Goal: Task Accomplishment & Management: Complete application form

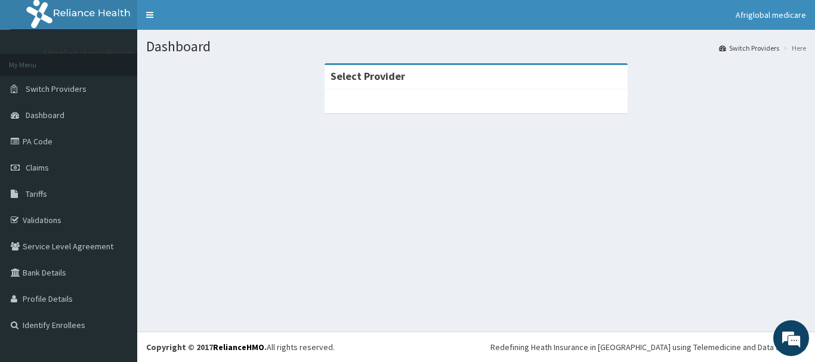
click at [381, 78] on strong "Select Provider" at bounding box center [367, 76] width 75 height 14
click at [83, 95] on link "Switch Providers" at bounding box center [68, 89] width 137 height 26
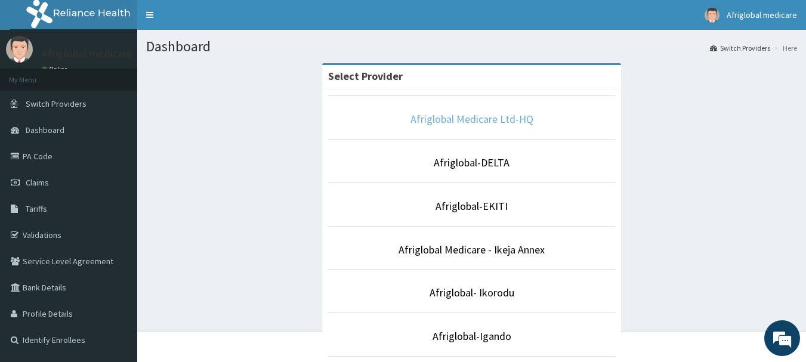
click at [496, 117] on link "Afriglobal Medicare Ltd-HQ" at bounding box center [471, 119] width 123 height 14
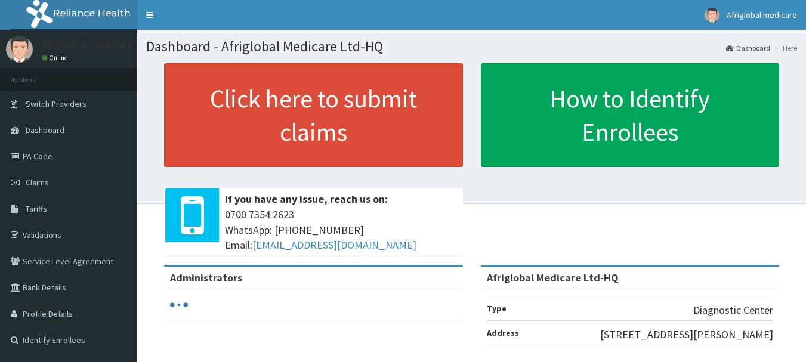
click at [332, 98] on link "Click here to submit claims" at bounding box center [313, 115] width 299 height 104
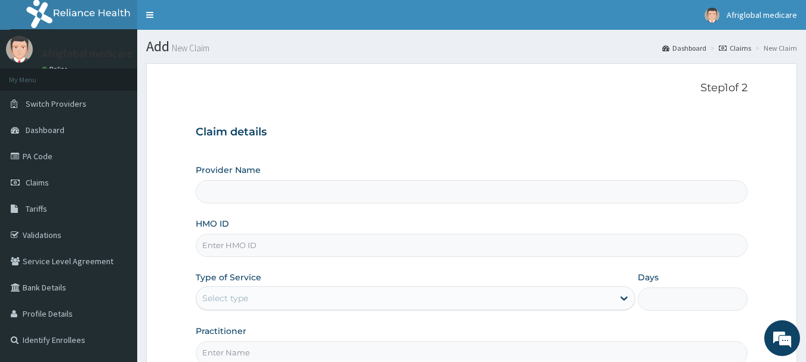
type input "Afriglobal Medicare Ltd-HQ"
click at [282, 246] on input "HMO ID" at bounding box center [472, 245] width 552 height 23
click at [276, 244] on input "HMO ID" at bounding box center [472, 245] width 552 height 23
paste input "NID10080D"
click at [217, 247] on input "NID10080D" at bounding box center [472, 245] width 552 height 23
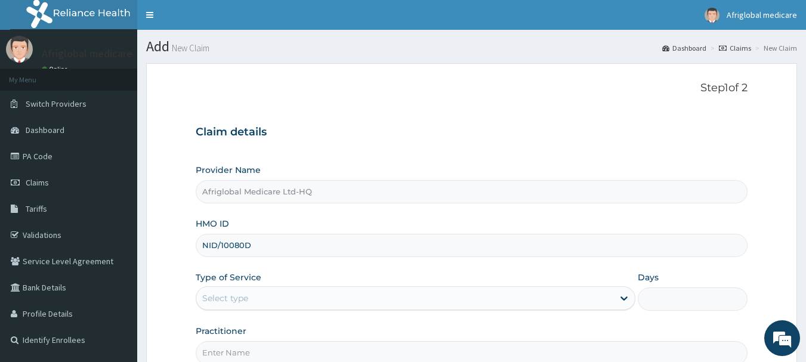
click at [248, 241] on input "NID/10080D" at bounding box center [472, 245] width 552 height 23
click at [247, 245] on input "NID/10080D" at bounding box center [472, 245] width 552 height 23
click at [246, 245] on input "NID/10080D" at bounding box center [472, 245] width 552 height 23
type input "NID/10080/D"
click at [255, 298] on div "Select type" at bounding box center [404, 298] width 417 height 19
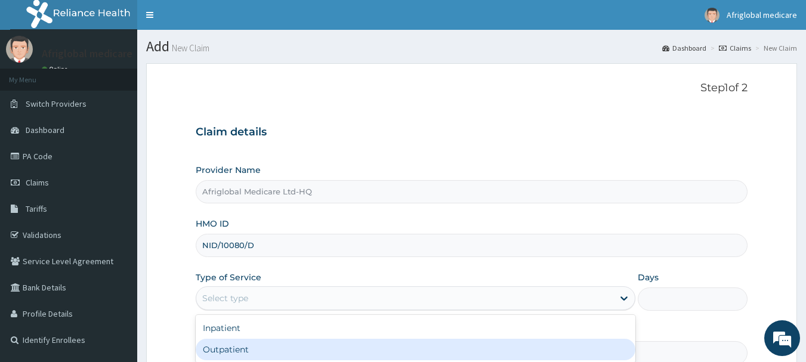
click at [256, 339] on div "Outpatient" at bounding box center [416, 349] width 440 height 21
type input "1"
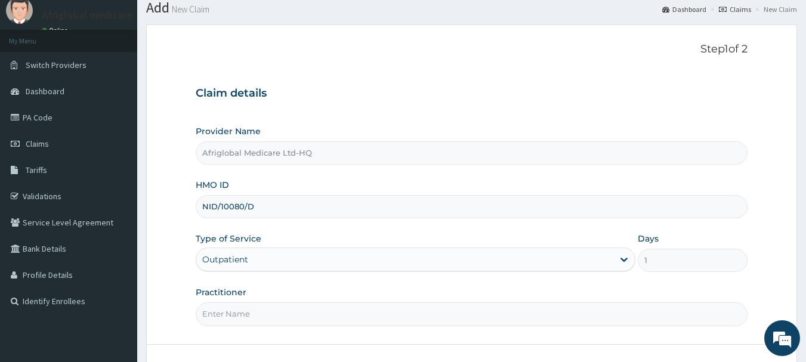
scroll to position [60, 0]
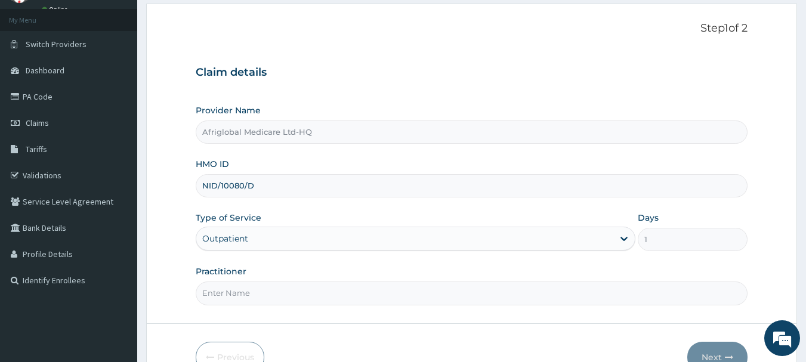
click at [262, 289] on input "Practitioner" at bounding box center [472, 293] width 552 height 23
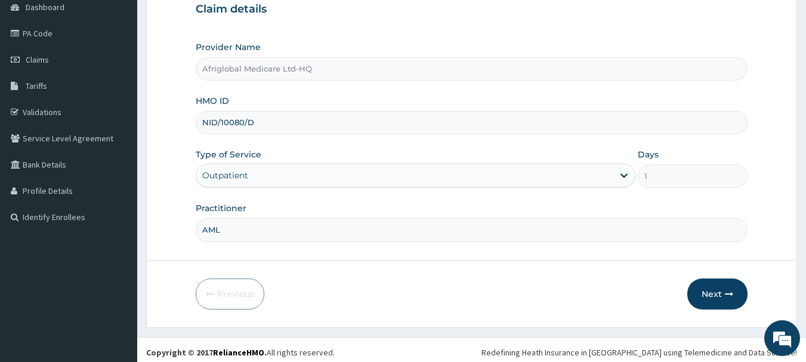
scroll to position [128, 0]
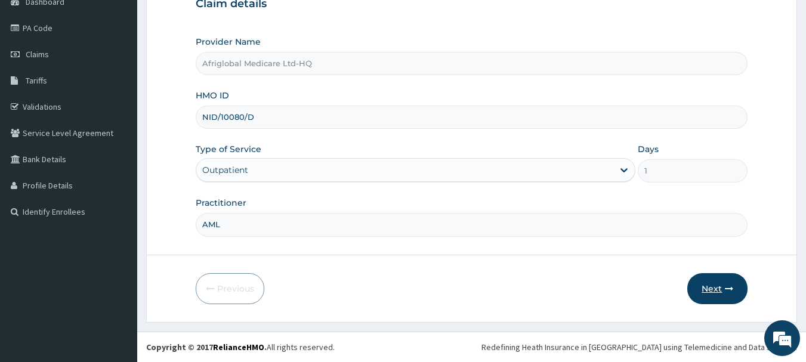
type input "AML"
click at [701, 286] on button "Next" at bounding box center [717, 288] width 60 height 31
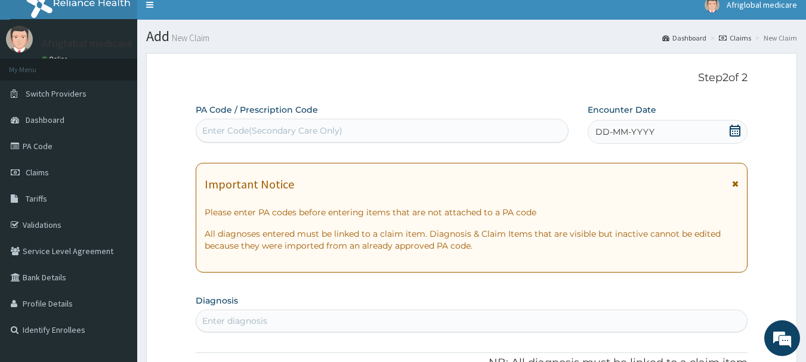
scroll to position [9, 0]
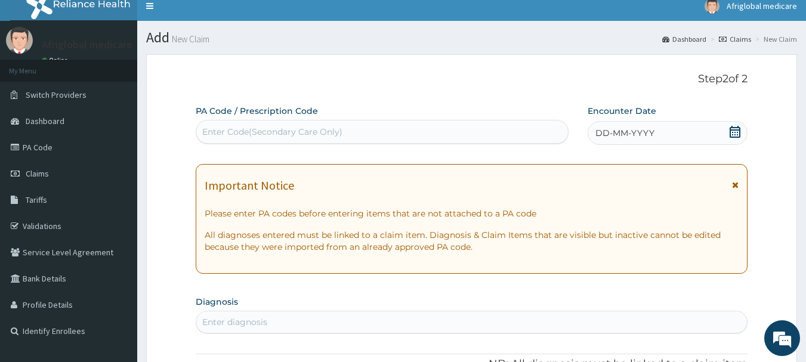
click at [265, 134] on div "Enter Code(Secondary Care Only)" at bounding box center [272, 132] width 140 height 12
paste input "PAC7A56E"
click at [212, 132] on input "PAC7A56E" at bounding box center [224, 132] width 44 height 12
type input "PA/C7A56E"
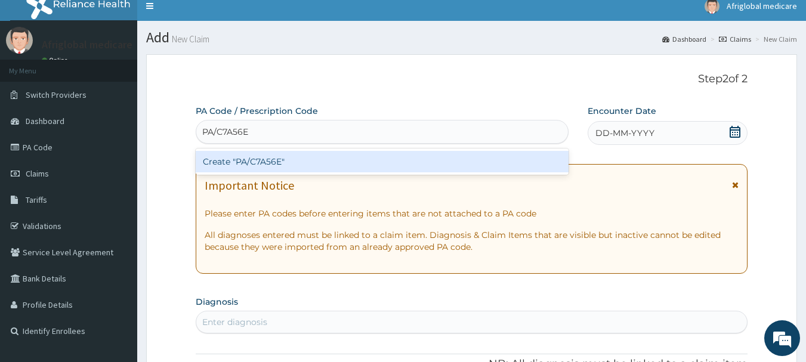
click at [233, 168] on div "Create "PA/C7A56E"" at bounding box center [382, 161] width 373 height 21
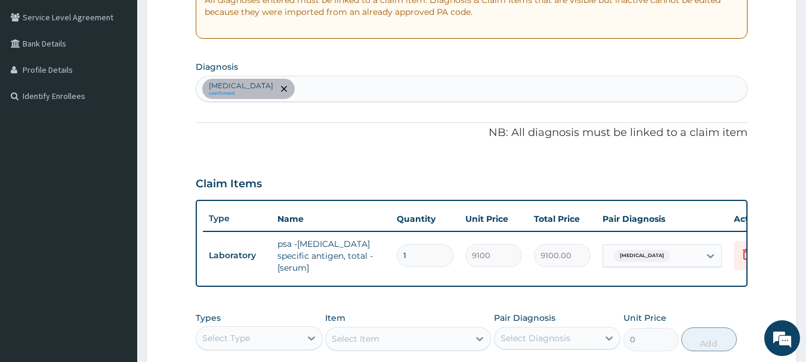
scroll to position [0, 0]
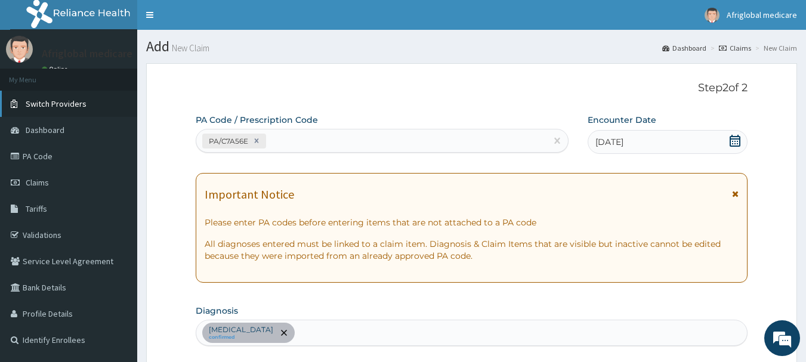
click at [81, 110] on link "Switch Providers" at bounding box center [68, 104] width 137 height 26
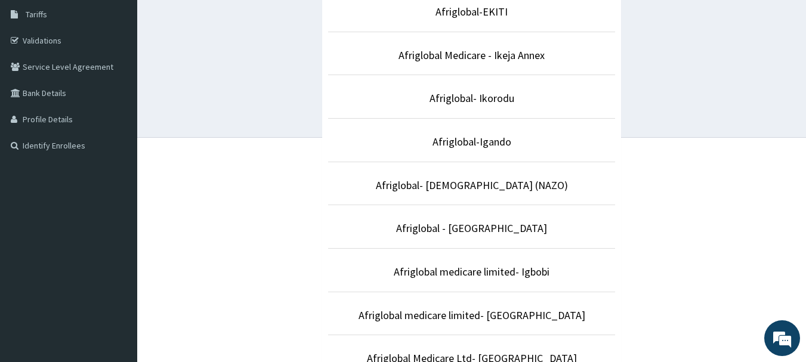
scroll to position [239, 0]
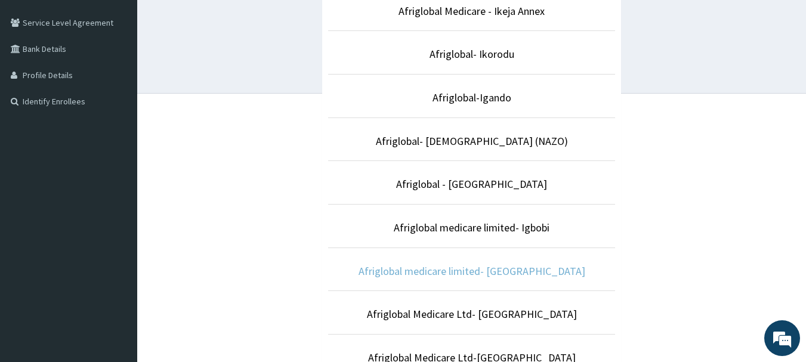
click at [465, 266] on link "Afriglobal medicare limited- [GEOGRAPHIC_DATA]" at bounding box center [471, 271] width 227 height 14
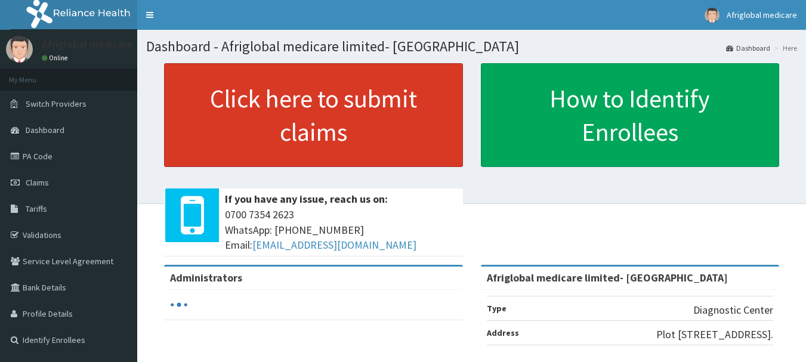
click at [285, 138] on link "Click here to submit claims" at bounding box center [313, 115] width 299 height 104
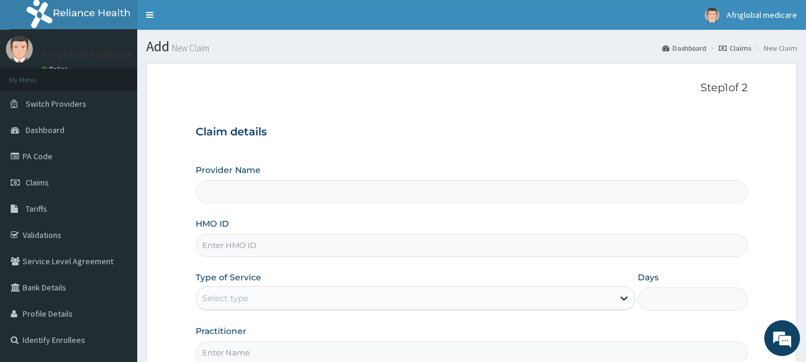
click at [255, 254] on input "HMO ID" at bounding box center [472, 245] width 552 height 23
type input "Afriglobal medicare limited- [GEOGRAPHIC_DATA]"
paste input "MEL10135A"
click at [218, 246] on input "MEL10135A" at bounding box center [472, 245] width 552 height 23
click at [243, 242] on input "MEL/10135A" at bounding box center [472, 245] width 552 height 23
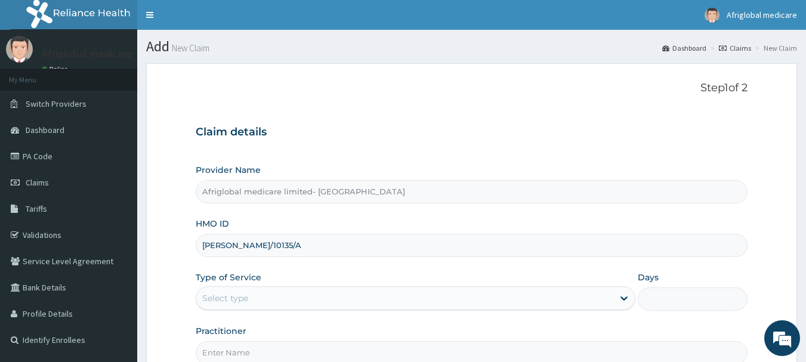
type input "MEL/10135/A"
click at [252, 299] on div "Select type" at bounding box center [404, 298] width 417 height 19
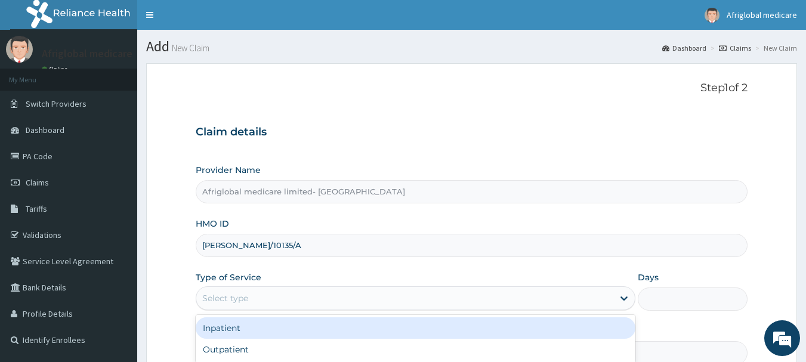
click at [234, 338] on div "Inpatient" at bounding box center [416, 327] width 440 height 21
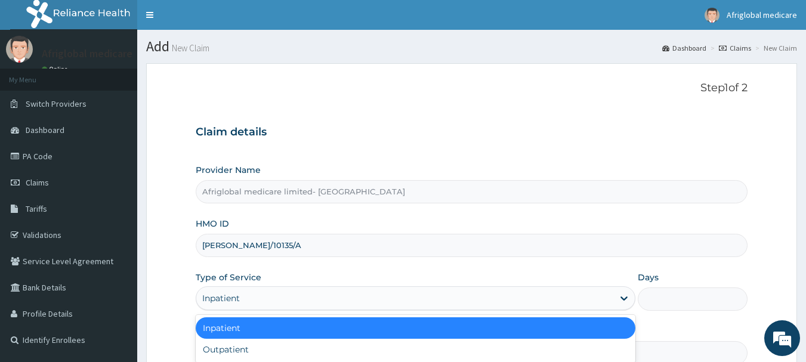
click at [242, 293] on div "Inpatient" at bounding box center [404, 298] width 417 height 19
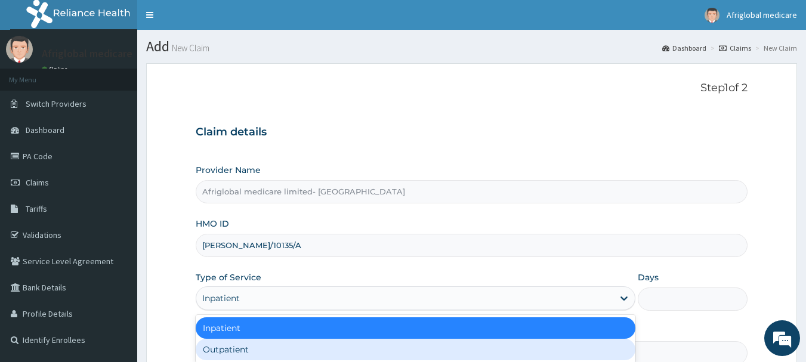
click at [239, 348] on div "Outpatient" at bounding box center [416, 349] width 440 height 21
type input "1"
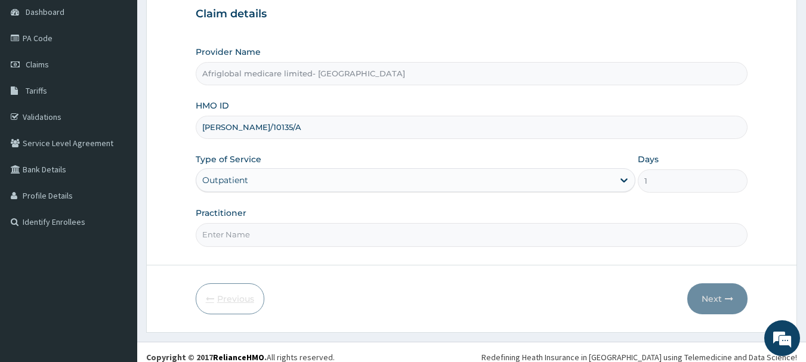
scroll to position [119, 0]
click at [254, 238] on input "Practitioner" at bounding box center [472, 233] width 552 height 23
type input "AML"
click at [722, 296] on button "Next" at bounding box center [717, 297] width 60 height 31
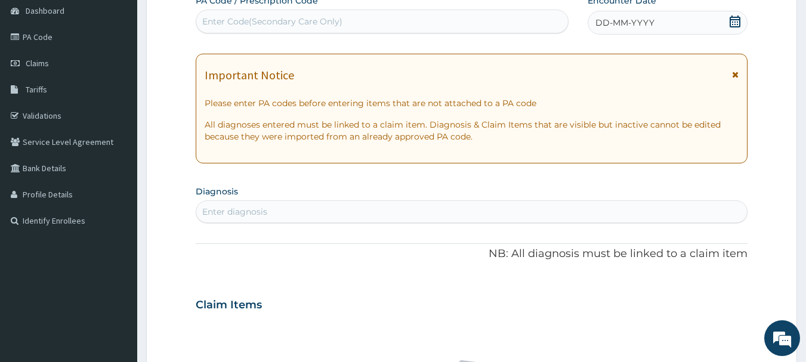
click at [279, 214] on div "Enter diagnosis" at bounding box center [471, 211] width 551 height 19
click at [275, 20] on div "Enter Code(Secondary Care Only)" at bounding box center [272, 22] width 140 height 12
paste input "PA4B1812"
click at [217, 20] on input "PA4B1812" at bounding box center [222, 22] width 41 height 12
click at [214, 21] on input "PA4B1812" at bounding box center [222, 22] width 41 height 12
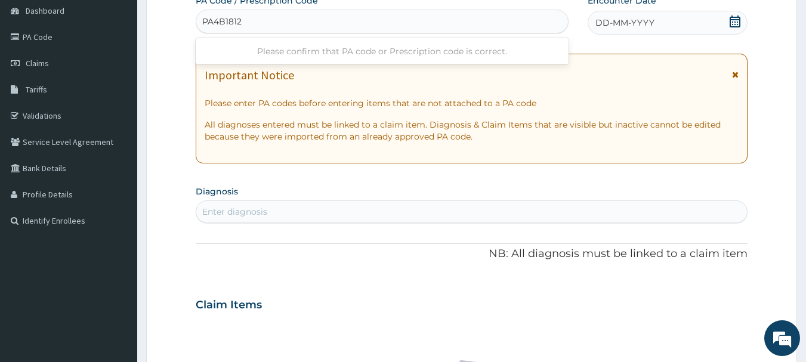
type input "PA/4B1812"
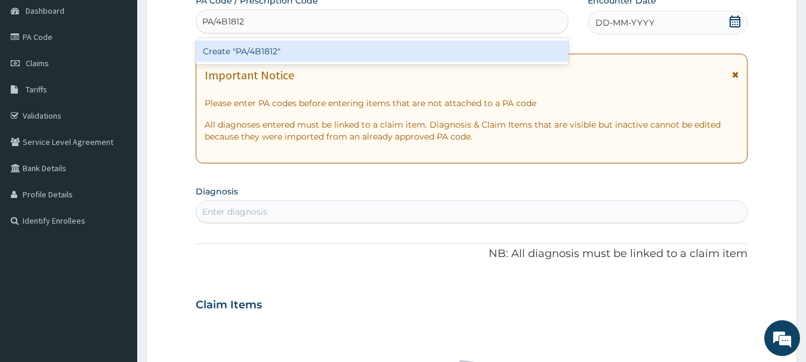
click at [215, 51] on div "Create "PA/4B1812"" at bounding box center [382, 51] width 373 height 21
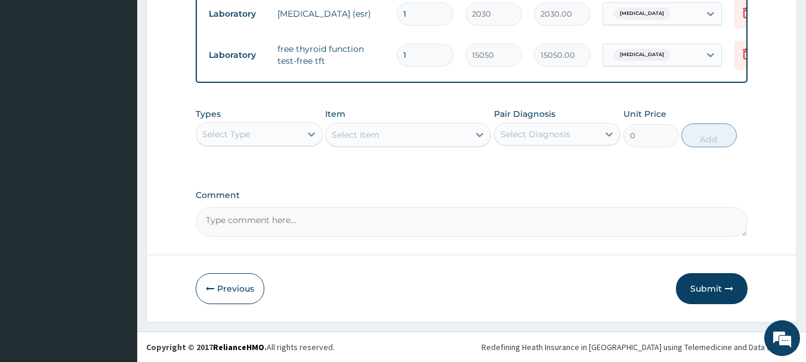
scroll to position [533, 0]
click at [694, 294] on button "Submit" at bounding box center [712, 288] width 72 height 31
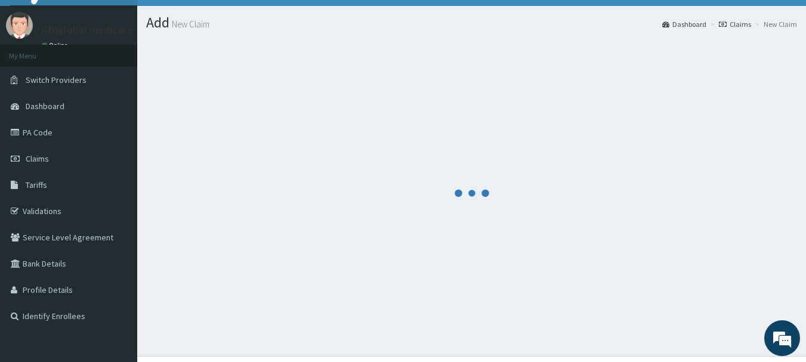
scroll to position [0, 0]
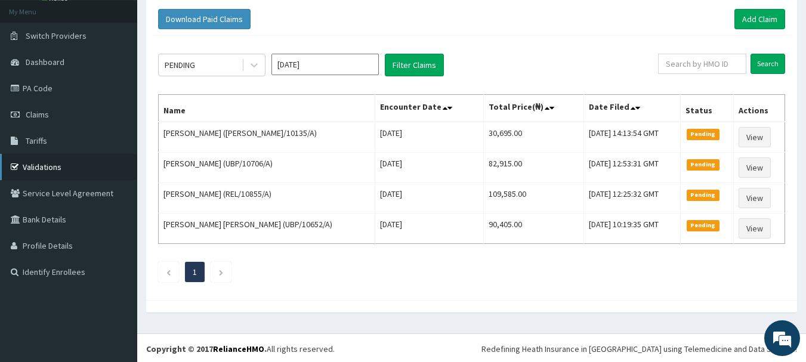
scroll to position [70, 0]
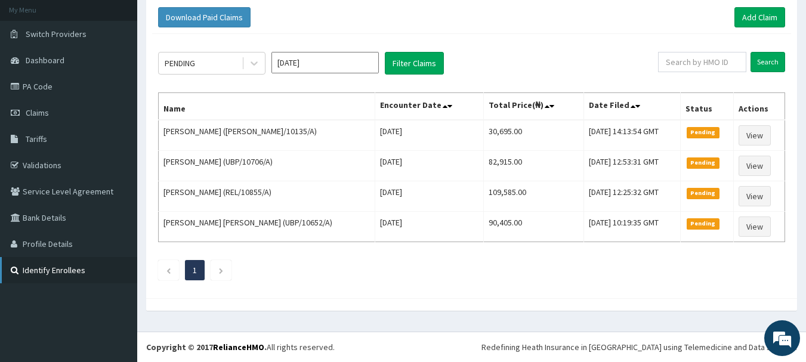
click at [48, 273] on link "Identify Enrollees" at bounding box center [68, 270] width 137 height 26
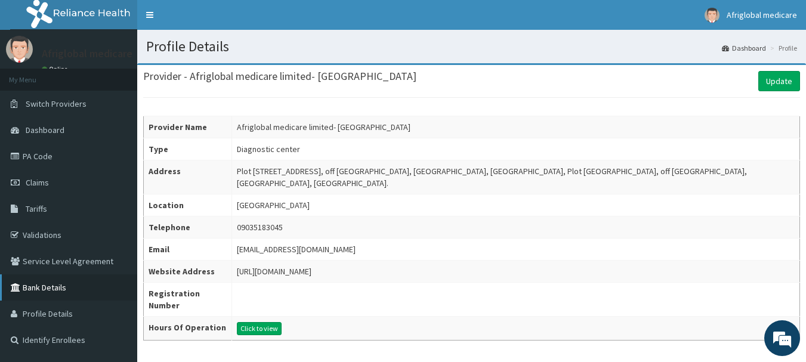
click at [49, 285] on link "Bank Details" at bounding box center [68, 287] width 137 height 26
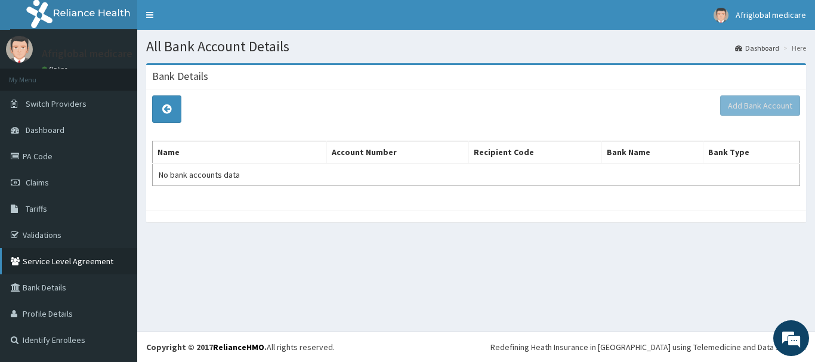
click at [60, 261] on link "Service Level Agreement" at bounding box center [68, 261] width 137 height 26
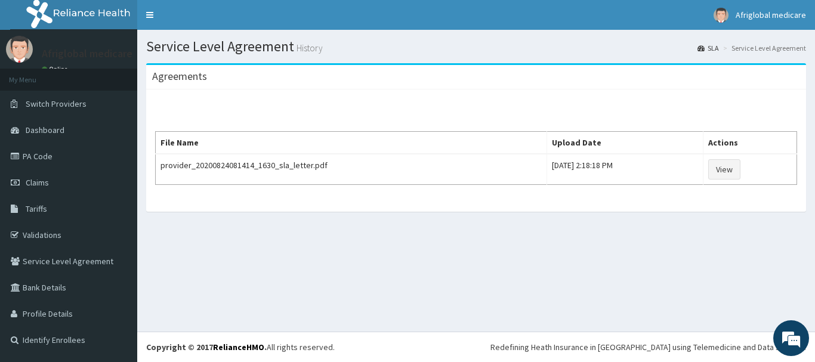
click at [48, 233] on link "Validations" at bounding box center [68, 235] width 137 height 26
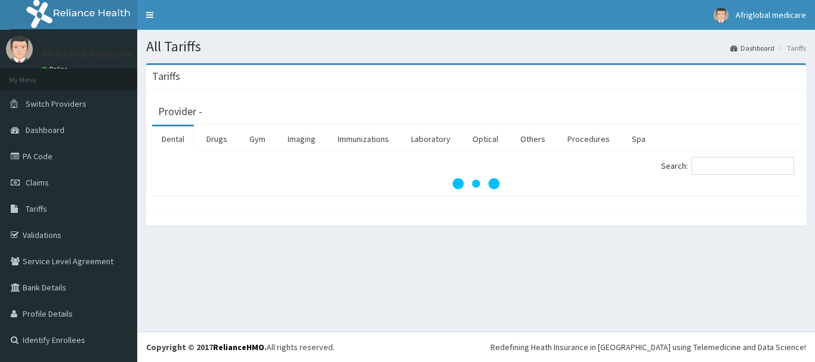
click at [47, 185] on span "Claims" at bounding box center [37, 182] width 23 height 11
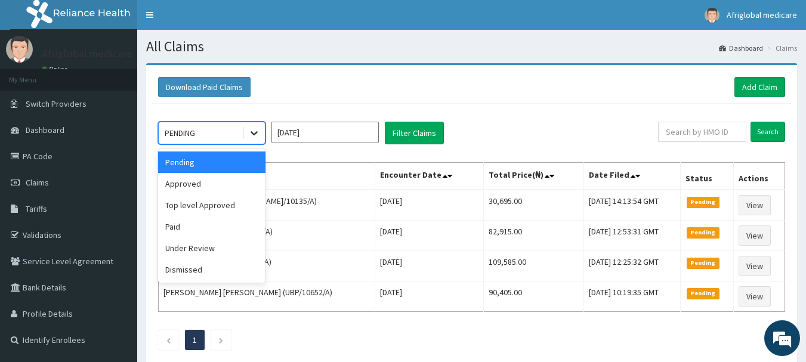
click at [260, 123] on div at bounding box center [253, 132] width 21 height 21
click at [254, 134] on icon at bounding box center [254, 133] width 12 height 12
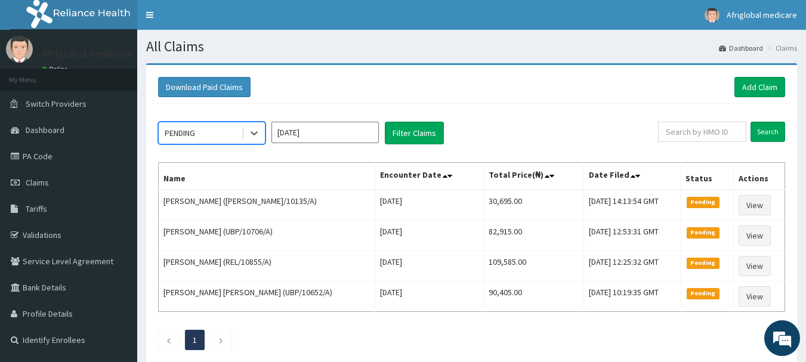
click at [305, 133] on input "[DATE]" at bounding box center [324, 132] width 107 height 21
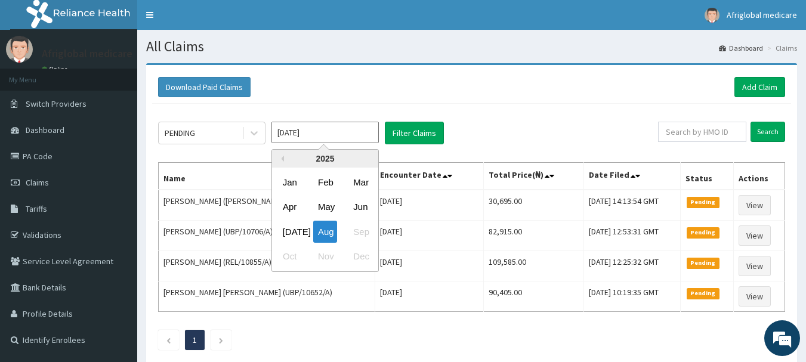
click at [310, 135] on input "[DATE]" at bounding box center [324, 132] width 107 height 21
click at [286, 230] on div "[DATE]" at bounding box center [290, 232] width 24 height 22
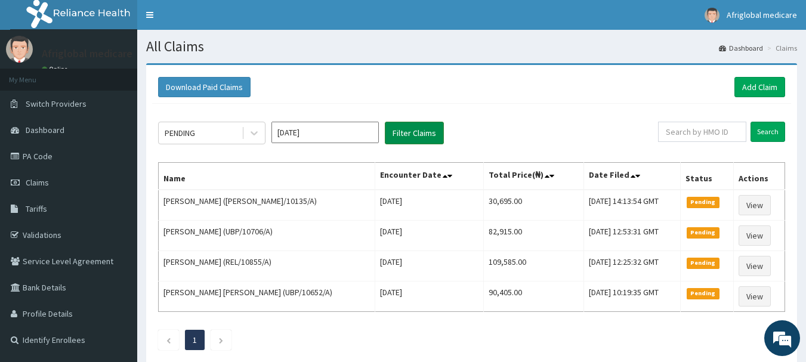
click at [409, 129] on button "Filter Claims" at bounding box center [414, 133] width 59 height 23
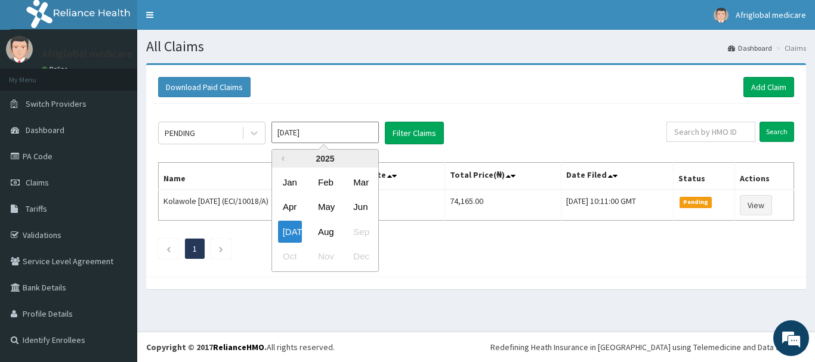
click at [373, 135] on input "[DATE]" at bounding box center [324, 132] width 107 height 21
click at [332, 228] on div "Aug" at bounding box center [325, 232] width 24 height 22
type input "[DATE]"
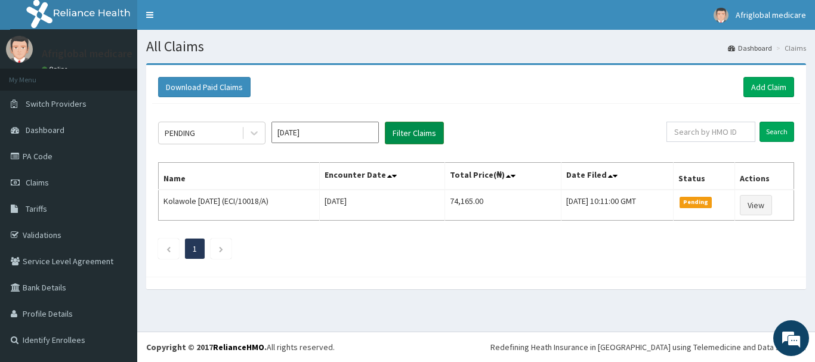
click at [426, 138] on button "Filter Claims" at bounding box center [414, 133] width 59 height 23
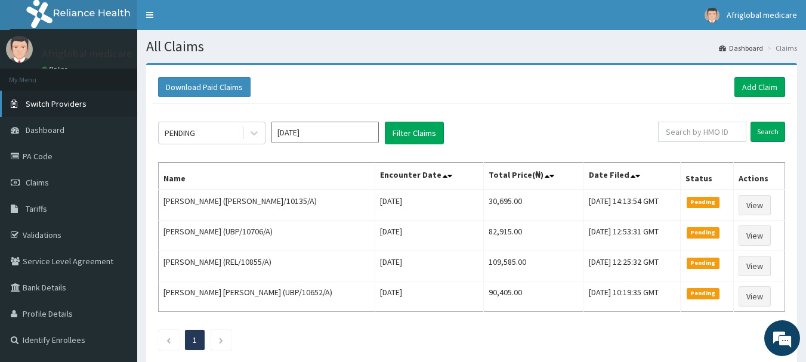
click at [79, 107] on span "Switch Providers" at bounding box center [56, 103] width 61 height 11
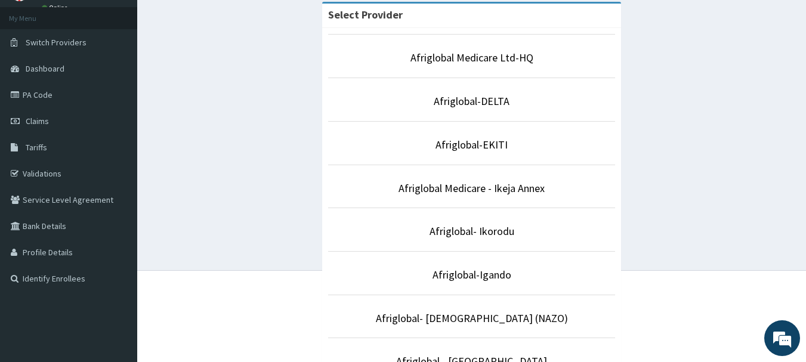
scroll to position [119, 0]
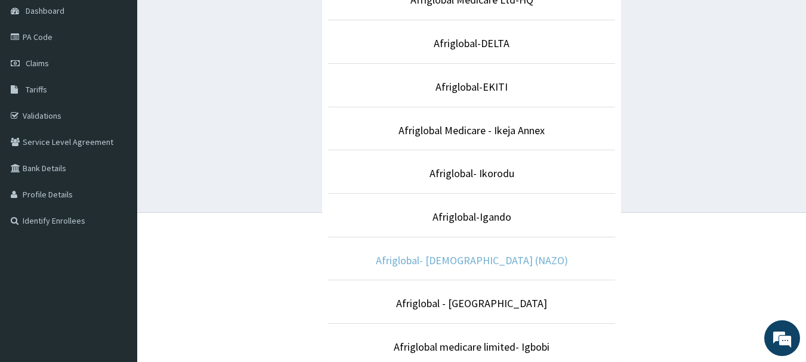
click at [468, 267] on link "Afriglobal- AHMADIYYA (NAZO)" at bounding box center [472, 261] width 192 height 14
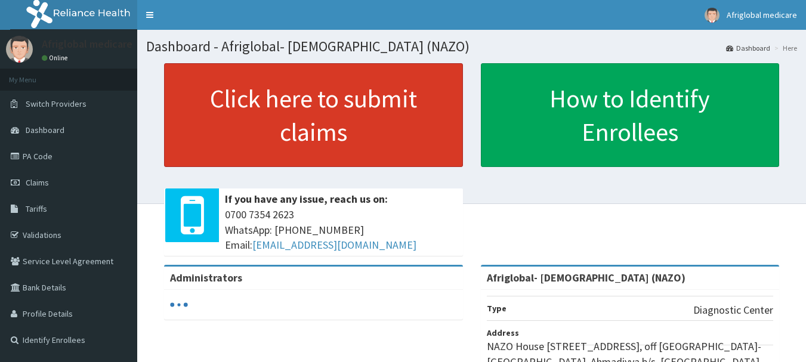
click at [317, 119] on link "Click here to submit claims" at bounding box center [313, 115] width 299 height 104
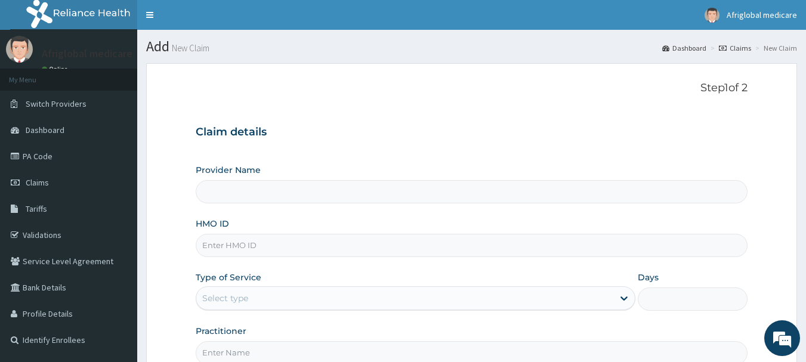
type input "Afriglobal- AHMADIYYA (NAZO)"
click at [263, 294] on div "Select type" at bounding box center [404, 298] width 417 height 19
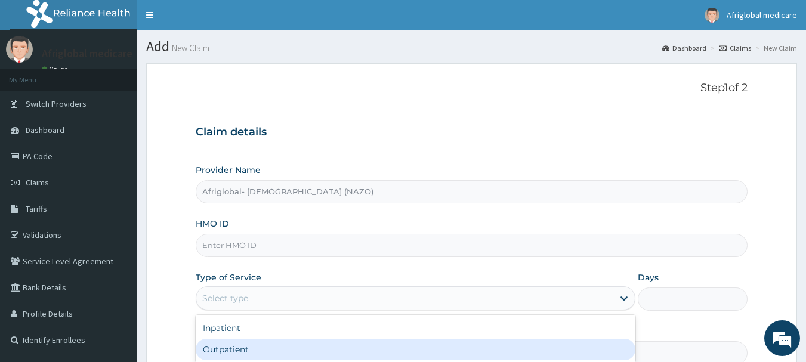
click at [252, 345] on div "Outpatient" at bounding box center [416, 349] width 440 height 21
type input "1"
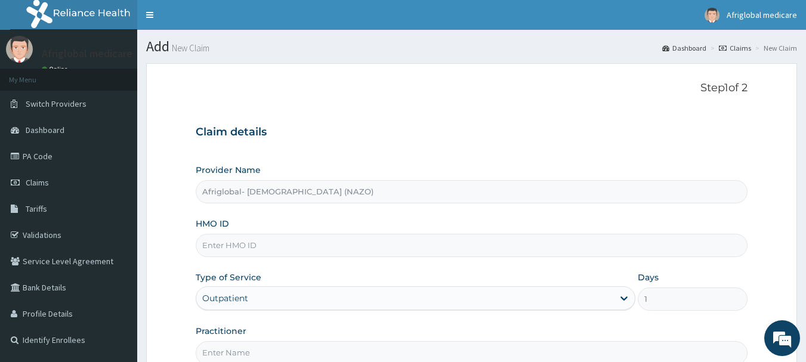
click at [234, 248] on input "HMO ID" at bounding box center [472, 245] width 552 height 23
paste input "EXP10016A"
click at [220, 245] on input "EXP10016A" at bounding box center [472, 245] width 552 height 23
click at [240, 245] on input "EXP/10016A" at bounding box center [472, 245] width 552 height 23
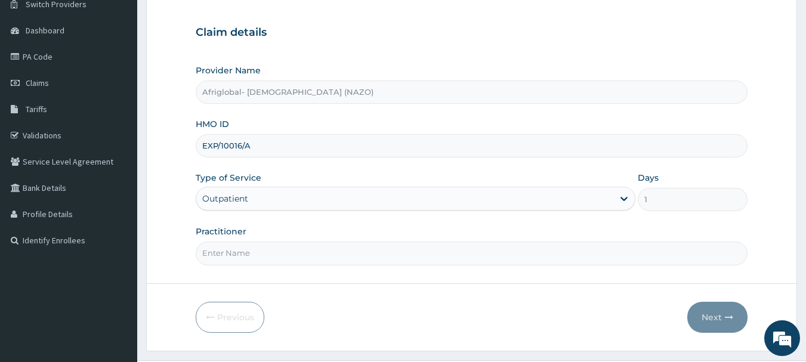
scroll to position [119, 0]
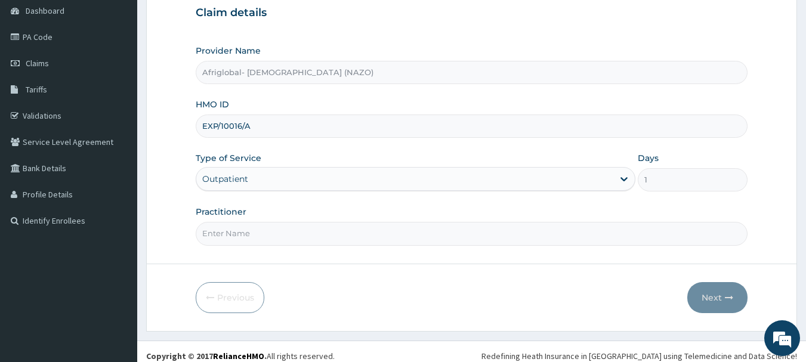
type input "EXP/10016/A"
click at [262, 236] on input "Practitioner" at bounding box center [472, 233] width 552 height 23
type input "AML"
click at [719, 299] on button "Next" at bounding box center [717, 297] width 60 height 31
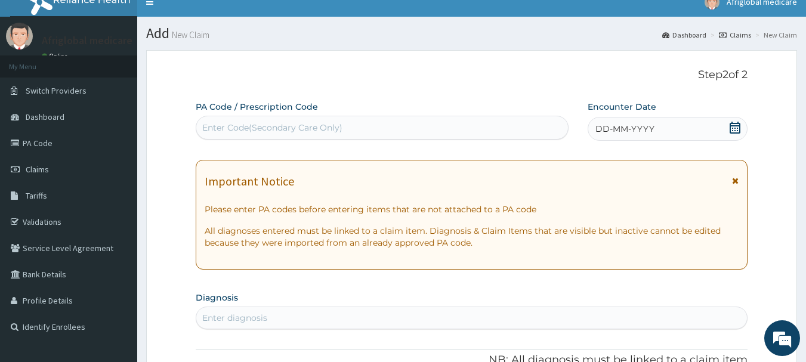
scroll to position [0, 0]
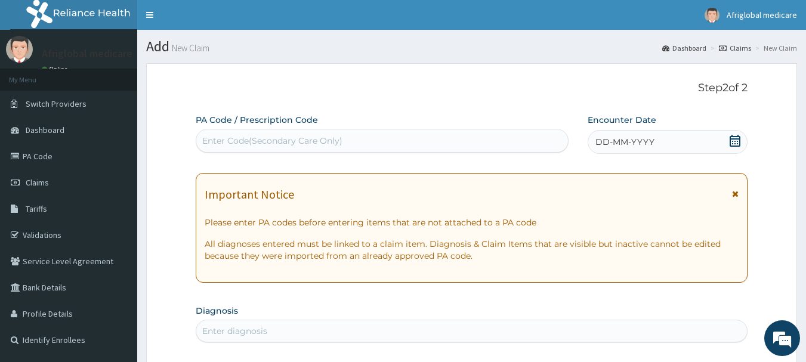
click at [297, 144] on div "Enter Code(Secondary Care Only)" at bounding box center [272, 141] width 140 height 12
paste input "PA2C540B"
click at [215, 138] on input "PA2C540B" at bounding box center [224, 141] width 45 height 12
type input "PA/2C540B"
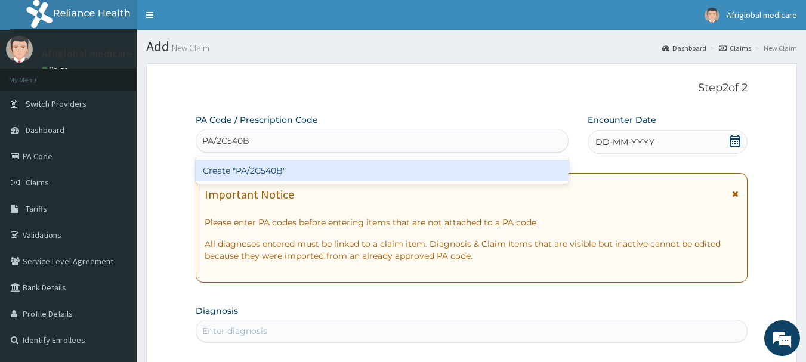
click at [258, 172] on div "Create "PA/2C540B"" at bounding box center [382, 170] width 373 height 21
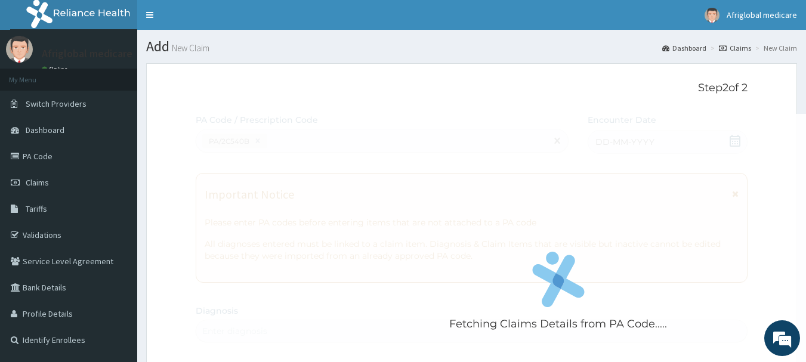
scroll to position [398, 0]
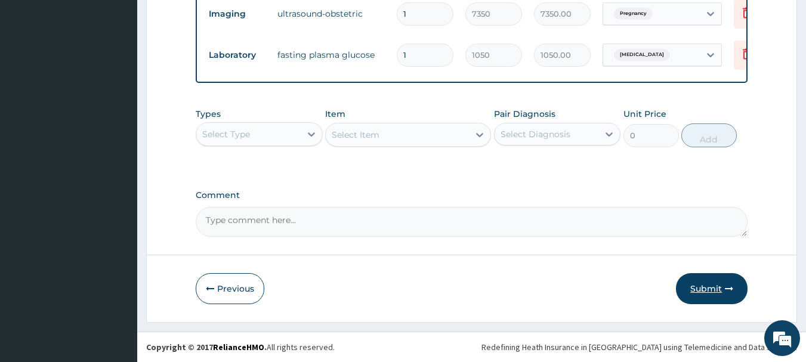
click at [724, 277] on button "Submit" at bounding box center [712, 288] width 72 height 31
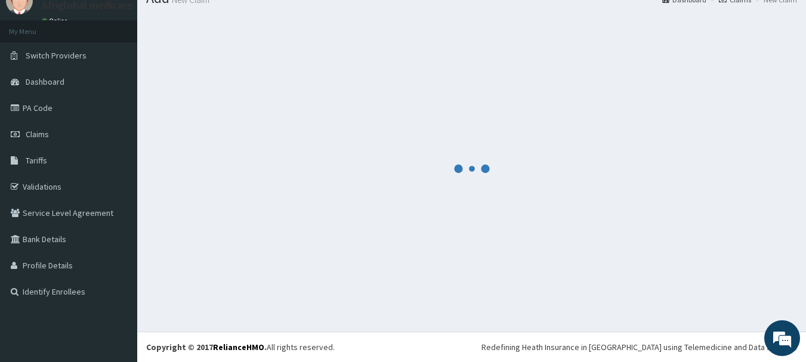
scroll to position [48, 0]
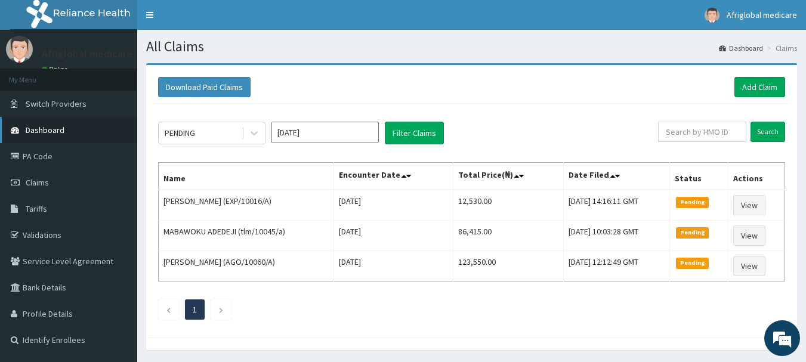
click at [58, 129] on span "Dashboard" at bounding box center [45, 130] width 39 height 11
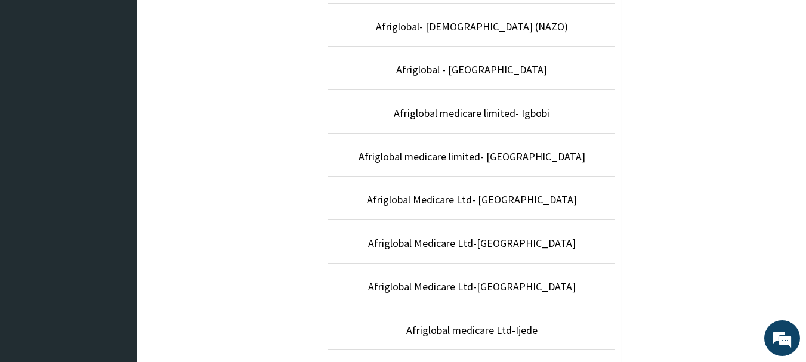
scroll to position [392, 0]
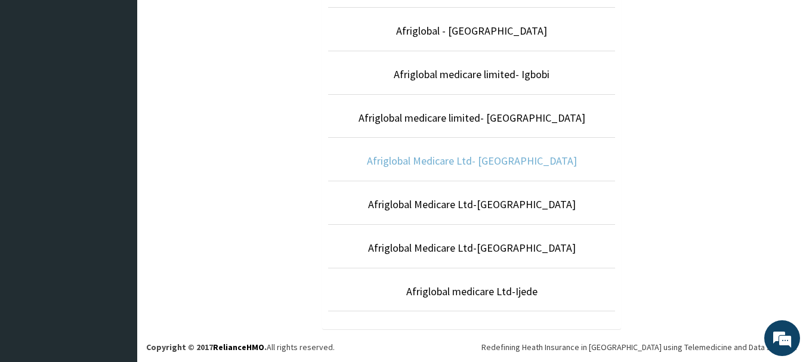
click at [469, 162] on link "Afriglobal Medicare Ltd- [GEOGRAPHIC_DATA]" at bounding box center [472, 161] width 210 height 14
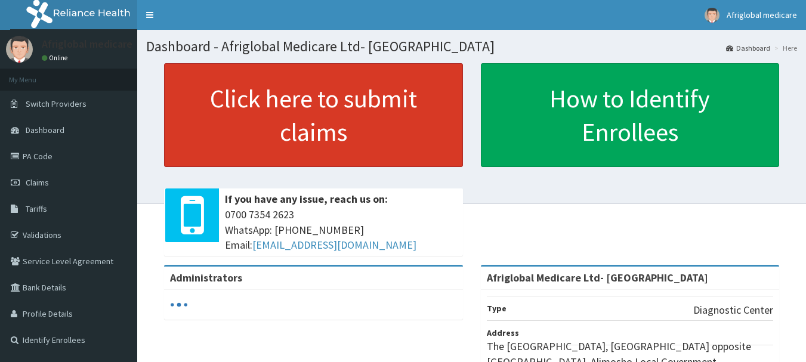
click at [268, 131] on link "Click here to submit claims" at bounding box center [313, 115] width 299 height 104
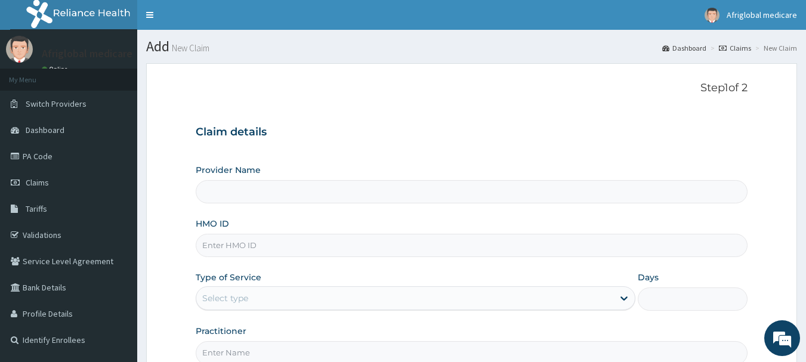
type input "Afriglobal Medicare Ltd- [GEOGRAPHIC_DATA]"
click at [254, 302] on div "Select type" at bounding box center [404, 298] width 417 height 19
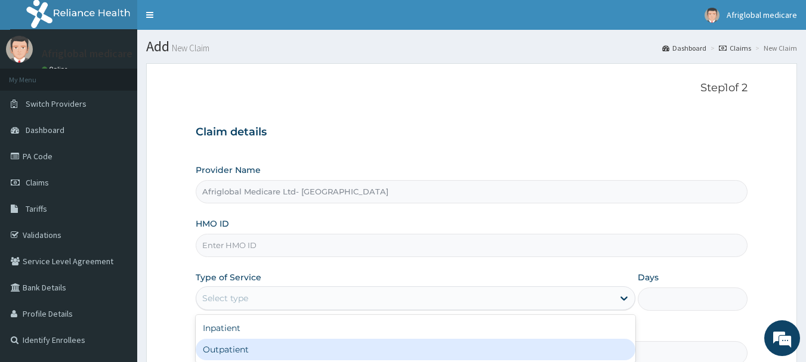
click at [243, 350] on div "Outpatient" at bounding box center [416, 349] width 440 height 21
type input "1"
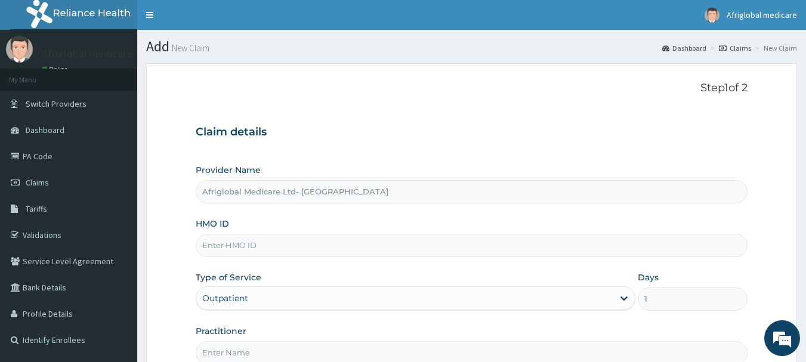
click at [239, 251] on input "HMO ID" at bounding box center [472, 245] width 552 height 23
paste input "MDU10042A"
click at [221, 245] on input "MDU10042A" at bounding box center [472, 245] width 552 height 23
click at [248, 244] on input "MDU/10042A" at bounding box center [472, 245] width 552 height 23
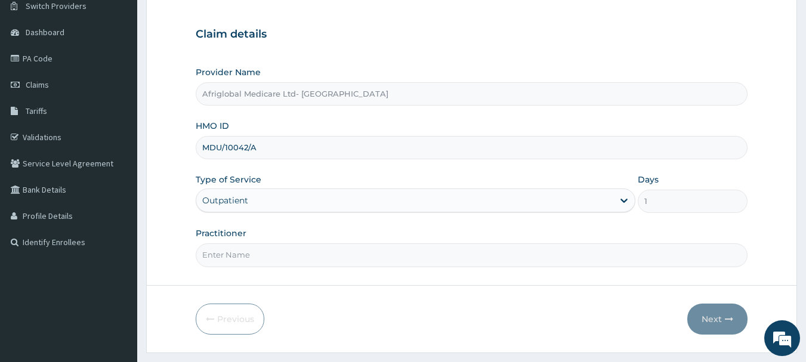
scroll to position [119, 0]
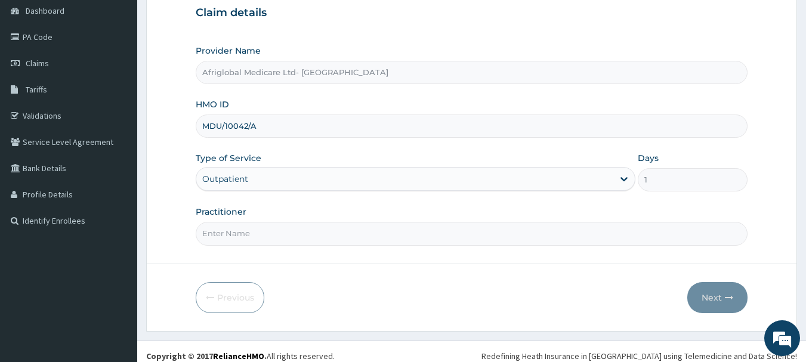
type input "MDU/10042/A"
click at [337, 232] on input "Practitioner" at bounding box center [472, 233] width 552 height 23
type input "AML"
click at [697, 286] on button "Next" at bounding box center [717, 297] width 60 height 31
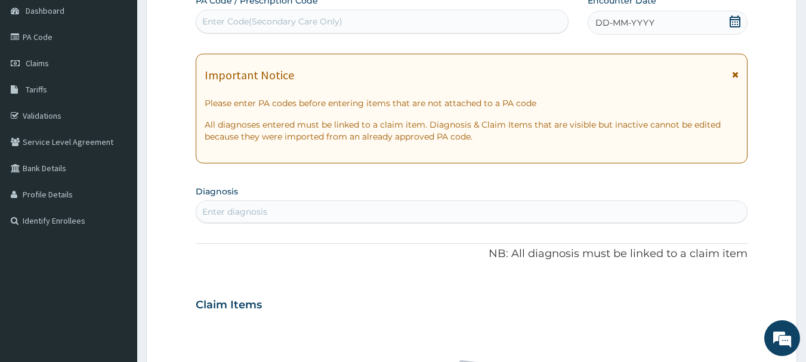
click at [273, 29] on div "Enter Code(Secondary Care Only)" at bounding box center [382, 21] width 372 height 19
paste input "PAC7B366"
click at [213, 23] on input "PAC7B366" at bounding box center [224, 22] width 45 height 12
type input "PA/C7B366"
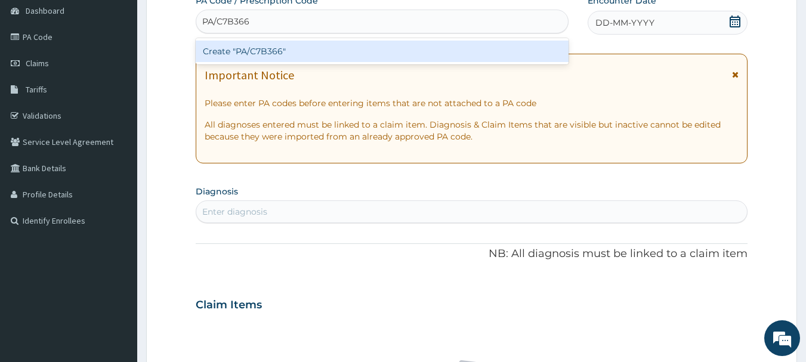
click at [251, 45] on div "Create "PA/C7B366"" at bounding box center [382, 51] width 373 height 21
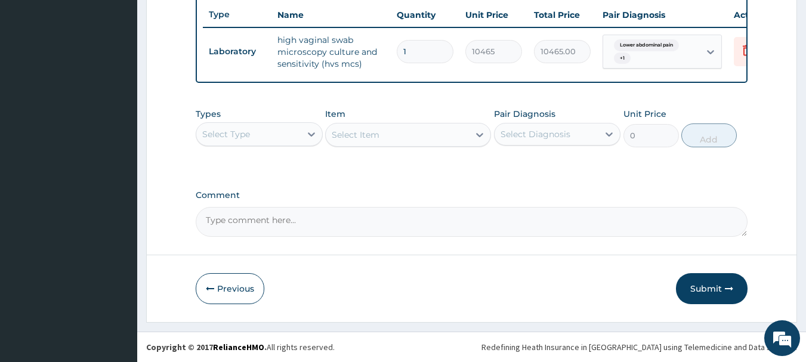
scroll to position [457, 0]
click at [719, 286] on button "Submit" at bounding box center [712, 288] width 72 height 31
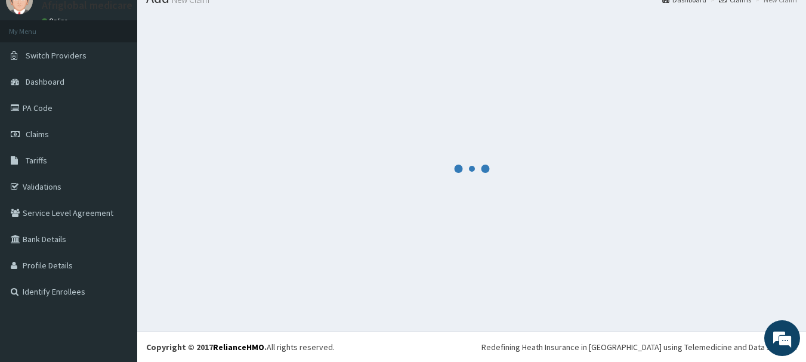
scroll to position [48, 0]
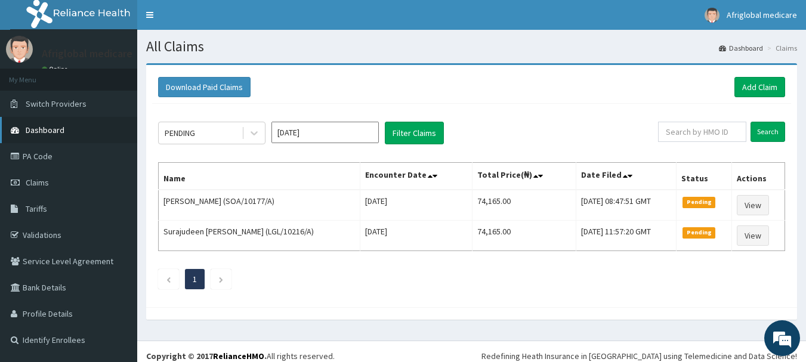
click at [58, 129] on span "Dashboard" at bounding box center [45, 130] width 39 height 11
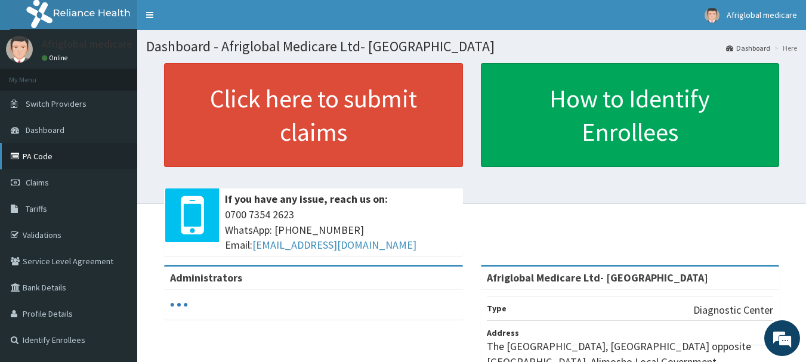
click at [54, 150] on link "PA Code" at bounding box center [68, 156] width 137 height 26
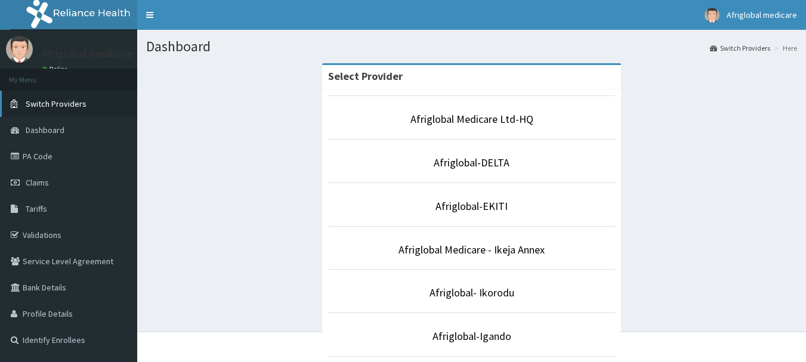
click at [82, 97] on link "Switch Providers" at bounding box center [68, 104] width 137 height 26
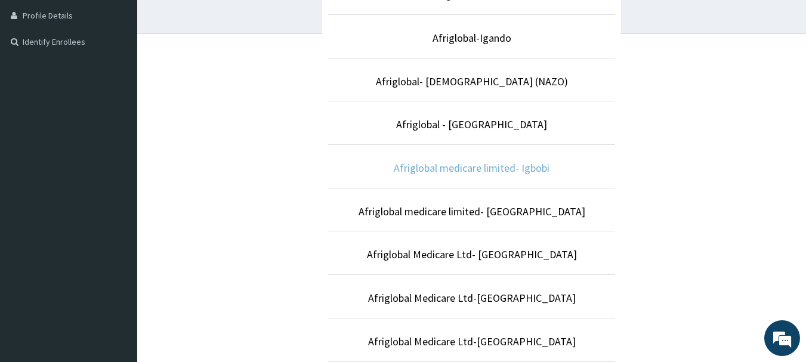
scroll to position [358, 0]
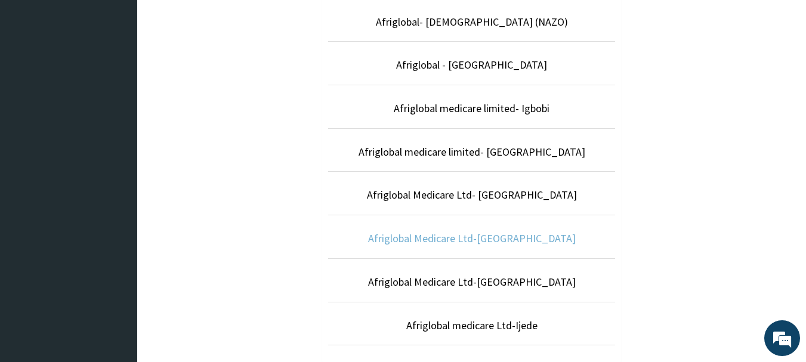
click at [452, 238] on link "Afriglobal Medicare Ltd-Ipaja Road" at bounding box center [472, 238] width 208 height 14
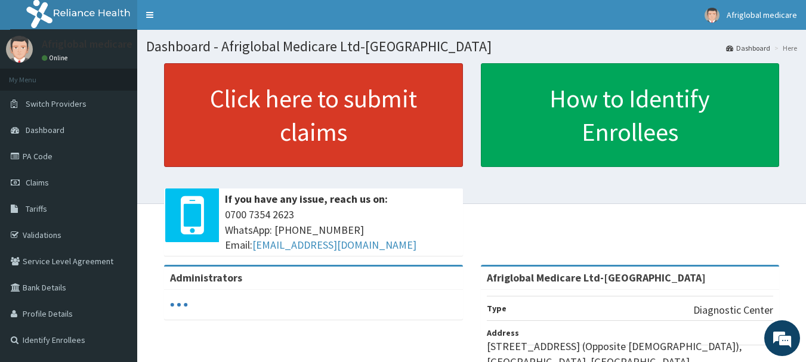
click at [317, 125] on link "Click here to submit claims" at bounding box center [313, 115] width 299 height 104
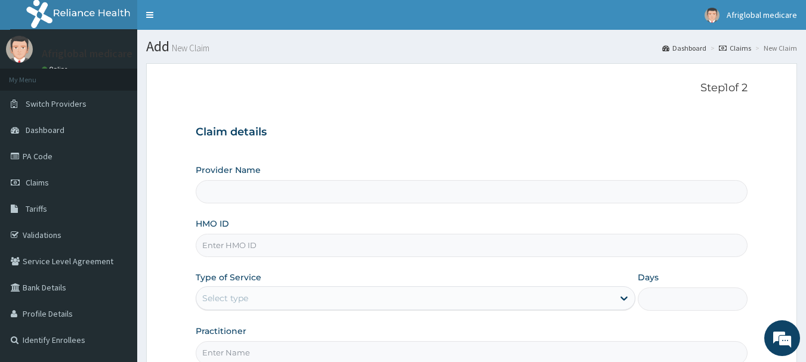
click at [284, 195] on input "Provider Name" at bounding box center [472, 191] width 552 height 23
type input "Afriglobal Medicare Ltd-Ipaja Road"
click at [277, 237] on input "HMO ID" at bounding box center [472, 245] width 552 height 23
paste input "gce10014a"
click at [215, 245] on input "gce10014a" at bounding box center [472, 245] width 552 height 23
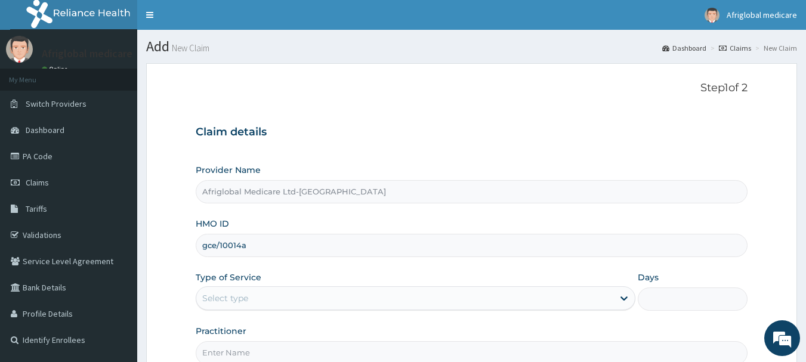
click at [241, 244] on input "gce/10014a" at bounding box center [472, 245] width 552 height 23
type input "gce/10014/a"
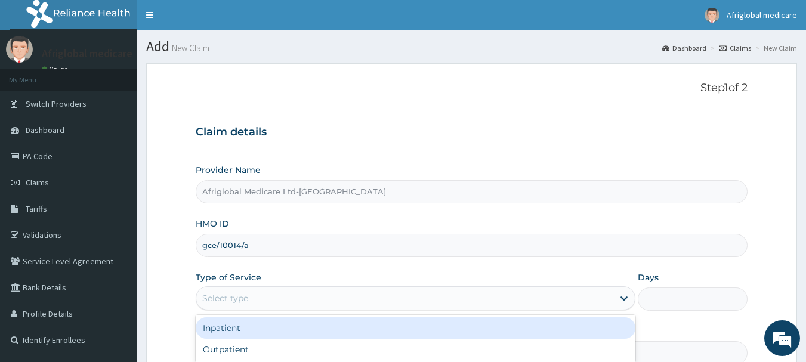
click at [249, 298] on div "Select type" at bounding box center [404, 298] width 417 height 19
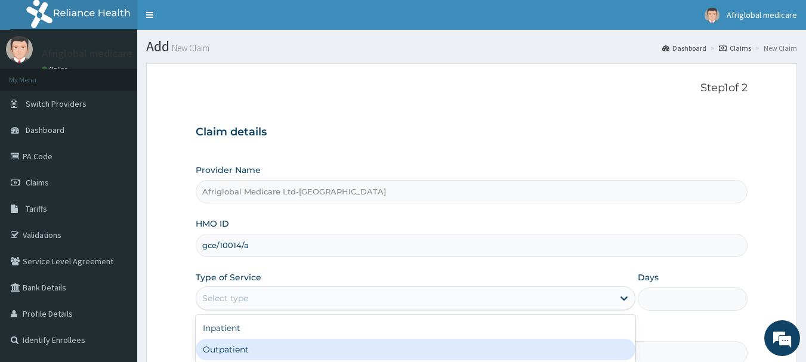
click at [255, 345] on div "Outpatient" at bounding box center [416, 349] width 440 height 21
type input "1"
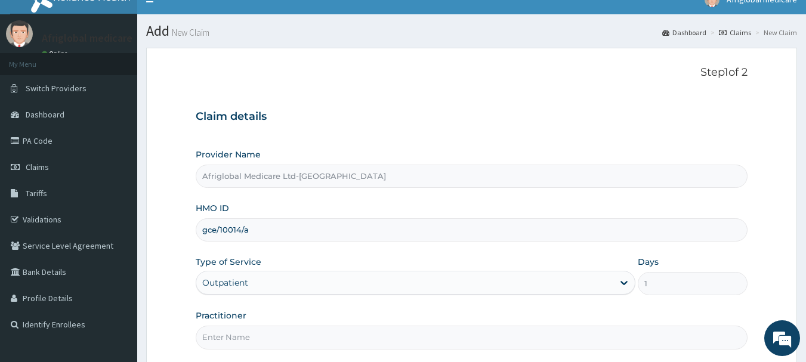
scroll to position [60, 0]
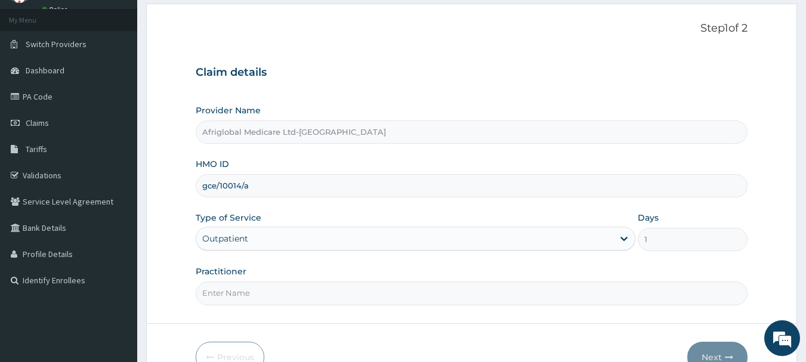
click at [258, 299] on input "Practitioner" at bounding box center [472, 293] width 552 height 23
type input "AML"
click at [705, 348] on button "Next" at bounding box center [717, 357] width 60 height 31
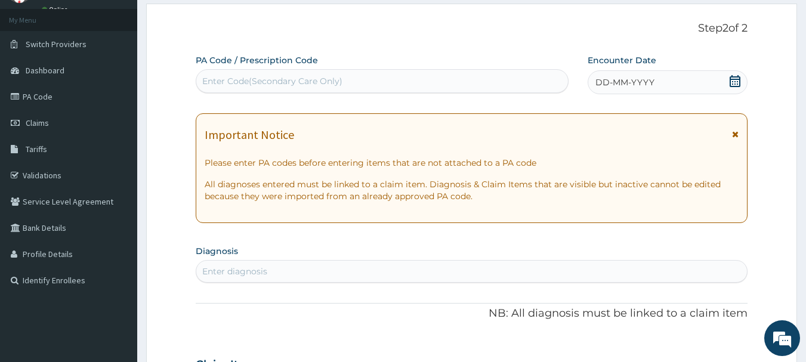
click at [274, 86] on div "Enter Code(Secondary Care Only)" at bounding box center [272, 81] width 140 height 12
paste input "PA90FDD3"
click at [216, 79] on input "PA90FDD3" at bounding box center [225, 81] width 47 height 12
type input "PA/90FDD3"
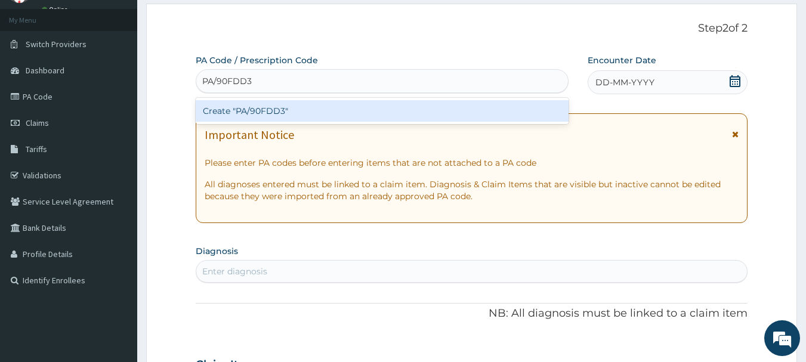
click at [248, 108] on div "Create "PA/90FDD3"" at bounding box center [382, 110] width 373 height 21
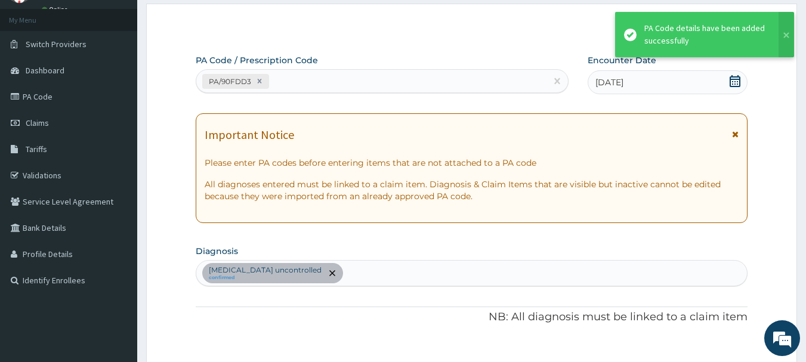
scroll to position [357, 0]
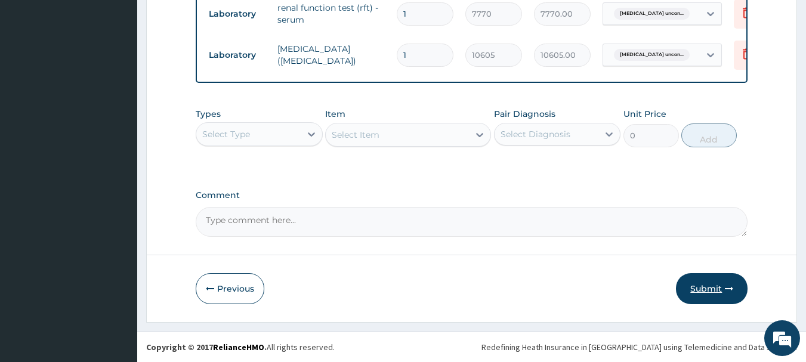
click at [710, 290] on button "Submit" at bounding box center [712, 288] width 72 height 31
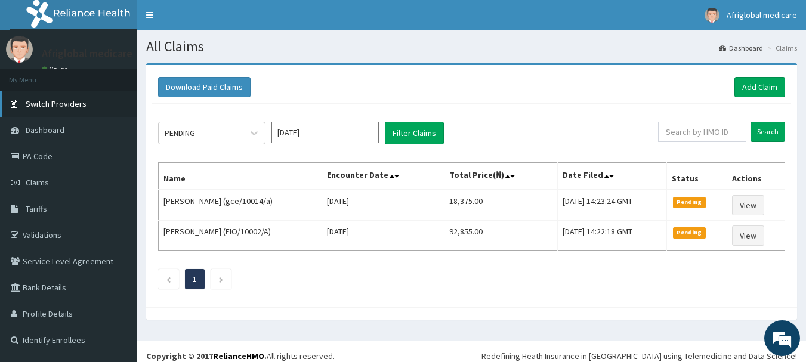
click at [81, 91] on link "Switch Providers" at bounding box center [68, 104] width 137 height 26
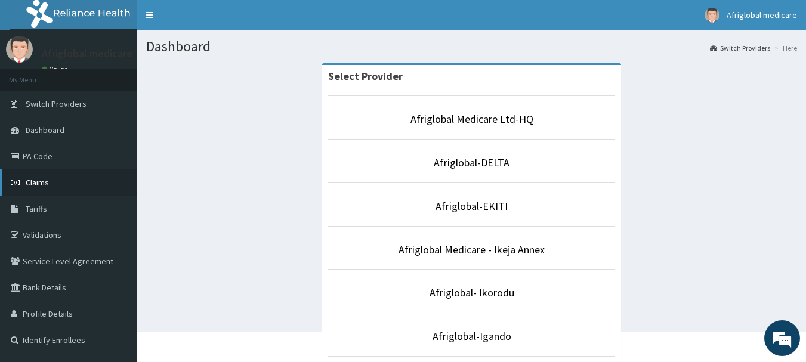
click at [63, 178] on link "Claims" at bounding box center [68, 182] width 137 height 26
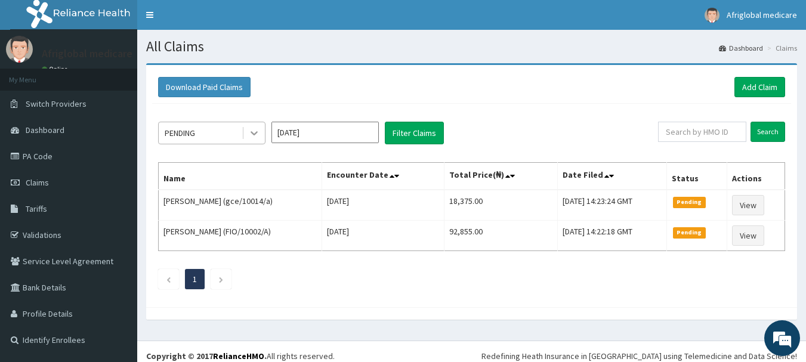
click at [251, 137] on icon at bounding box center [254, 133] width 12 height 12
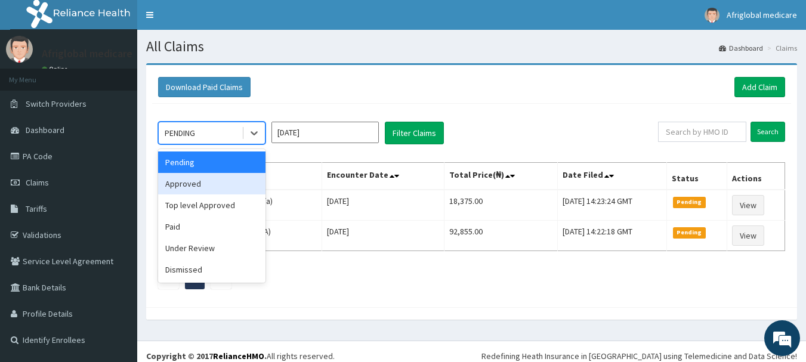
click at [245, 186] on div "Approved" at bounding box center [211, 183] width 107 height 21
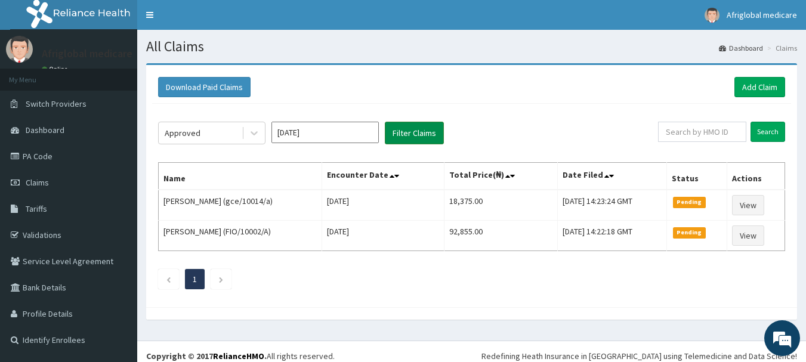
click at [425, 131] on button "Filter Claims" at bounding box center [414, 133] width 59 height 23
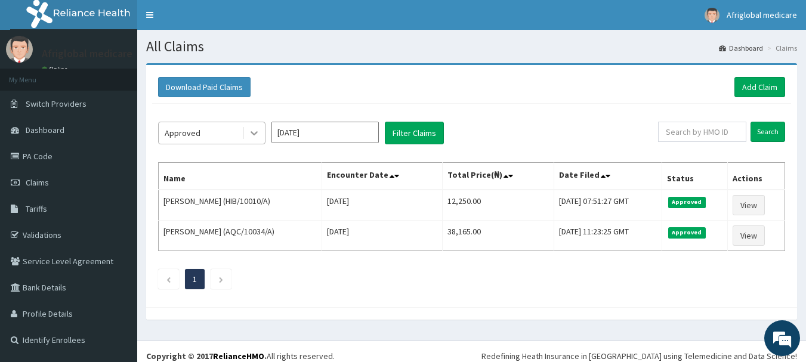
click at [246, 127] on div at bounding box center [253, 132] width 21 height 21
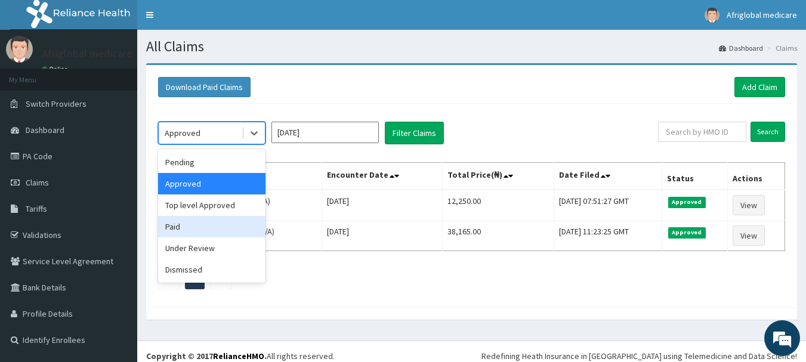
click at [228, 227] on div "Paid" at bounding box center [211, 226] width 107 height 21
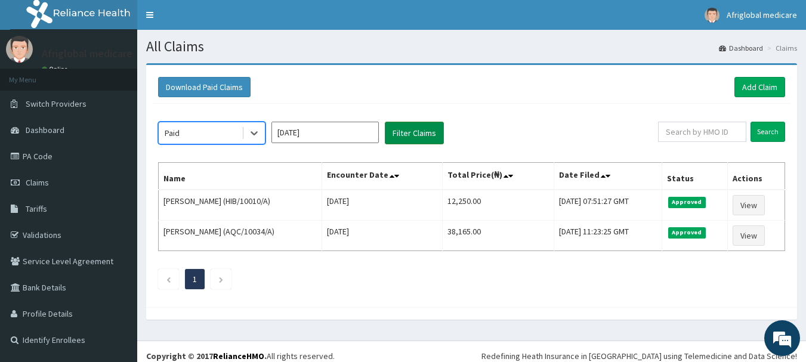
click at [421, 130] on button "Filter Claims" at bounding box center [414, 133] width 59 height 23
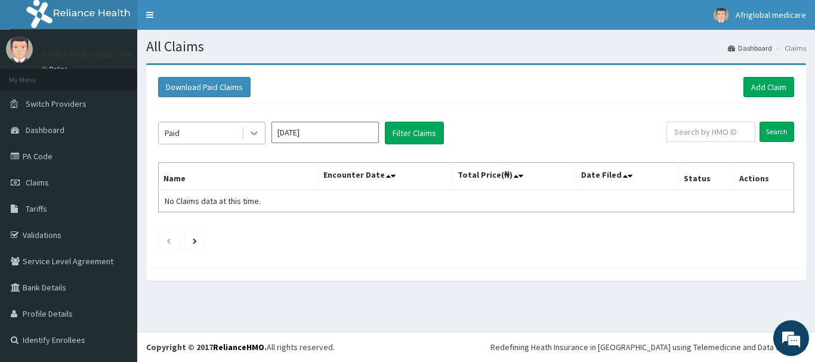
click at [252, 128] on icon at bounding box center [254, 133] width 12 height 12
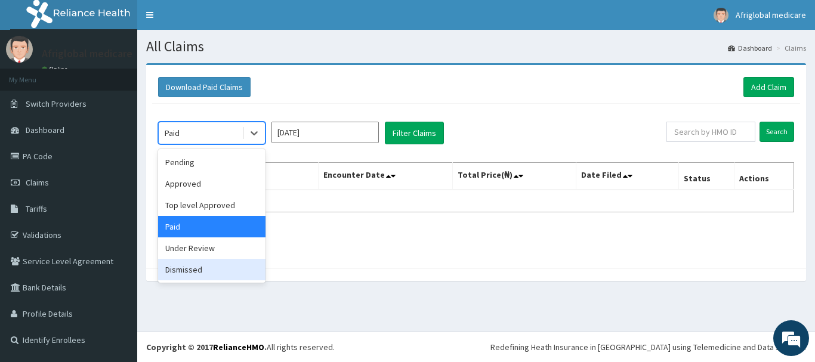
click at [229, 265] on div "Dismissed" at bounding box center [211, 269] width 107 height 21
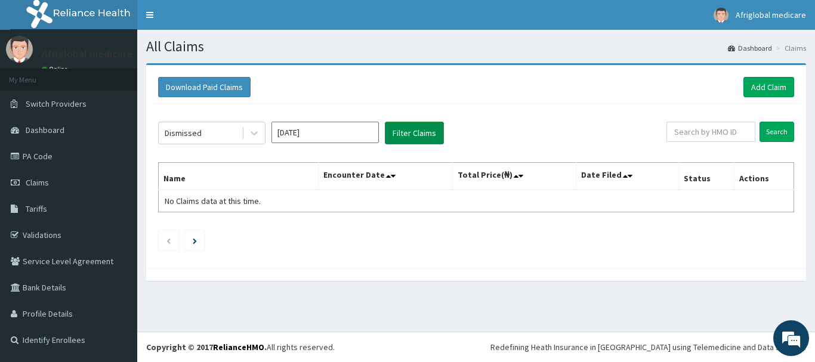
click at [426, 140] on button "Filter Claims" at bounding box center [414, 133] width 59 height 23
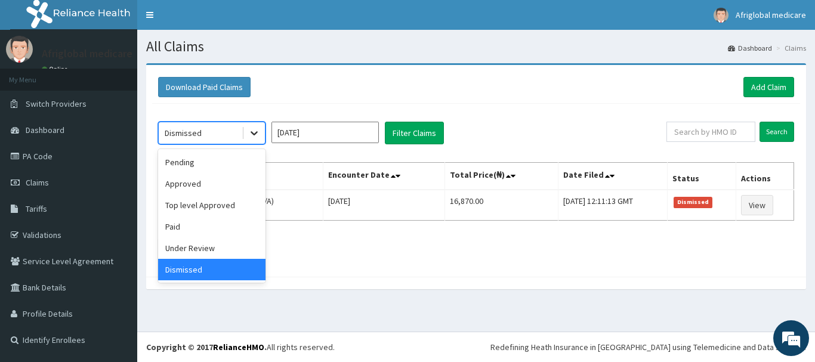
click at [246, 134] on div at bounding box center [253, 132] width 21 height 21
click at [220, 253] on div "Under Review" at bounding box center [211, 247] width 107 height 21
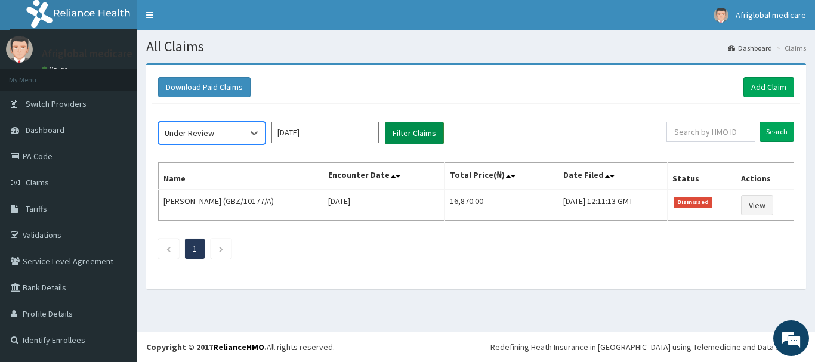
click at [395, 140] on button "Filter Claims" at bounding box center [414, 133] width 59 height 23
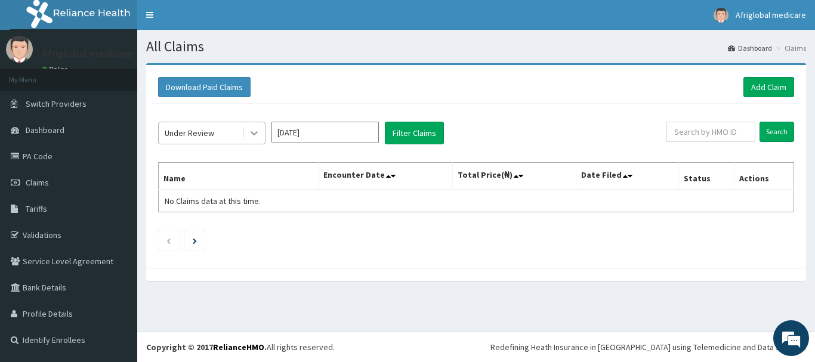
click at [248, 129] on div at bounding box center [253, 132] width 21 height 21
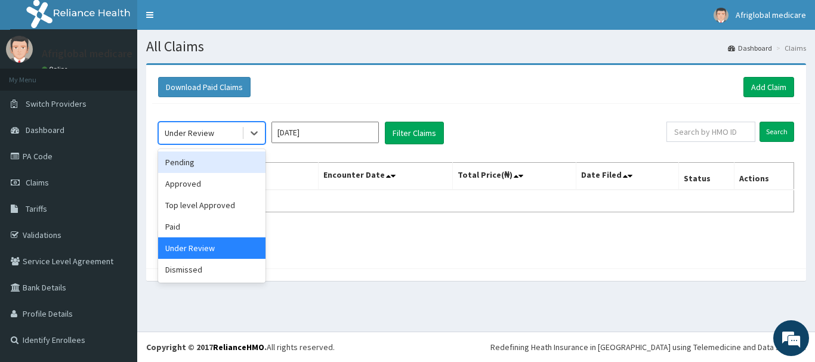
click at [239, 160] on div "Pending" at bounding box center [211, 162] width 107 height 21
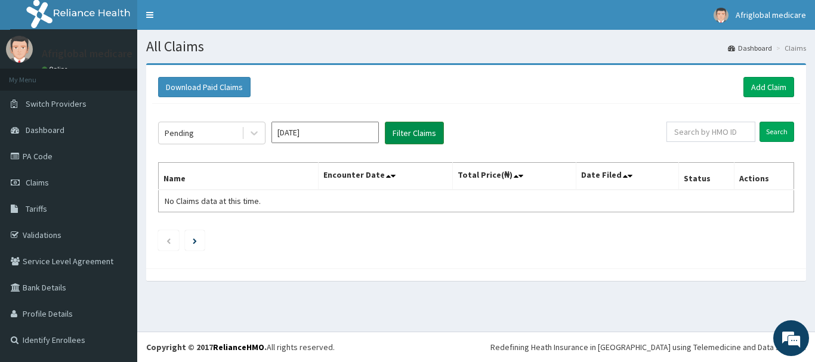
click at [410, 131] on button "Filter Claims" at bounding box center [414, 133] width 59 height 23
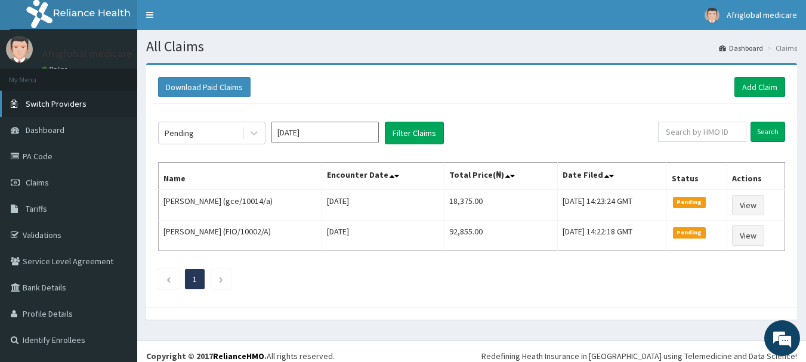
click at [78, 97] on link "Switch Providers" at bounding box center [68, 104] width 137 height 26
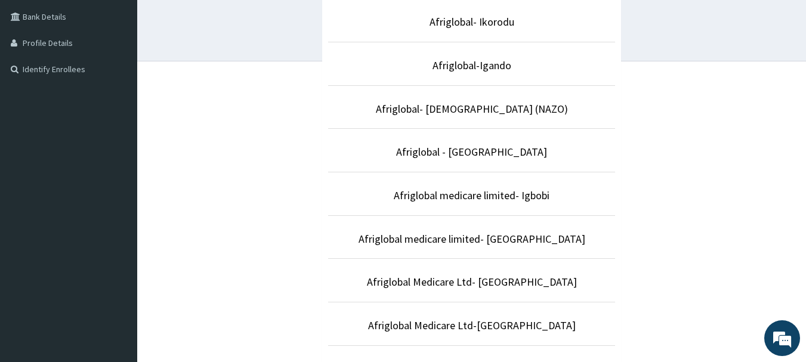
scroll to position [298, 0]
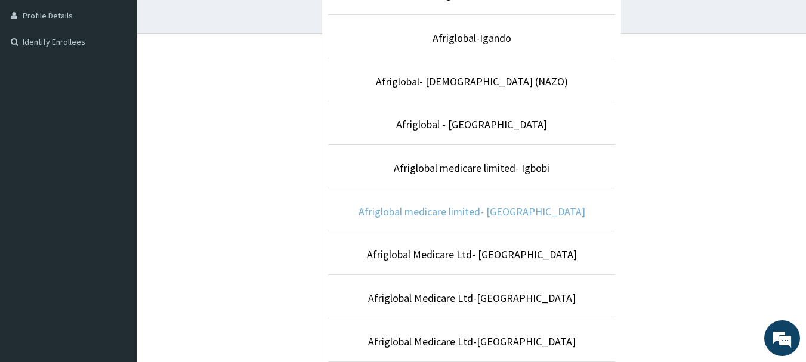
click at [456, 206] on link "Afriglobal medicare limited- [GEOGRAPHIC_DATA]" at bounding box center [471, 212] width 227 height 14
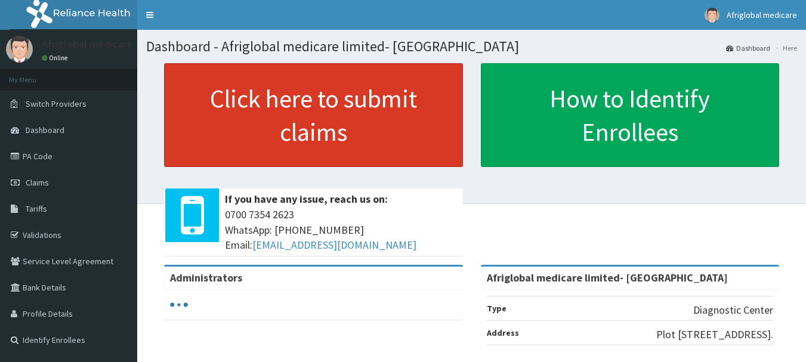
click at [260, 110] on link "Click here to submit claims" at bounding box center [313, 115] width 299 height 104
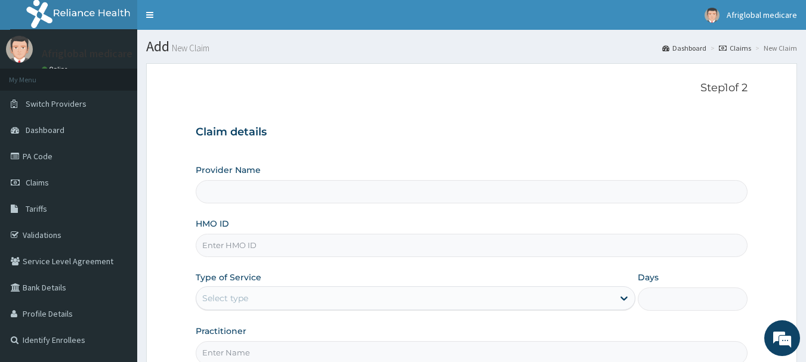
click at [268, 251] on input "HMO ID" at bounding box center [472, 245] width 552 height 23
type input "Afriglobal medicare limited- [GEOGRAPHIC_DATA]"
paste input "ICI10007C"
click at [213, 245] on input "ICI10007C" at bounding box center [472, 245] width 552 height 23
click at [237, 246] on input "ICI/10007C" at bounding box center [472, 245] width 552 height 23
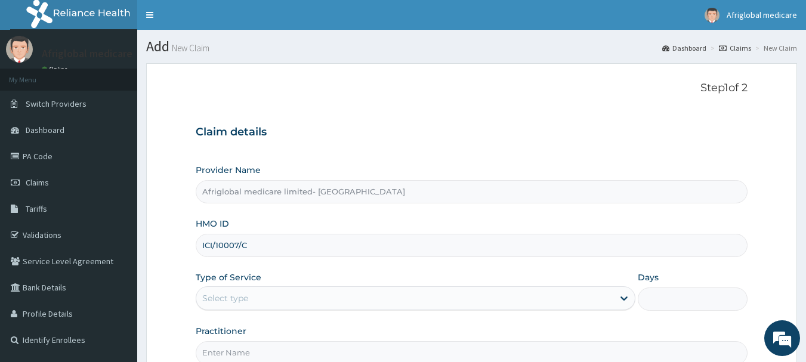
type input "ICI/10007/C"
click at [261, 290] on div "Select type" at bounding box center [404, 298] width 417 height 19
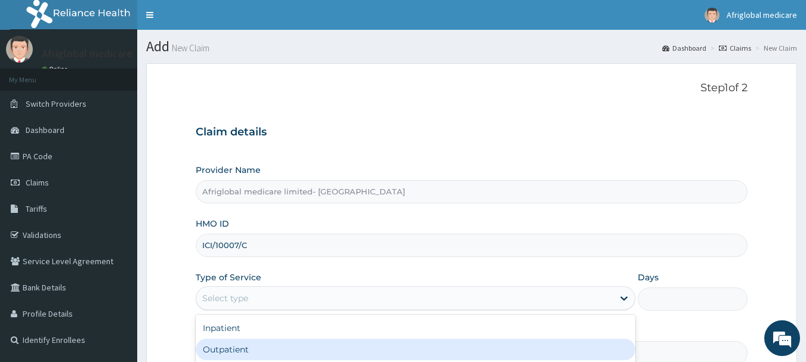
click at [261, 344] on div "Outpatient" at bounding box center [416, 349] width 440 height 21
type input "1"
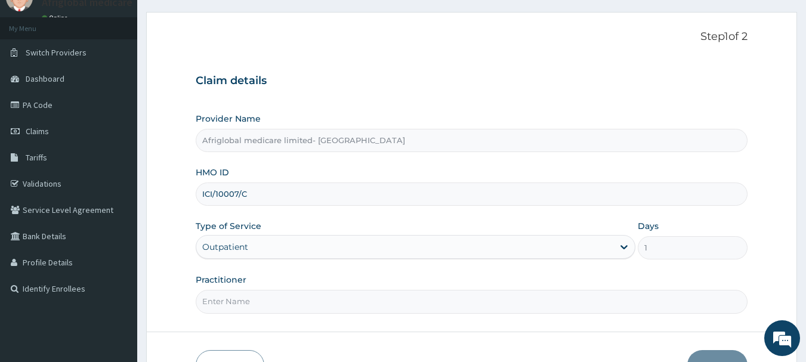
scroll to position [119, 0]
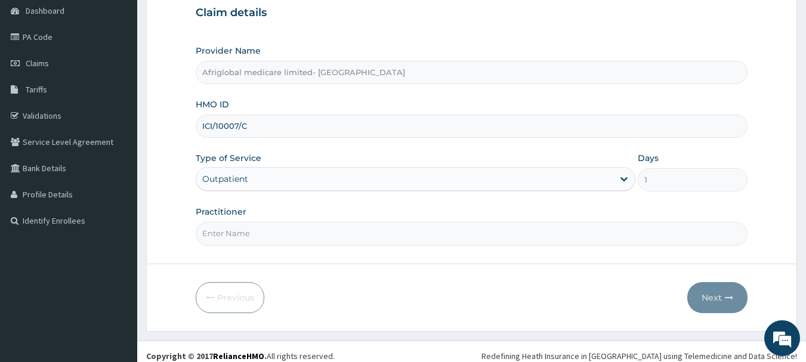
click at [267, 235] on input "Practitioner" at bounding box center [472, 233] width 552 height 23
type input "AML"
click at [712, 283] on button "Next" at bounding box center [717, 297] width 60 height 31
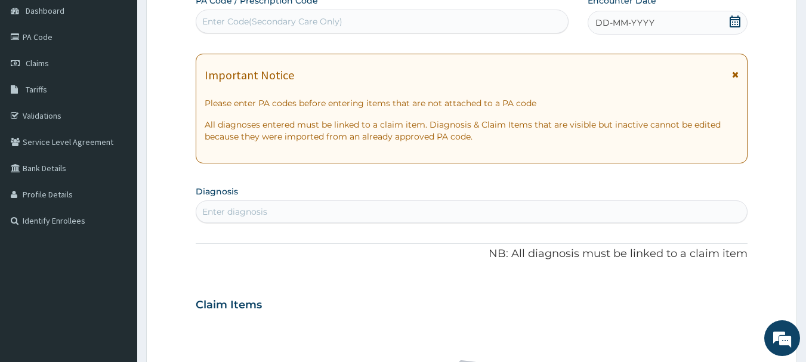
scroll to position [0, 0]
click at [268, 23] on div "Enter Code(Secondary Care Only)" at bounding box center [272, 22] width 140 height 12
paste input "PA4D2406"
click at [215, 19] on input "PA4D2406" at bounding box center [225, 22] width 46 height 12
type input "PA/4D2406"
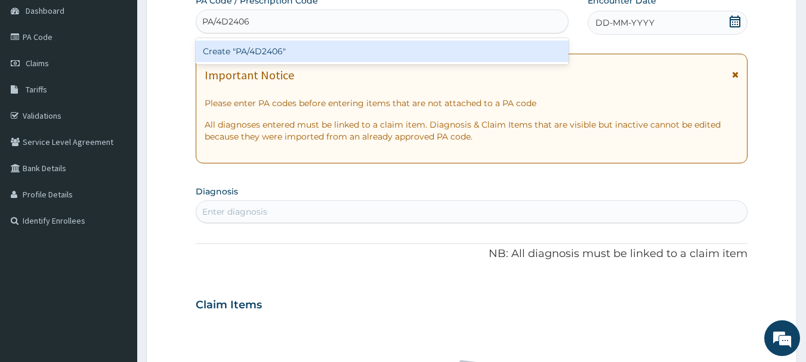
click at [251, 55] on div "Create "PA/4D2406"" at bounding box center [382, 51] width 373 height 21
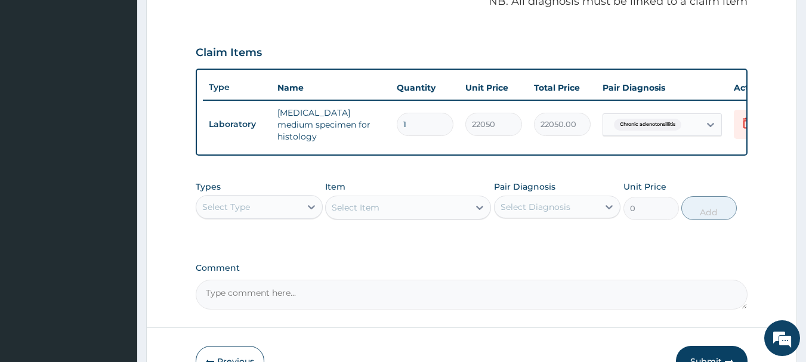
scroll to position [0, 47]
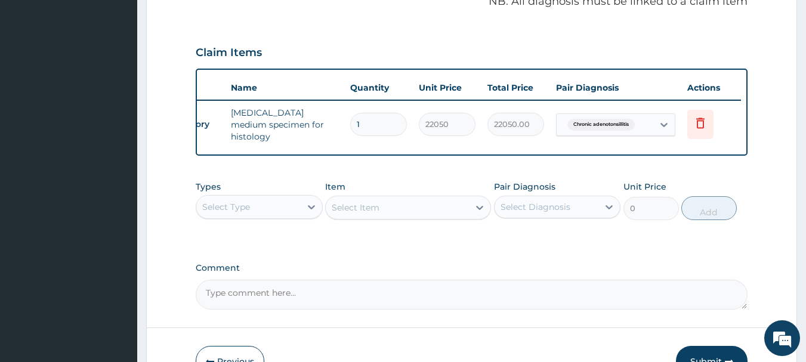
click at [212, 209] on div "Select Type" at bounding box center [226, 207] width 48 height 12
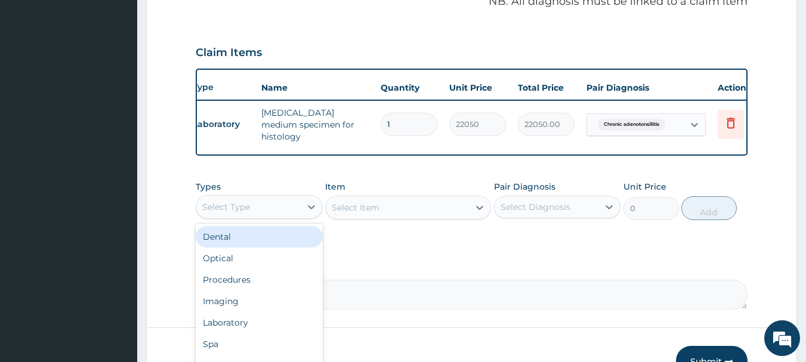
scroll to position [0, 0]
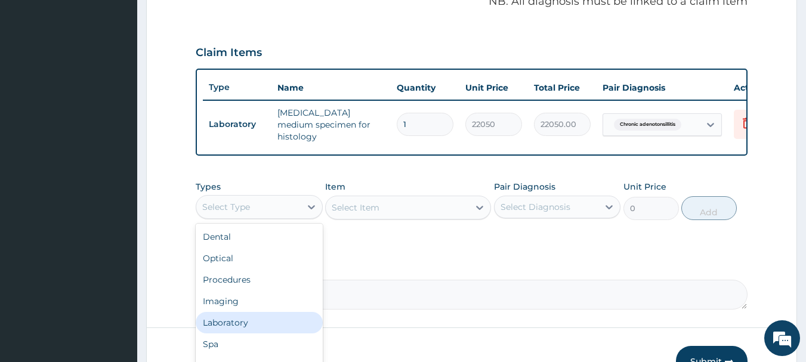
click at [228, 326] on div "Laboratory" at bounding box center [259, 322] width 127 height 21
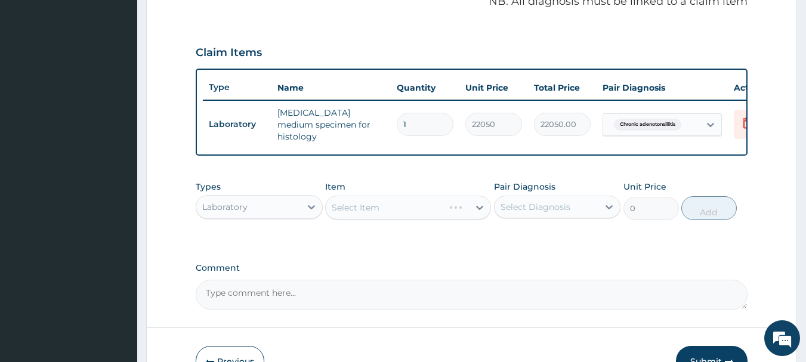
click at [380, 216] on div "Select Item" at bounding box center [408, 208] width 166 height 24
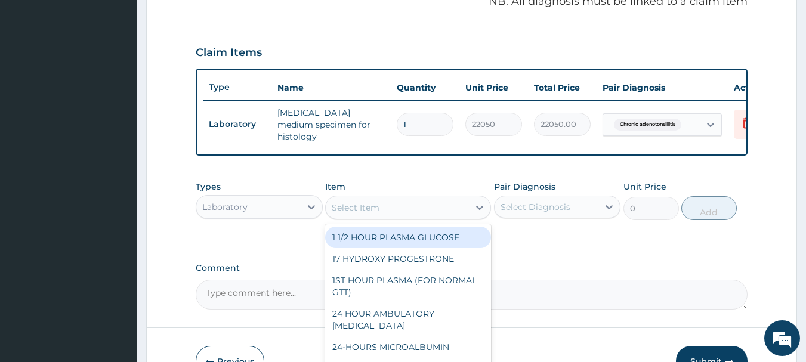
click at [393, 208] on div "Select Item" at bounding box center [397, 207] width 143 height 19
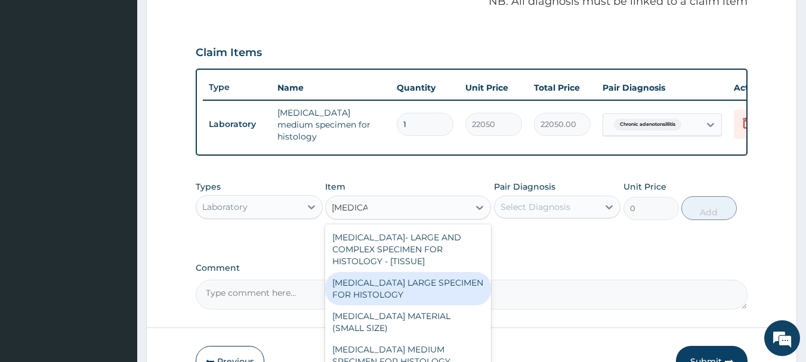
type input "BIOPSY"
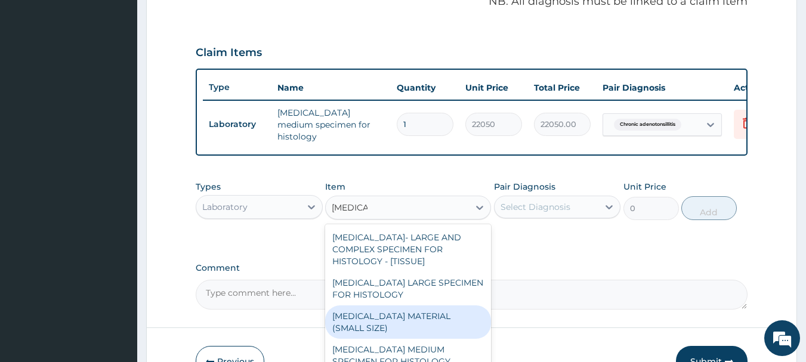
click at [388, 317] on div "BIOPSY MATERIAL (SMALL SIZE)" at bounding box center [408, 321] width 166 height 33
type input "19320"
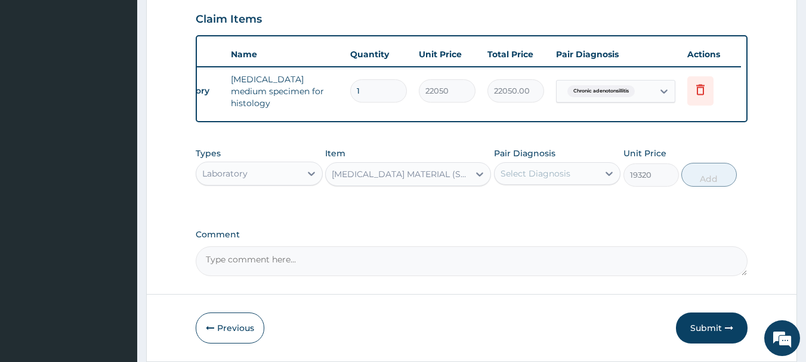
scroll to position [450, 0]
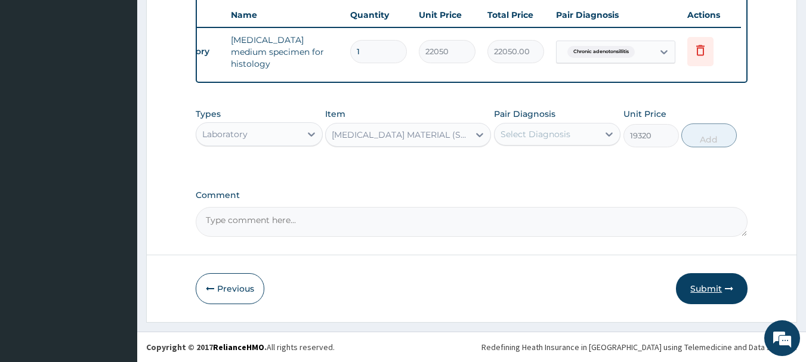
click at [721, 283] on button "Submit" at bounding box center [712, 288] width 72 height 31
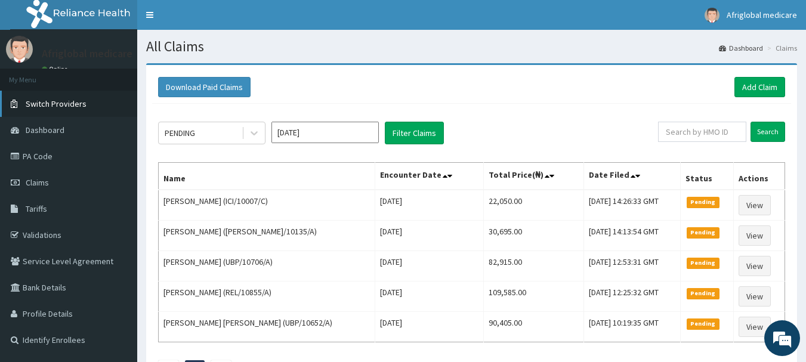
click at [67, 98] on link "Switch Providers" at bounding box center [68, 104] width 137 height 26
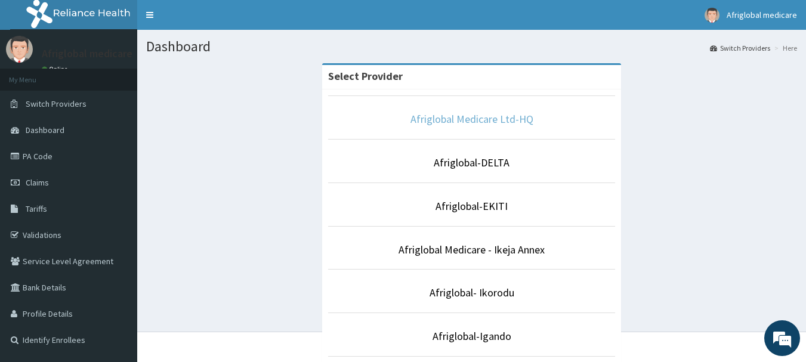
click at [455, 117] on link "Afriglobal Medicare Ltd-HQ" at bounding box center [471, 119] width 123 height 14
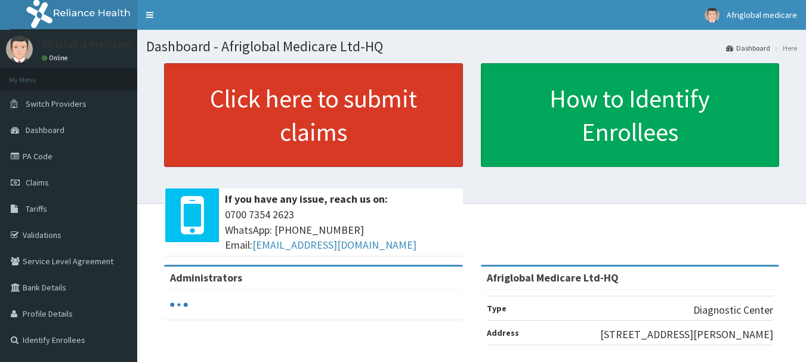
click at [375, 117] on link "Click here to submit claims" at bounding box center [313, 115] width 299 height 104
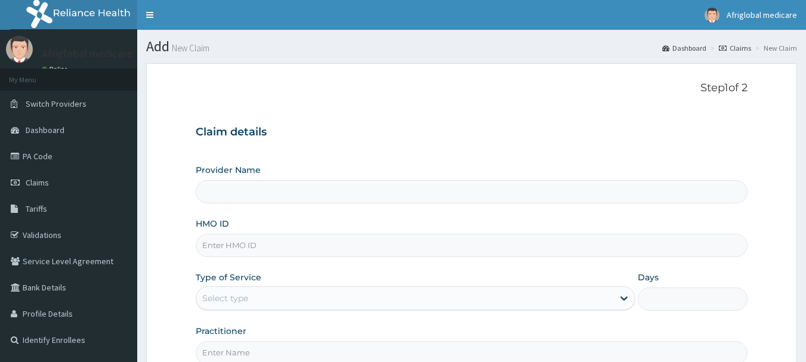
type input "Afriglobal Medicare Ltd-HQ"
click at [296, 237] on input "HMO ID" at bounding box center [472, 245] width 552 height 23
paste input "AGO10141A"
click at [213, 248] on input "AGO10141A" at bounding box center [472, 245] width 552 height 23
click at [218, 246] on input "AGO10141A" at bounding box center [472, 245] width 552 height 23
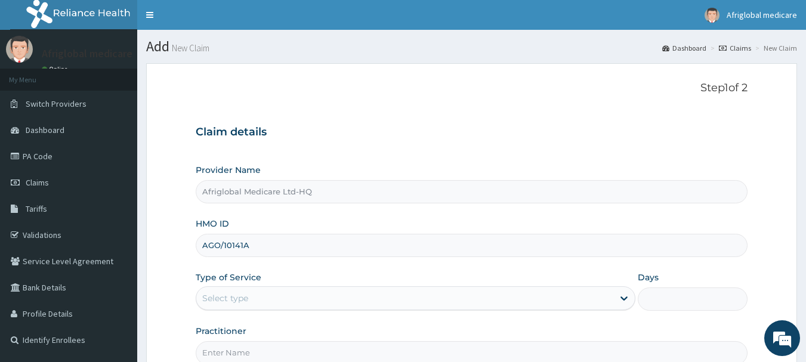
click at [242, 244] on input "AGO/10141A" at bounding box center [472, 245] width 552 height 23
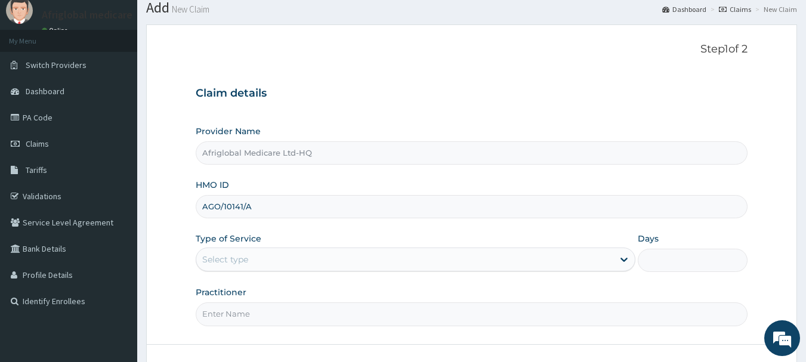
scroll to position [60, 0]
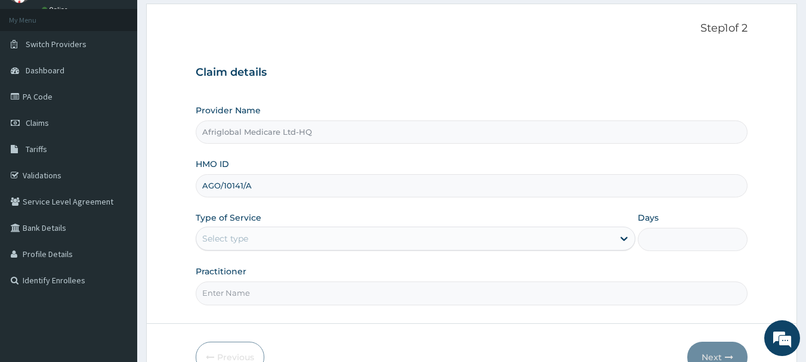
type input "AGO/10141/A"
click at [298, 285] on input "Practitioner" at bounding box center [472, 293] width 552 height 23
type input "AML"
click at [293, 225] on div "Type of Service Select type" at bounding box center [416, 231] width 440 height 39
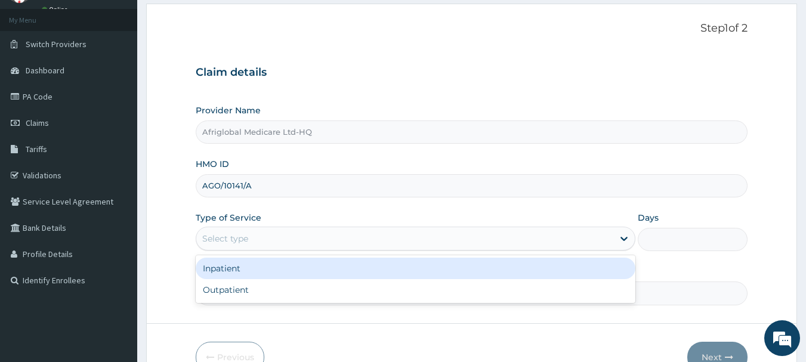
click at [293, 245] on div "Select type" at bounding box center [404, 238] width 417 height 19
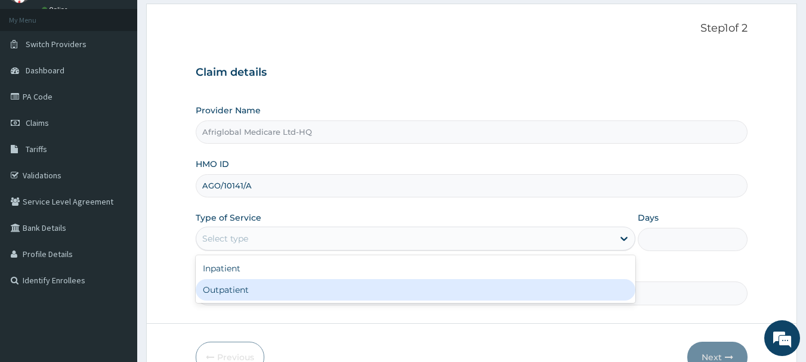
click at [288, 280] on div "Outpatient" at bounding box center [416, 289] width 440 height 21
type input "1"
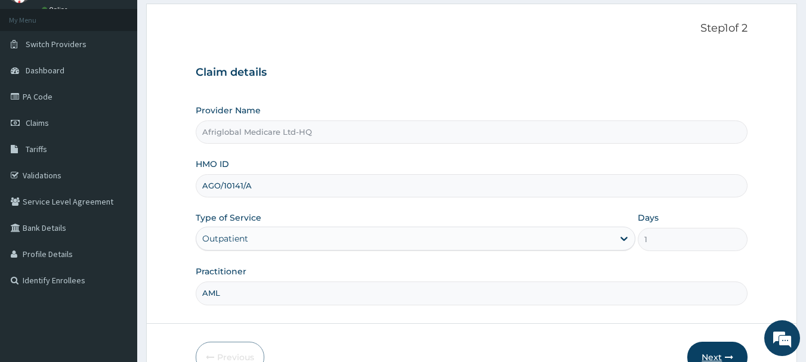
scroll to position [0, 0]
click at [706, 345] on button "Next" at bounding box center [717, 357] width 60 height 31
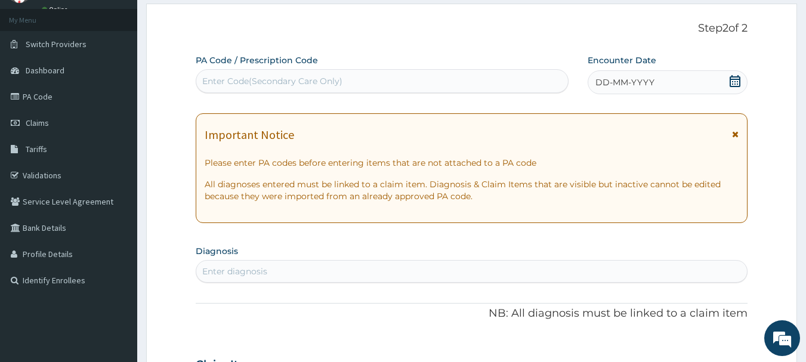
click at [262, 91] on div "Enter Code(Secondary Care Only)" at bounding box center [382, 81] width 373 height 24
click at [266, 82] on div "Enter Code(Secondary Care Only)" at bounding box center [272, 81] width 140 height 12
paste input "PA883A70"
click at [215, 80] on input "PA883A70" at bounding box center [224, 81] width 44 height 12
type input "PA/883A70"
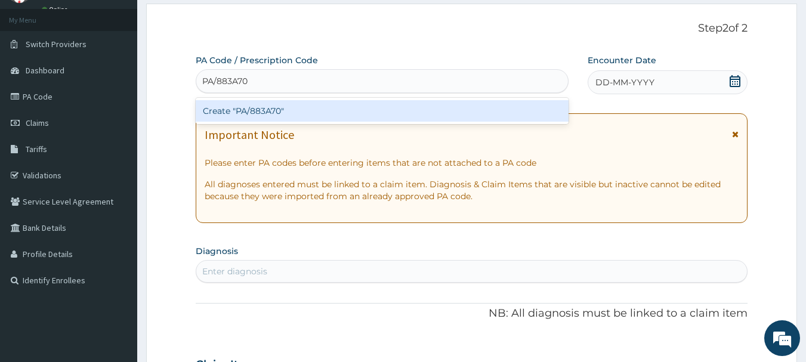
click at [213, 113] on div "Create "PA/883A70"" at bounding box center [382, 110] width 373 height 21
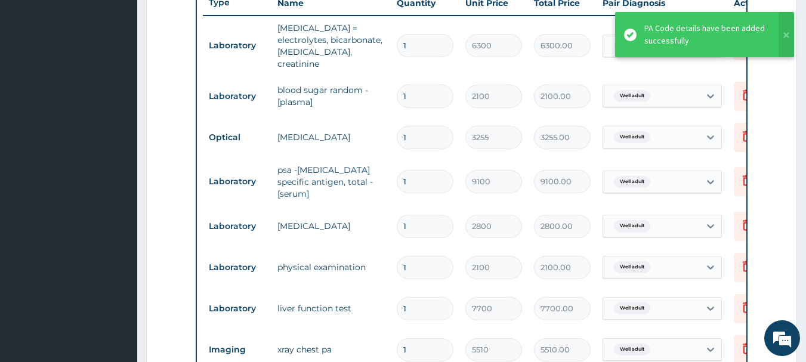
scroll to position [431, 0]
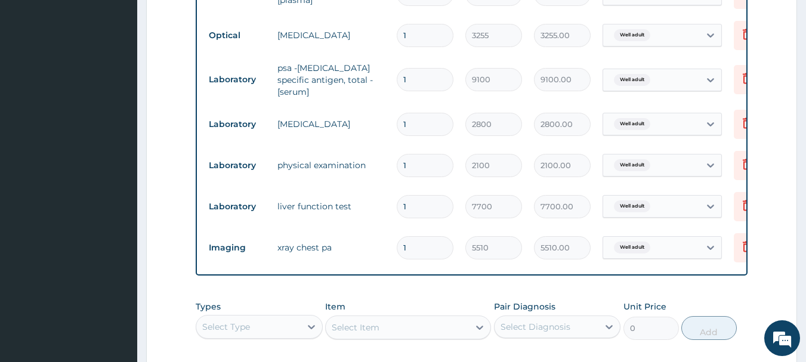
scroll to position [566, 0]
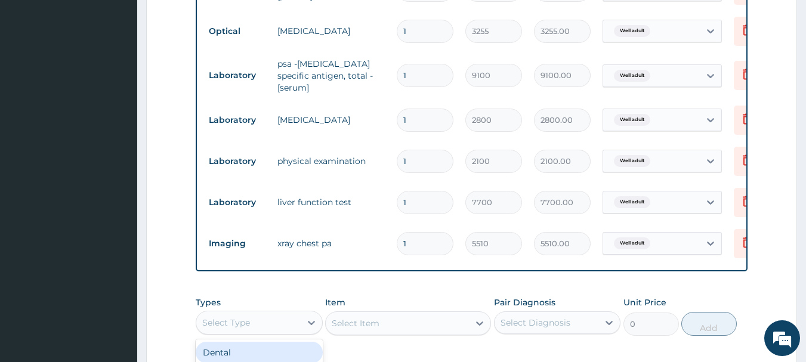
click at [256, 318] on div "Select Type" at bounding box center [248, 322] width 104 height 19
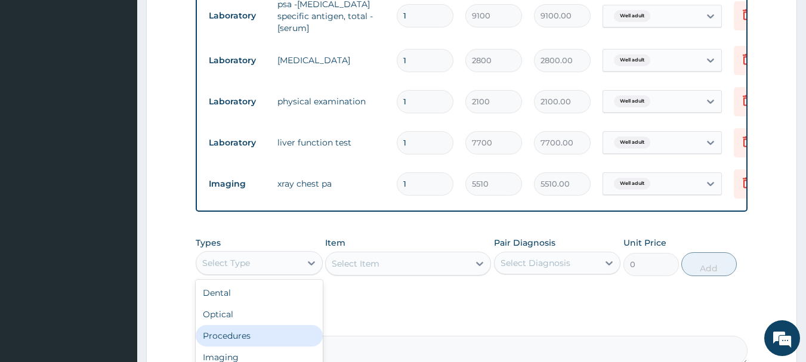
scroll to position [41, 0]
click at [256, 327] on div "Laboratory" at bounding box center [259, 337] width 127 height 21
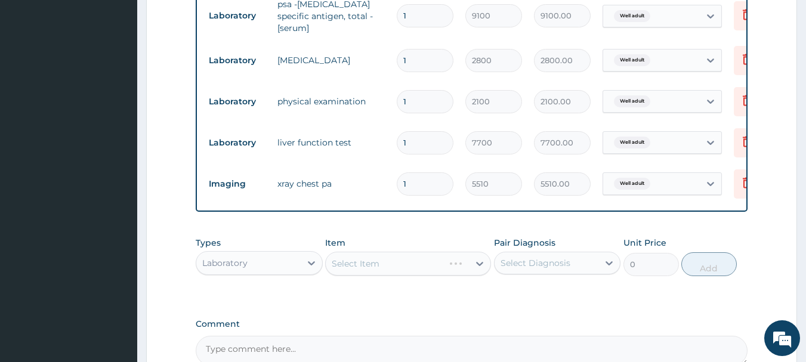
click at [352, 261] on div "Select Item" at bounding box center [408, 264] width 166 height 24
click at [359, 259] on div "Select Item" at bounding box center [408, 264] width 166 height 24
click at [360, 258] on div "Select Item" at bounding box center [356, 264] width 48 height 12
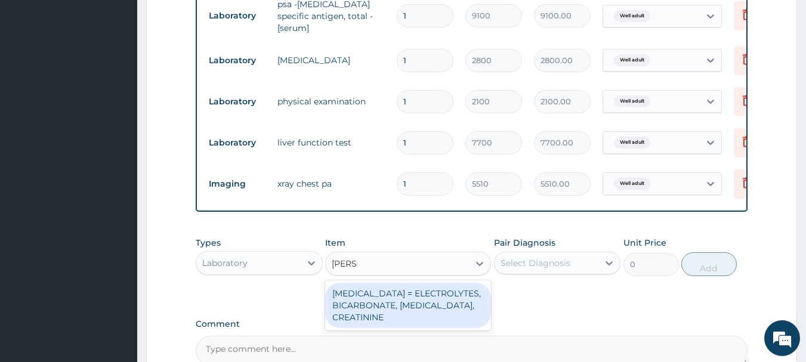
type input "RENAL"
click at [367, 283] on div "RENAL FUNCTION TESTS = ELECTROLYTES, BICARBONATE, UREA, CREATININE" at bounding box center [408, 305] width 166 height 45
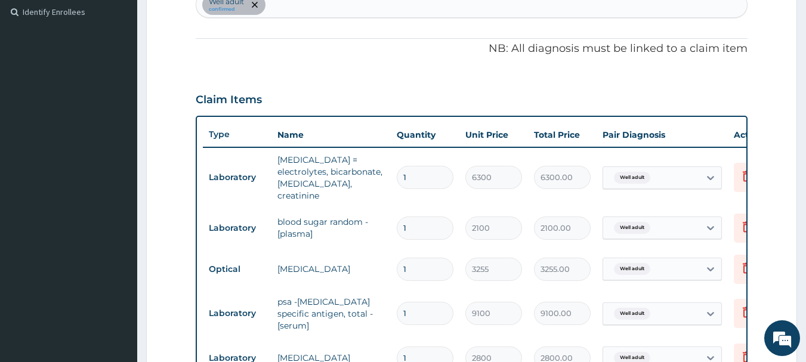
scroll to position [327, 0]
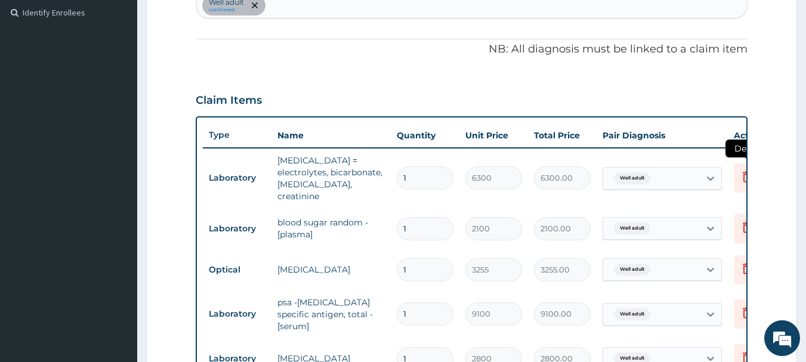
click at [741, 170] on icon at bounding box center [747, 176] width 14 height 14
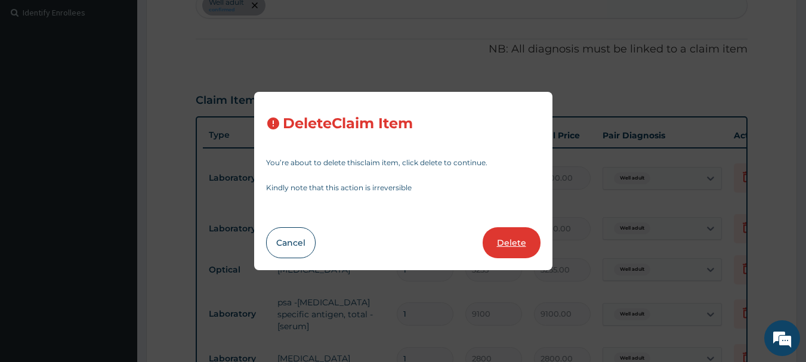
click at [498, 236] on button "Delete" at bounding box center [512, 242] width 58 height 31
type input "2100"
type input "2100.00"
type input "3255"
type input "3255.00"
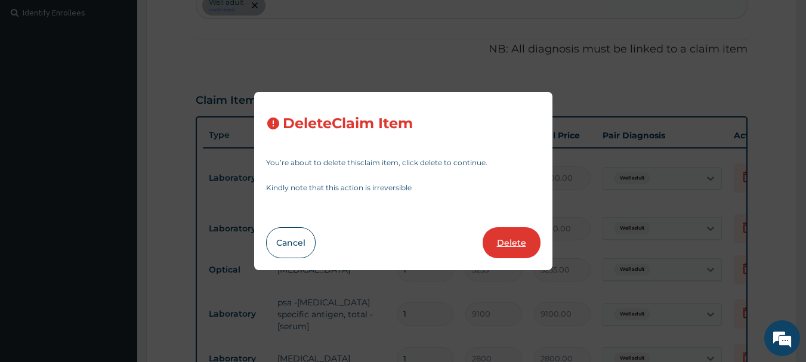
type input "9100"
type input "9100.00"
type input "2800"
type input "2800.00"
type input "2100"
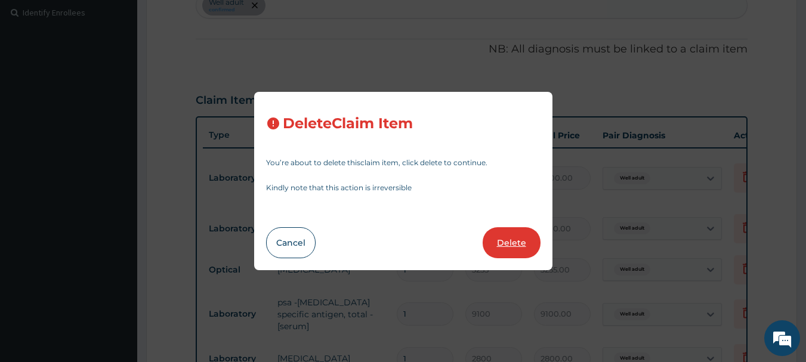
type input "2100.00"
type input "7700"
type input "7700.00"
type input "5510"
type input "5510.00"
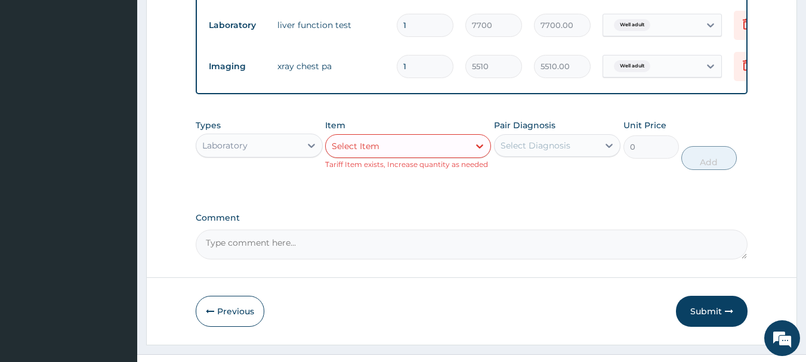
scroll to position [685, 0]
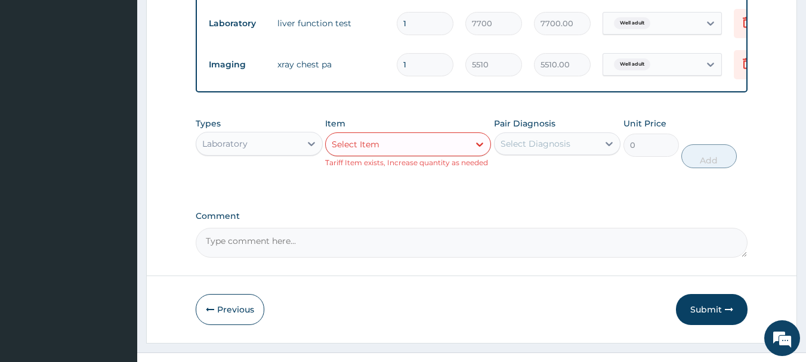
click at [431, 137] on div "Select Item" at bounding box center [397, 144] width 143 height 19
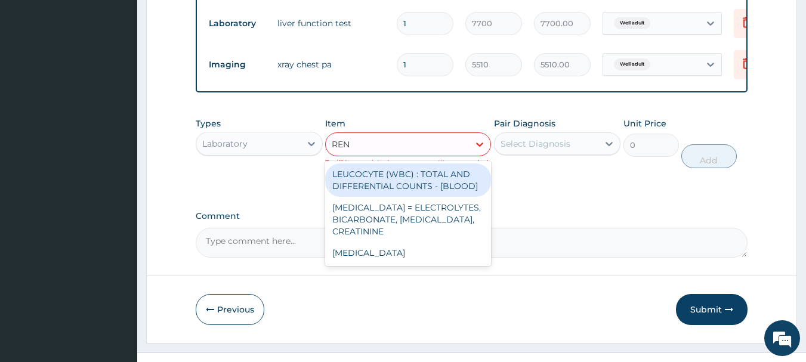
type input "RENA"
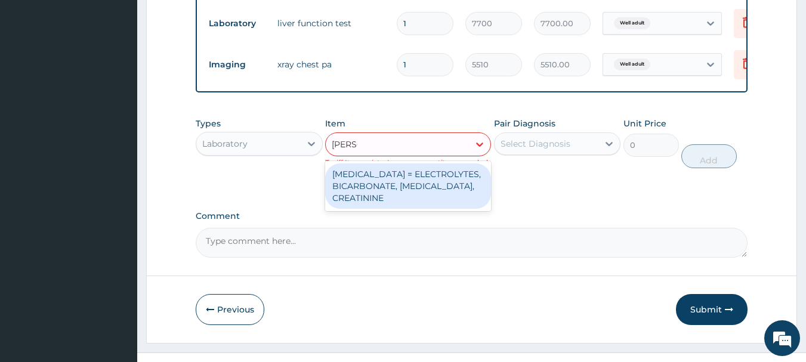
click at [411, 181] on div "RENAL FUNCTION TESTS = ELECTROLYTES, BICARBONATE, UREA, CREATININE" at bounding box center [408, 185] width 166 height 45
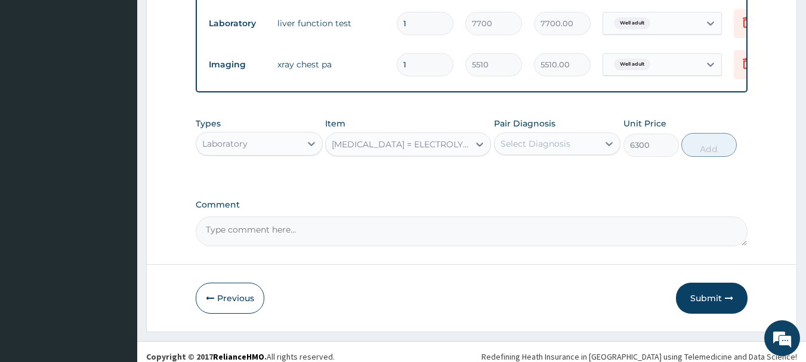
type input "6300"
click at [573, 148] on div "Select Diagnosis" at bounding box center [546, 143] width 104 height 19
click at [566, 176] on div "Well adult" at bounding box center [557, 174] width 127 height 24
checkbox input "true"
click at [706, 155] on button "Add" at bounding box center [708, 145] width 55 height 24
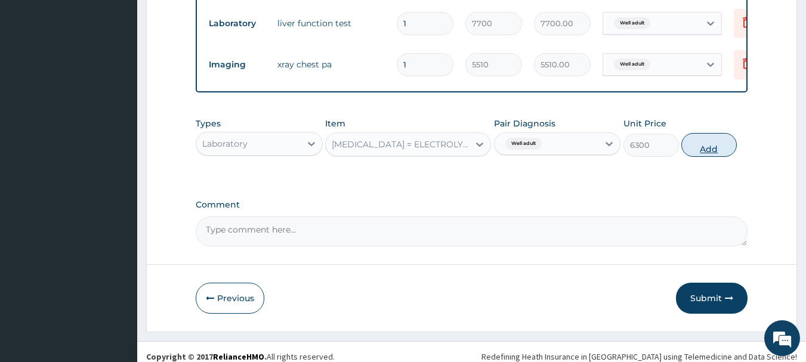
type input "0"
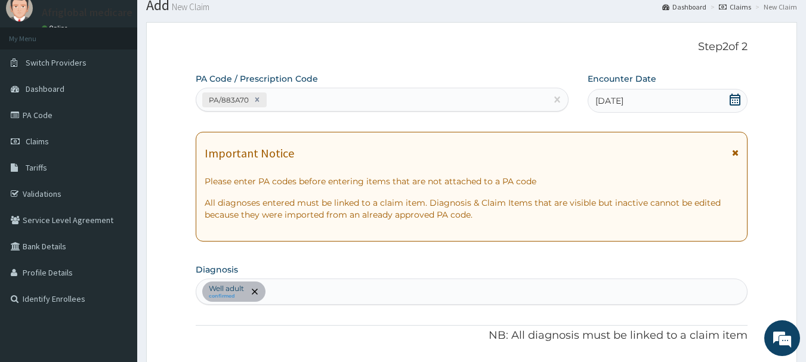
scroll to position [0, 0]
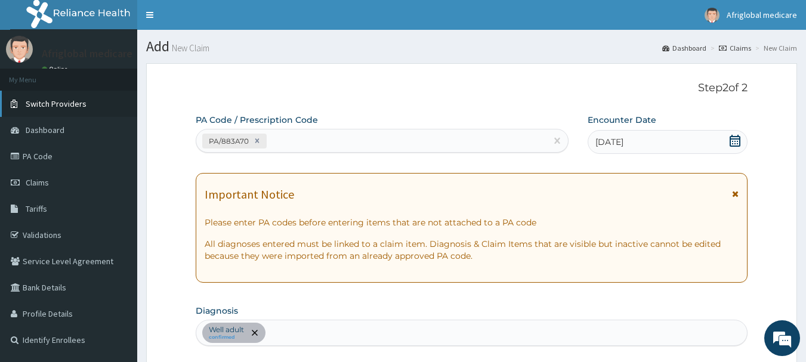
click at [65, 106] on span "Switch Providers" at bounding box center [56, 103] width 61 height 11
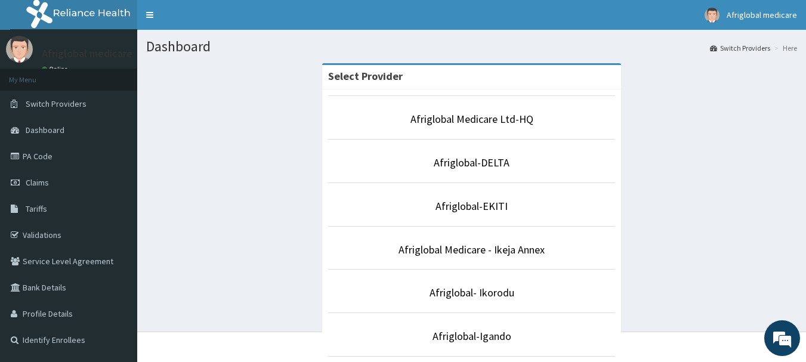
click at [489, 130] on li "Afriglobal Medicare Ltd-HQ" at bounding box center [471, 117] width 287 height 44
click at [489, 118] on link "Afriglobal Medicare Ltd-HQ" at bounding box center [471, 119] width 123 height 14
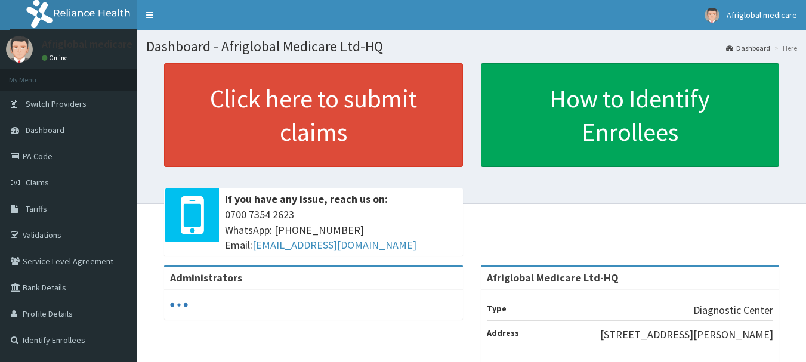
click at [355, 140] on link "Click here to submit claims" at bounding box center [313, 115] width 299 height 104
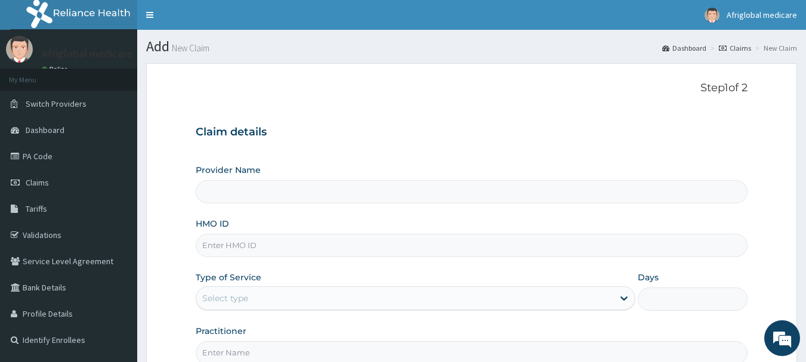
click at [271, 191] on input "Provider Name" at bounding box center [472, 191] width 552 height 23
type input "Afriglobal Medicare Ltd-HQ"
click at [273, 238] on input "HMO ID" at bounding box center [472, 245] width 552 height 23
paste input "UPC10025B"
click at [213, 243] on input "UPC10025B" at bounding box center [472, 245] width 552 height 23
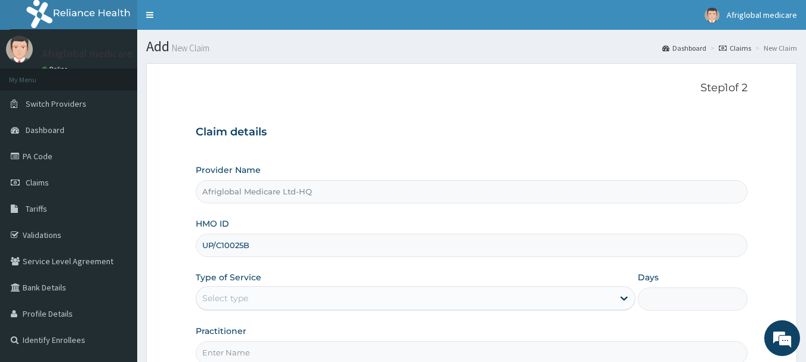
click at [245, 243] on input "UP/C10025B" at bounding box center [472, 245] width 552 height 23
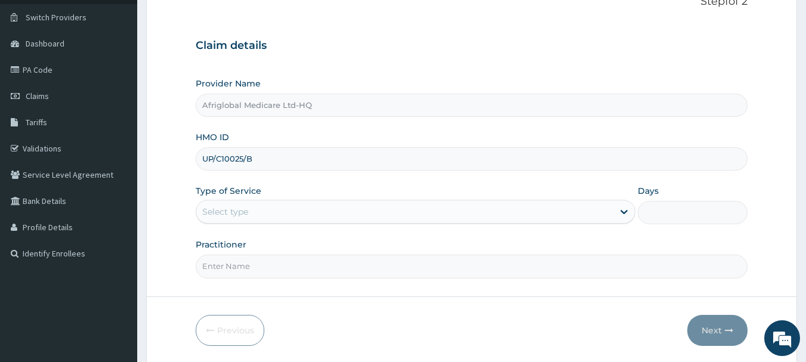
scroll to position [119, 0]
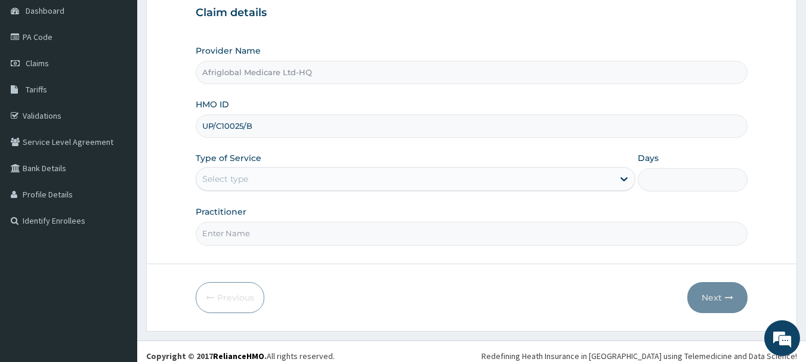
type input "UP/C10025/B"
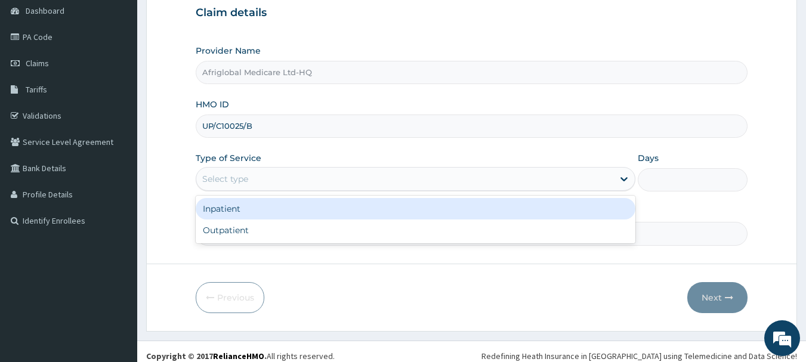
click at [279, 182] on div "Select type" at bounding box center [404, 178] width 417 height 19
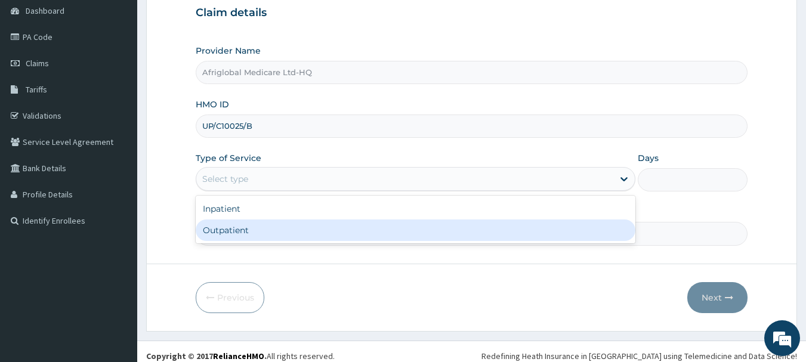
click at [263, 227] on div "Outpatient" at bounding box center [416, 230] width 440 height 21
type input "1"
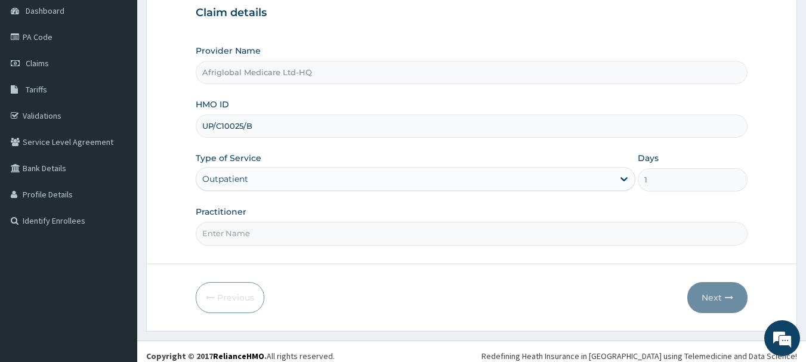
click at [263, 231] on input "Practitioner" at bounding box center [472, 233] width 552 height 23
type input "AML"
click at [707, 300] on button "Next" at bounding box center [717, 297] width 60 height 31
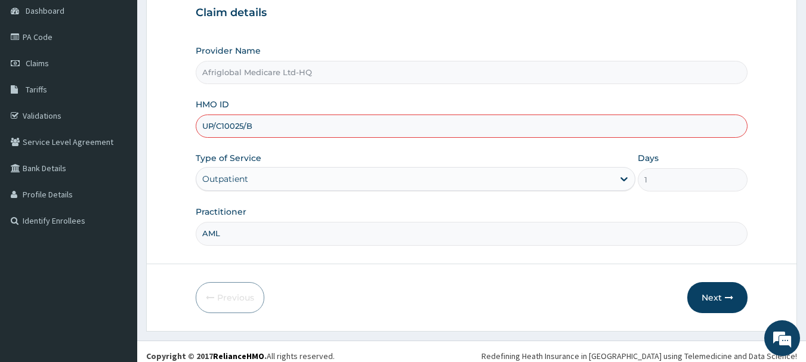
click at [216, 124] on input "UP/C10025/B" at bounding box center [472, 126] width 552 height 23
type input "UPC/10025/B"
click at [703, 301] on button "Next" at bounding box center [717, 297] width 60 height 31
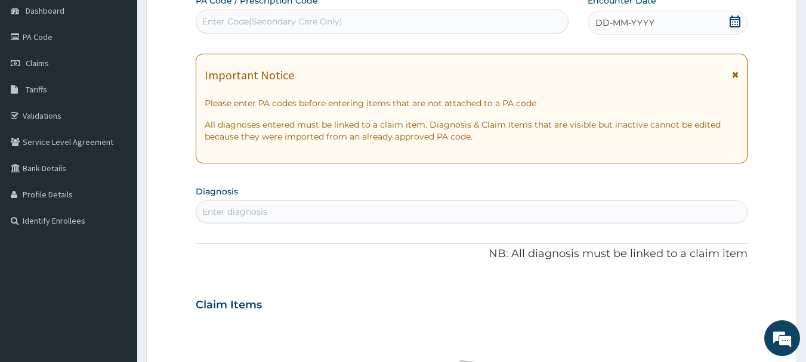
click at [246, 26] on div "Enter Code(Secondary Care Only)" at bounding box center [272, 22] width 140 height 12
paste input "PA523DE6"
click at [214, 21] on input "PA523DE6" at bounding box center [224, 22] width 44 height 12
type input "PA/523DE6"
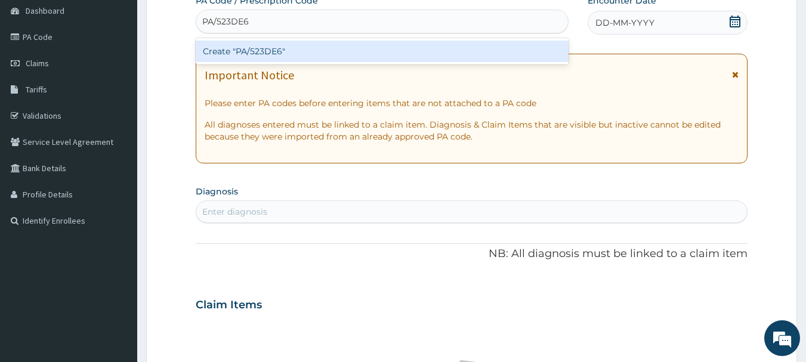
click at [397, 51] on div "Create "PA/523DE6"" at bounding box center [382, 51] width 373 height 21
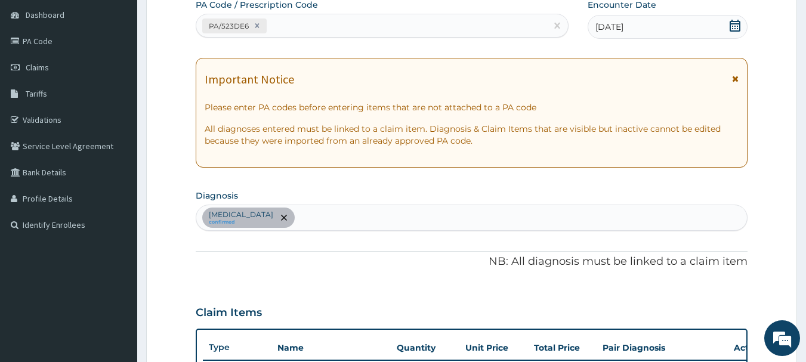
scroll to position [0, 0]
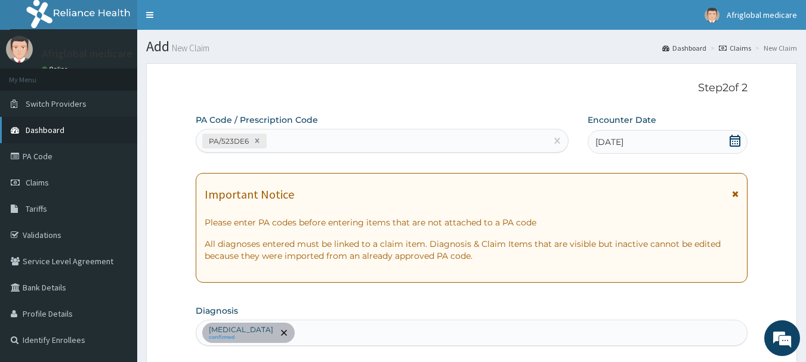
click at [58, 123] on link "Dashboard" at bounding box center [68, 130] width 137 height 26
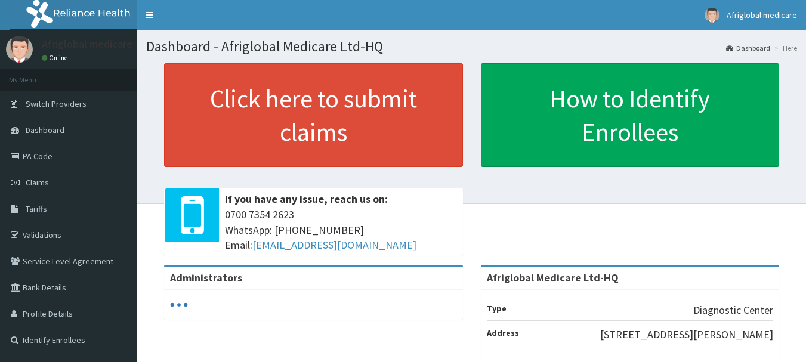
click at [297, 122] on link "Click here to submit claims" at bounding box center [313, 115] width 299 height 104
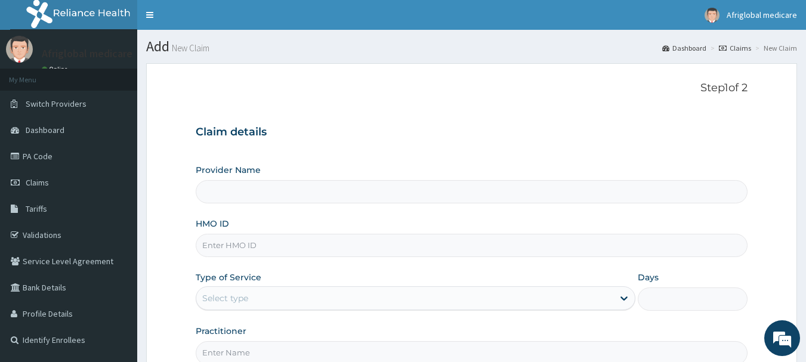
click at [256, 198] on input "Provider Name" at bounding box center [472, 191] width 552 height 23
type input "Afriglobal Medicare Ltd-HQ"
click at [240, 243] on input "HMO ID" at bounding box center [472, 245] width 552 height 23
paste input "PSS10030A"
click at [217, 243] on input "PSS10030A" at bounding box center [472, 245] width 552 height 23
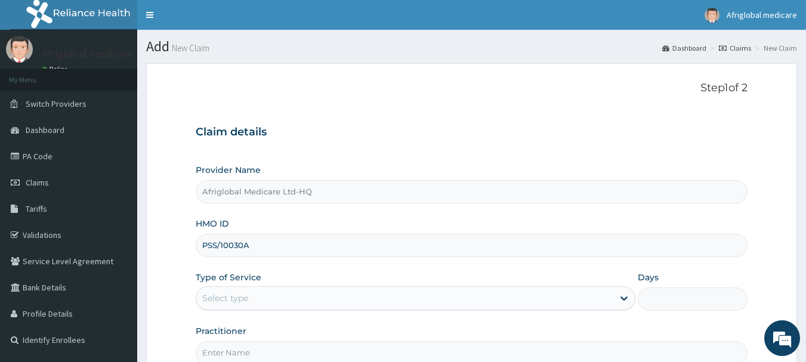
click at [243, 244] on input "PSS/10030A" at bounding box center [472, 245] width 552 height 23
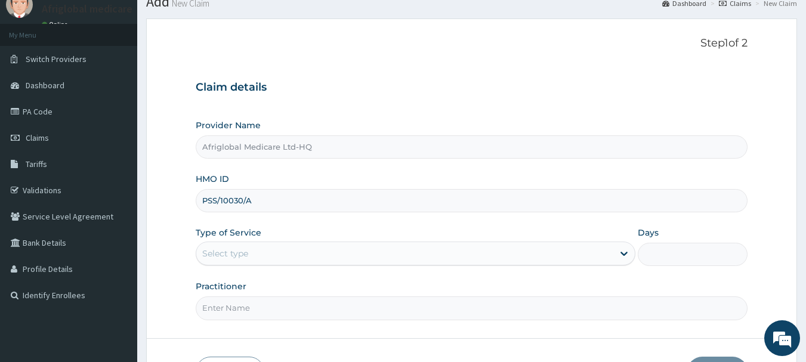
scroll to position [119, 0]
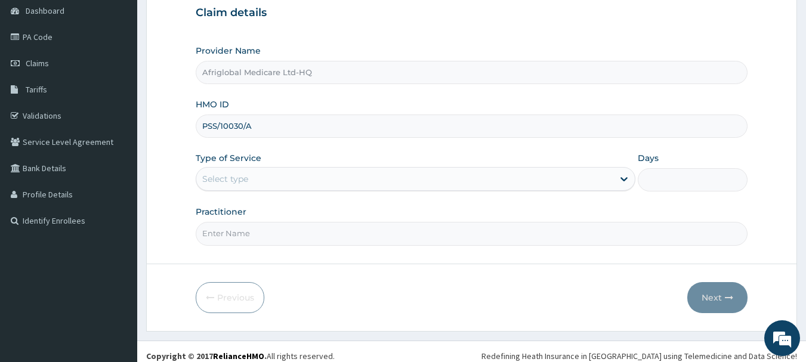
type input "PSS/10030/A"
click at [277, 180] on div "Select type" at bounding box center [404, 178] width 417 height 19
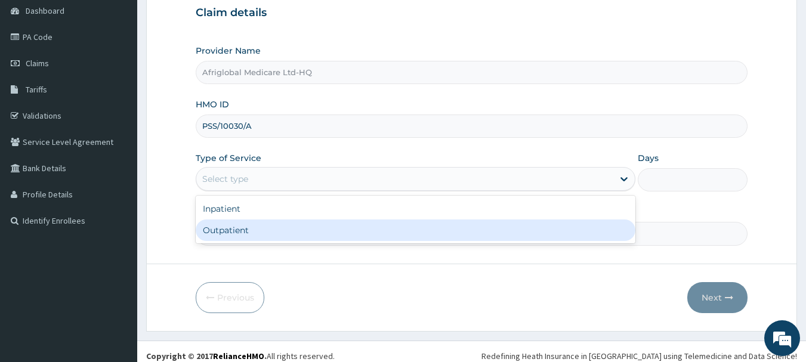
click at [240, 236] on div "Outpatient" at bounding box center [416, 230] width 440 height 21
type input "1"
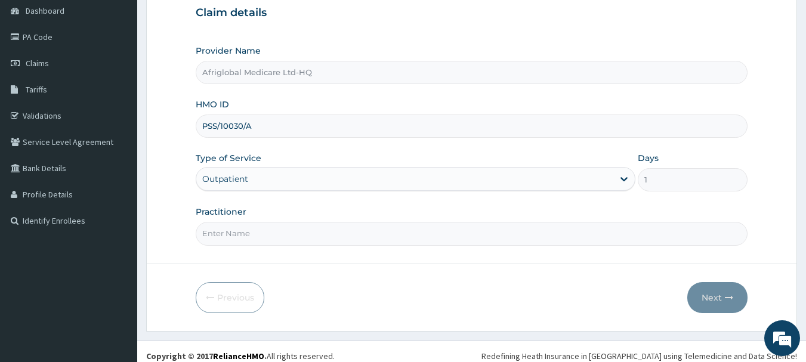
click at [277, 225] on input "Practitioner" at bounding box center [472, 233] width 552 height 23
type input "AML"
click at [726, 285] on button "Next" at bounding box center [717, 297] width 60 height 31
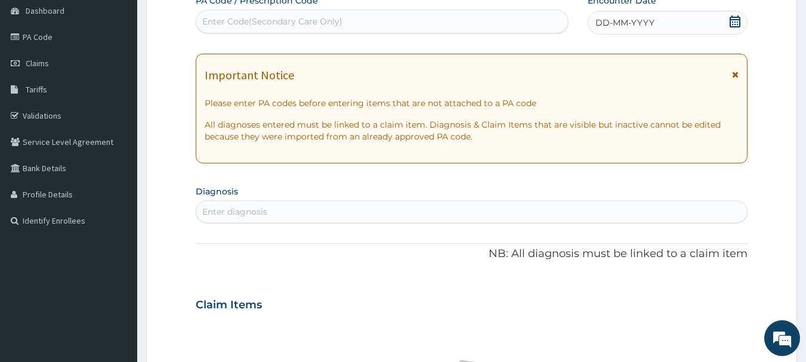
click at [325, 21] on div "Enter Code(Secondary Care Only)" at bounding box center [272, 22] width 140 height 12
drag, startPoint x: 391, startPoint y: 358, endPoint x: 421, endPoint y: 326, distance: 43.9
click at [293, 10] on div "Enter Code(Secondary Care Only)" at bounding box center [382, 22] width 373 height 24
paste input "PAA7BF0D"
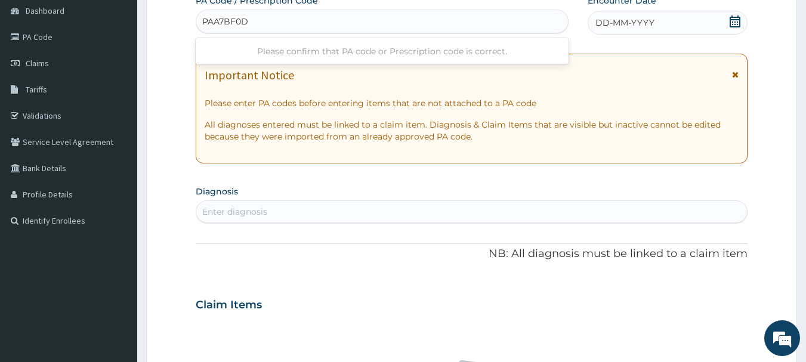
click at [214, 24] on input "PAA7BF0D" at bounding box center [225, 22] width 47 height 12
type input "PA/A7BF0D"
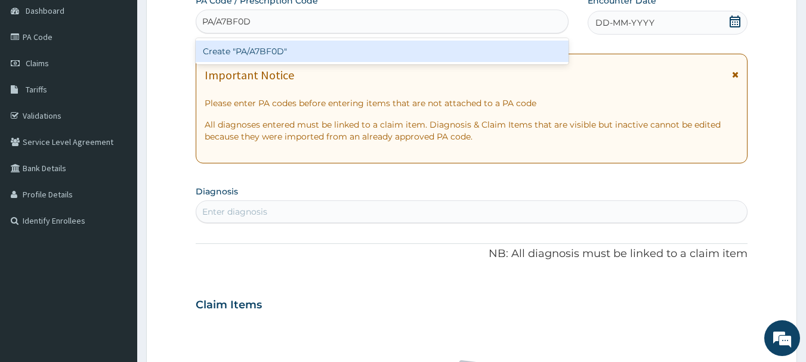
click at [216, 48] on div "Create "PA/A7BF0D"" at bounding box center [382, 51] width 373 height 21
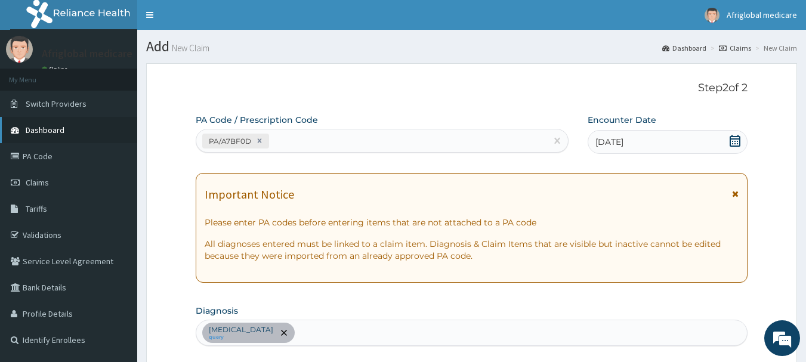
click at [51, 127] on span "Dashboard" at bounding box center [45, 130] width 39 height 11
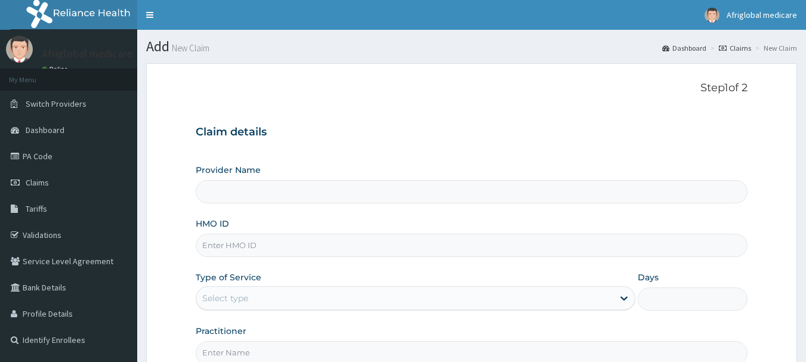
click at [254, 186] on input "Provider Name" at bounding box center [472, 191] width 552 height 23
type input "Afriglobal Medicare Ltd-HQ"
click at [241, 299] on div "Select type" at bounding box center [225, 298] width 46 height 12
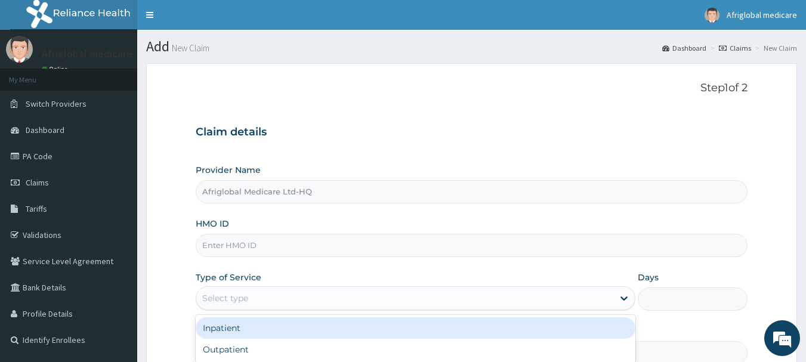
paste input "NLS10003A"
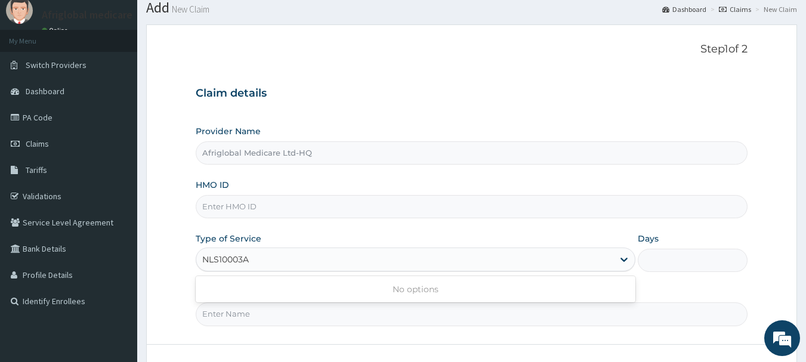
scroll to position [60, 0]
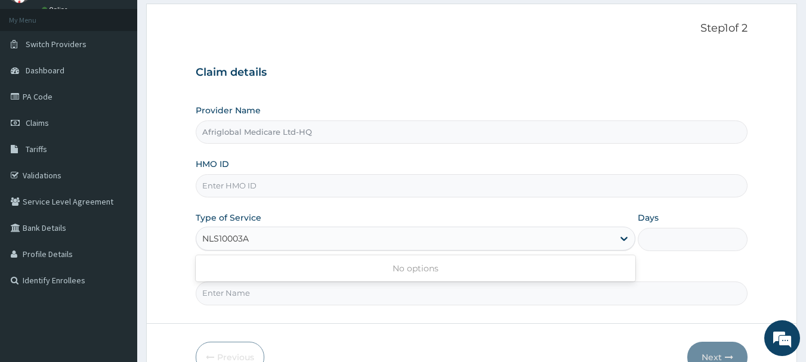
click at [220, 237] on input "NLS10003A" at bounding box center [226, 239] width 48 height 12
click at [248, 238] on input "NLS/10003/A" at bounding box center [227, 239] width 51 height 12
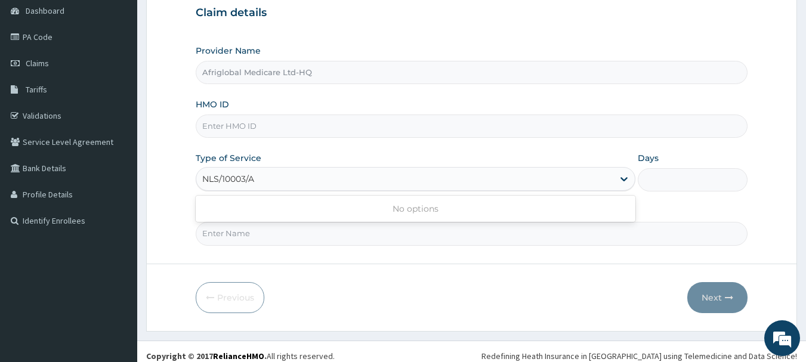
type input "NLS/10003/A"
click at [327, 231] on input "Practitioner" at bounding box center [472, 233] width 552 height 23
type input "AML"
click at [308, 180] on div "Select type" at bounding box center [404, 178] width 417 height 19
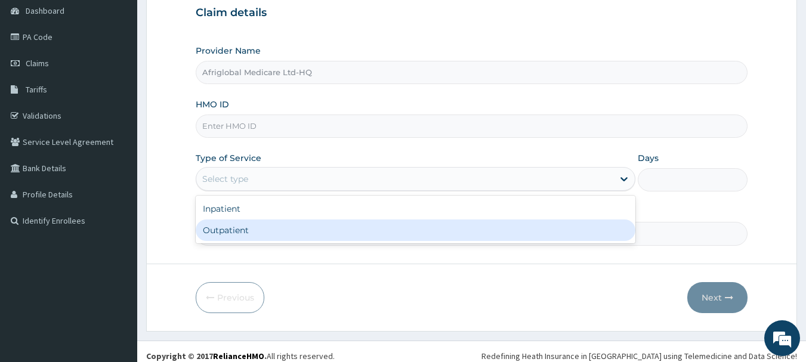
click at [279, 226] on div "Outpatient" at bounding box center [416, 230] width 440 height 21
type input "1"
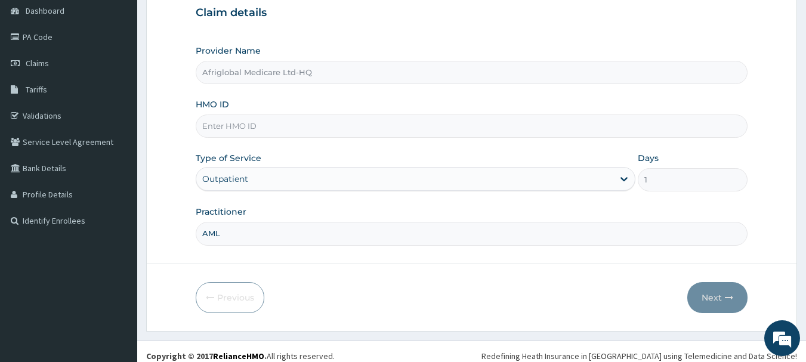
click at [267, 134] on input "HMO ID" at bounding box center [472, 126] width 552 height 23
paste input "NLS10003A"
click at [218, 123] on input "NLS10003A" at bounding box center [472, 126] width 552 height 23
click at [244, 128] on input "NLS/10003A" at bounding box center [472, 126] width 552 height 23
type input "NLS/10003/A"
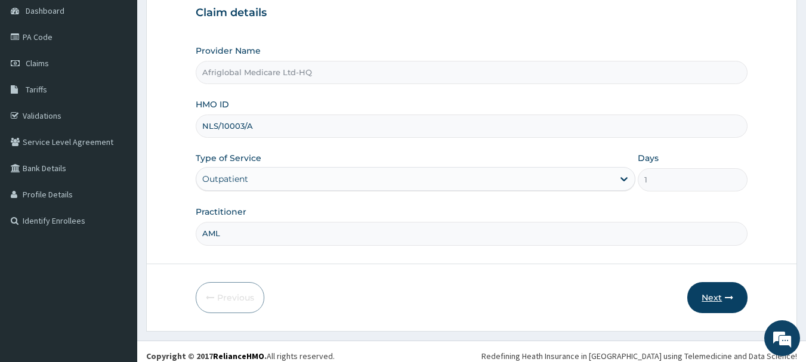
click at [707, 285] on button "Next" at bounding box center [717, 297] width 60 height 31
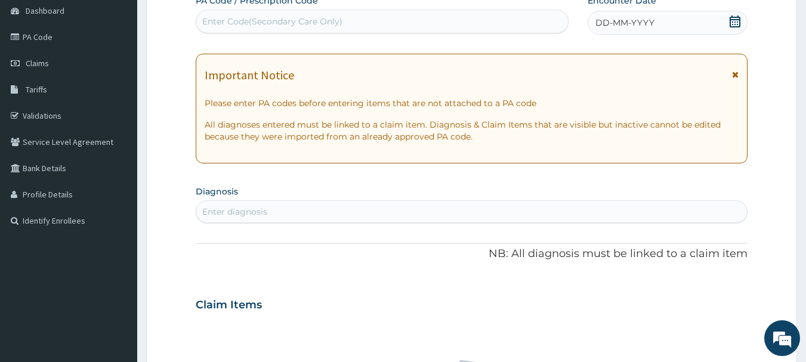
click at [282, 202] on div "Enter diagnosis" at bounding box center [472, 211] width 552 height 23
click at [296, 8] on div "PA Code / Prescription Code Enter Code(Secondary Care Only)" at bounding box center [382, 14] width 373 height 39
click at [291, 16] on div "Enter Code(Secondary Care Only)" at bounding box center [272, 22] width 140 height 12
paste input "PA109960"
click at [218, 20] on input "PA109960" at bounding box center [223, 22] width 42 height 12
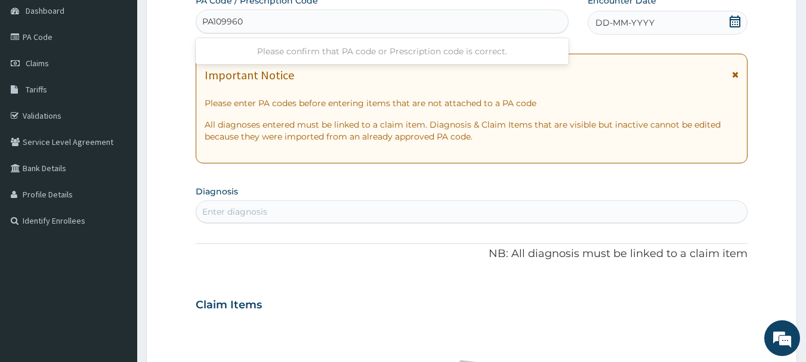
click at [215, 21] on input "PA109960" at bounding box center [223, 22] width 42 height 12
type input "PA/109960"
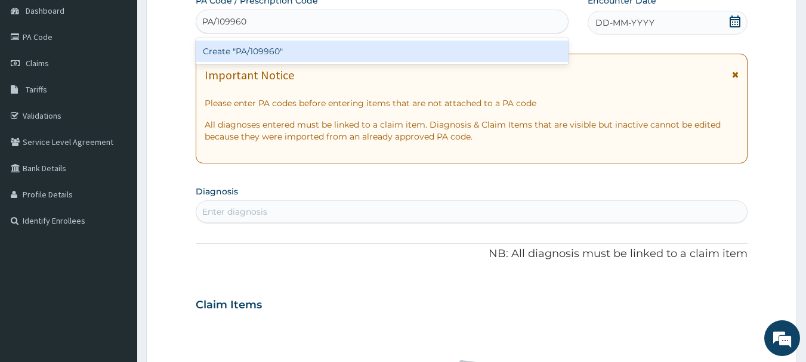
click at [234, 53] on div "Create "PA/109960"" at bounding box center [382, 51] width 373 height 21
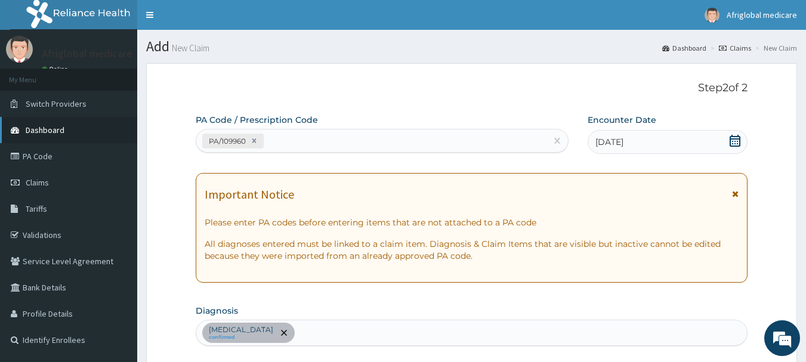
click at [42, 135] on span "Dashboard" at bounding box center [45, 130] width 39 height 11
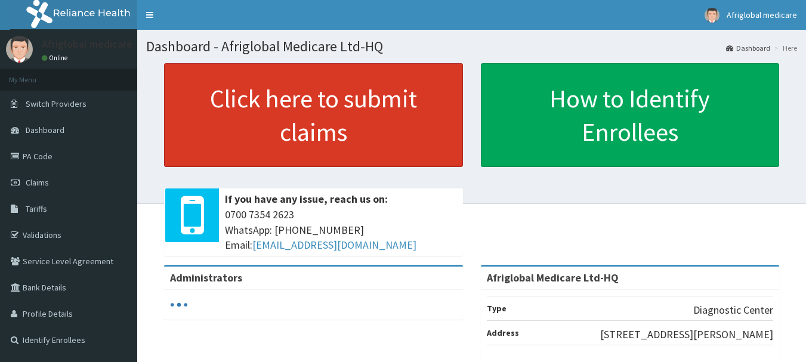
click at [282, 127] on link "Click here to submit claims" at bounding box center [313, 115] width 299 height 104
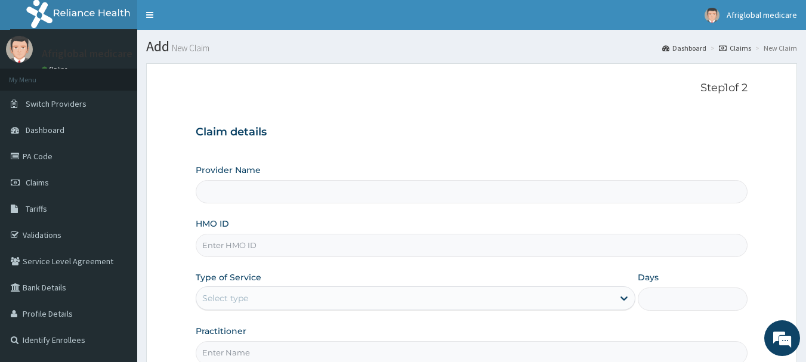
click at [256, 191] on input "Provider Name" at bounding box center [472, 191] width 552 height 23
type input "Afriglobal Medicare Ltd-HQ"
click at [252, 239] on input "HMO ID" at bounding box center [472, 245] width 552 height 23
paste input "GTB10152A"
click at [221, 248] on input "GTB10152A" at bounding box center [472, 245] width 552 height 23
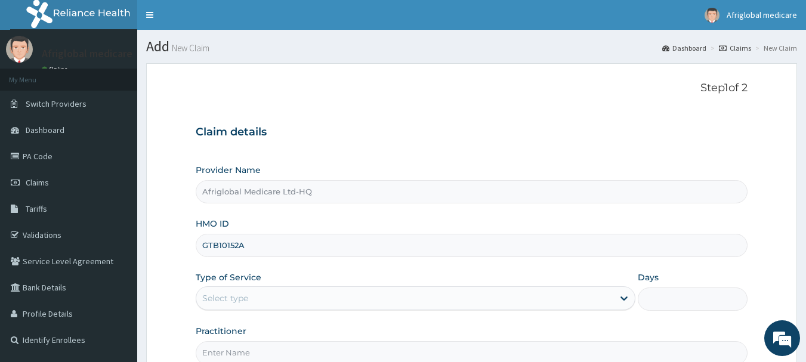
click at [218, 245] on input "GTB10152A" at bounding box center [472, 245] width 552 height 23
click at [240, 243] on input "GTB/10152A" at bounding box center [472, 245] width 552 height 23
type input "GTB/10152/A"
click at [247, 286] on div "Select type" at bounding box center [416, 298] width 440 height 24
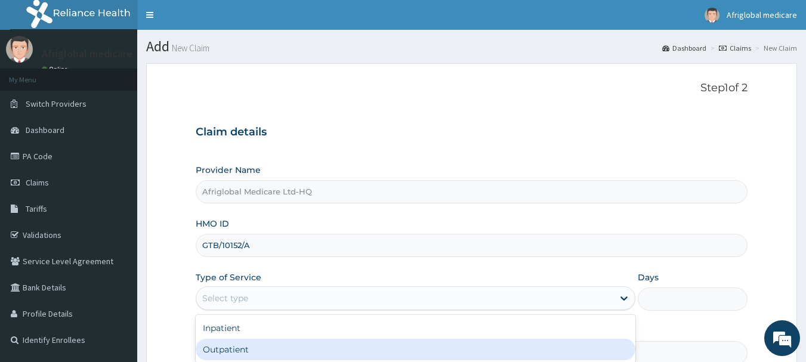
click at [252, 342] on div "Outpatient" at bounding box center [416, 349] width 440 height 21
type input "1"
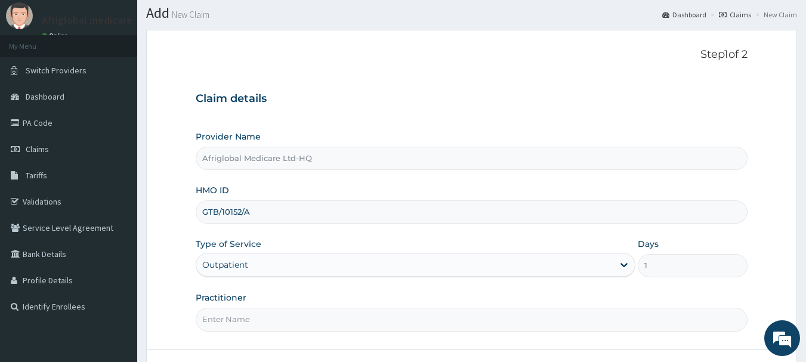
scroll to position [60, 0]
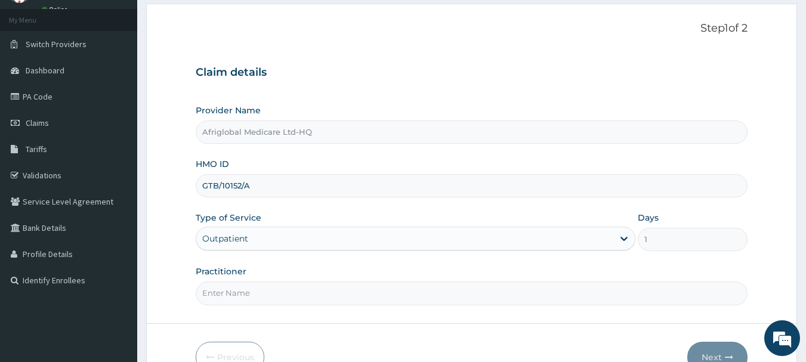
click at [239, 293] on input "Practitioner" at bounding box center [472, 293] width 552 height 23
type input "AML"
click at [708, 349] on button "Next" at bounding box center [717, 357] width 60 height 31
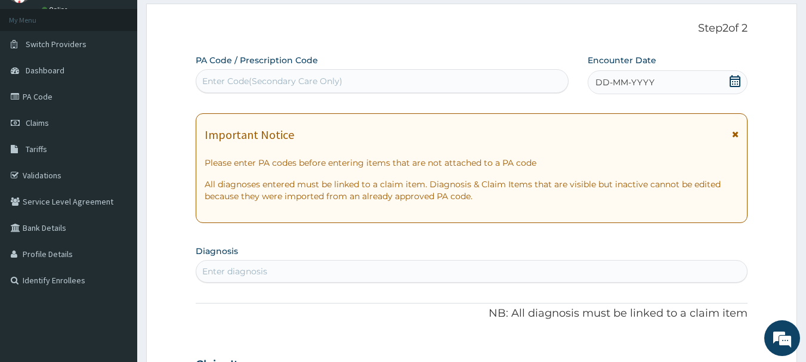
click at [290, 80] on div "Enter Code(Secondary Care Only)" at bounding box center [272, 81] width 140 height 12
paste input "PA608E2D"
click at [213, 81] on input "PA608E2D" at bounding box center [225, 81] width 46 height 12
type input "PA/608E2D"
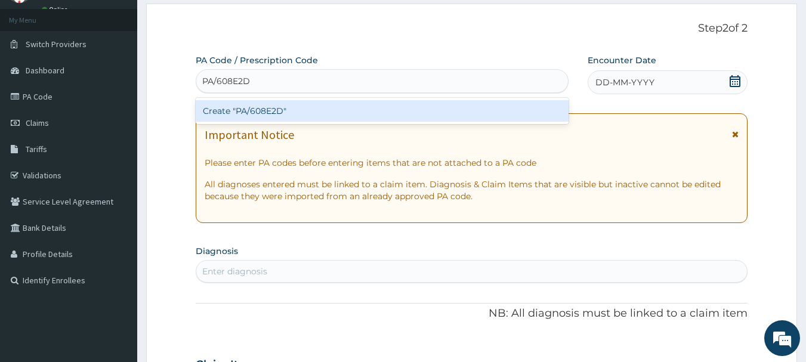
click at [227, 116] on div "Create "PA/608E2D"" at bounding box center [382, 110] width 373 height 21
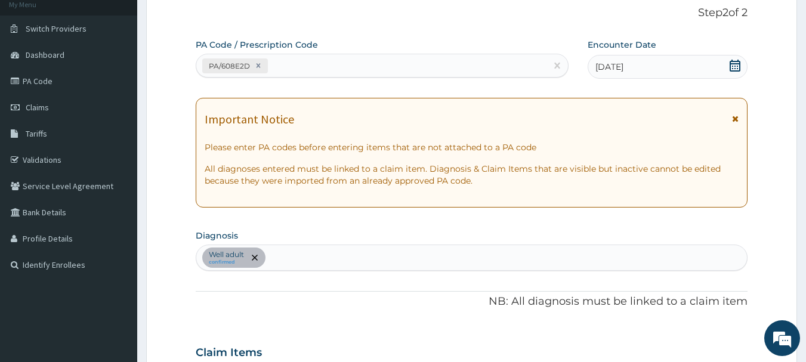
scroll to position [6, 0]
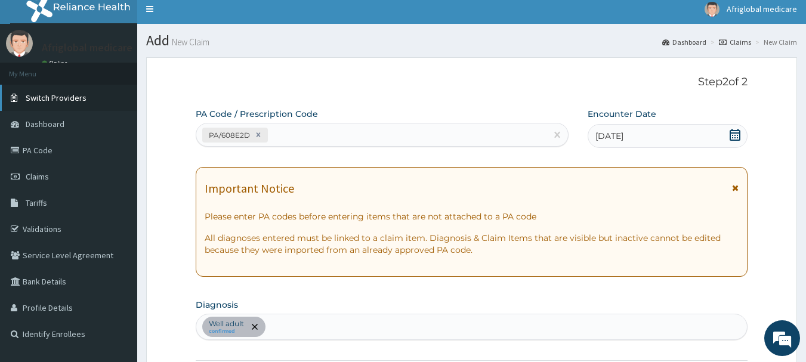
click at [38, 94] on span "Switch Providers" at bounding box center [56, 97] width 61 height 11
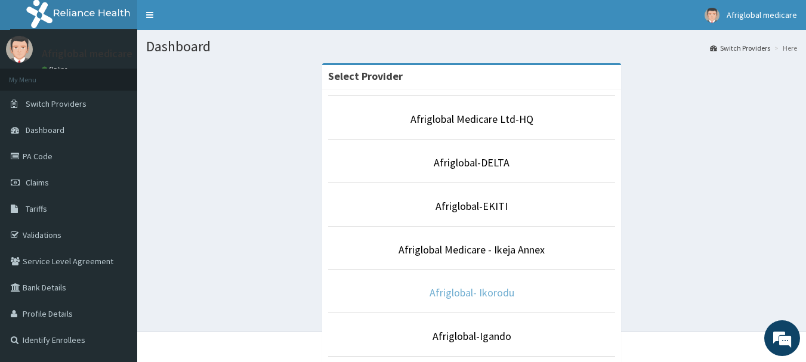
click at [446, 292] on link "Afriglobal- Ikorodu" at bounding box center [471, 293] width 85 height 14
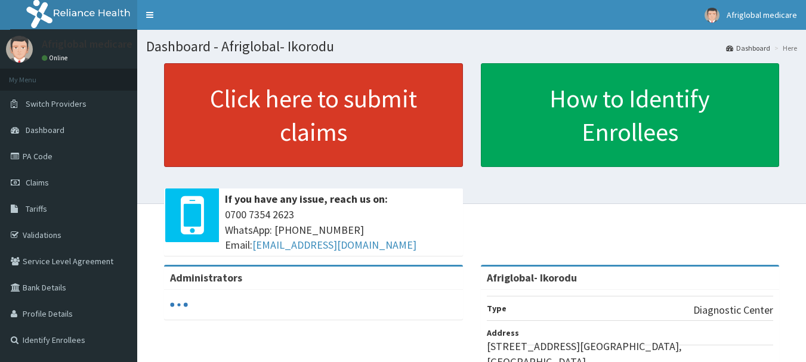
click at [307, 150] on link "Click here to submit claims" at bounding box center [313, 115] width 299 height 104
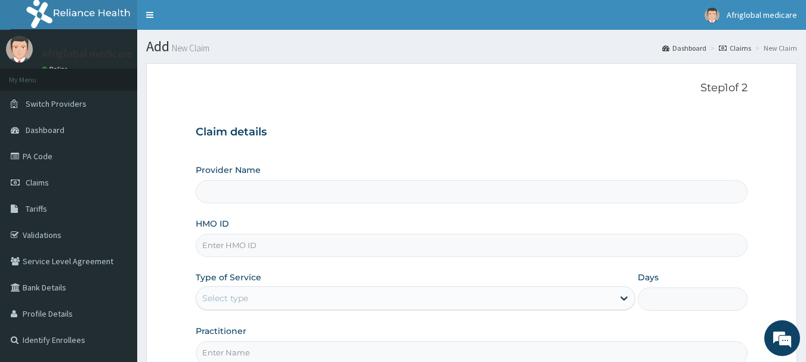
click at [240, 299] on div "Select type" at bounding box center [225, 298] width 46 height 12
type input "Afriglobal- Ikorodu"
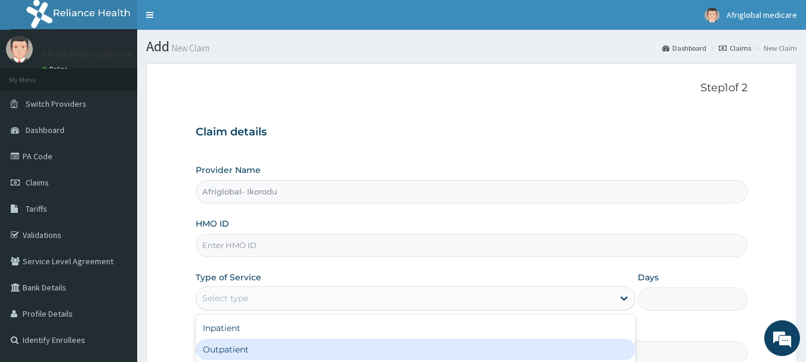
click at [228, 349] on div "Outpatient" at bounding box center [416, 349] width 440 height 21
type input "1"
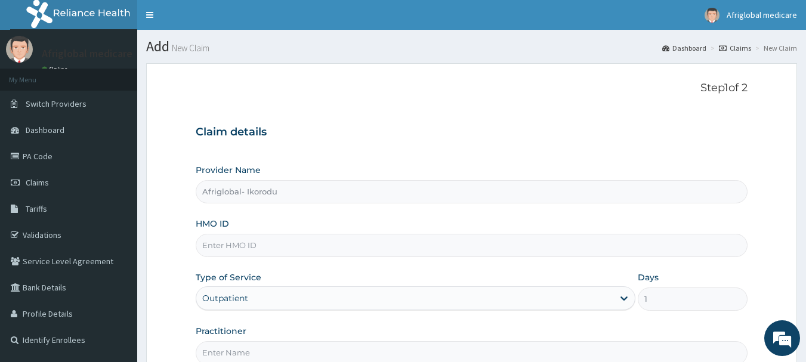
click at [332, 348] on input "Practitioner" at bounding box center [472, 352] width 552 height 23
type input "AML"
click at [285, 245] on input "HMO ID" at bounding box center [472, 245] width 552 height 23
paste input "AAG10004A"
click at [219, 245] on input "AAG10004A" at bounding box center [472, 245] width 552 height 23
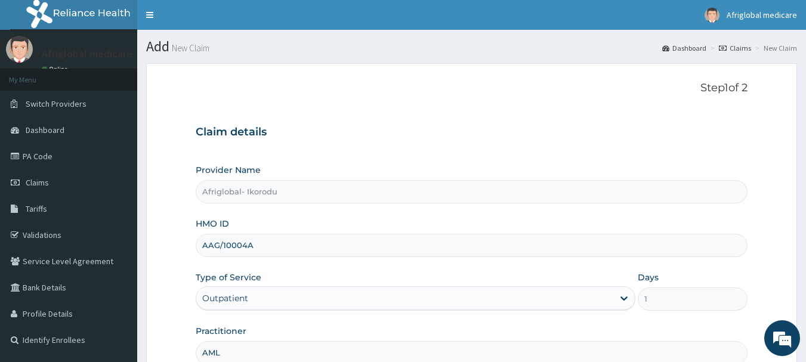
click at [248, 246] on input "AAG/10004A" at bounding box center [472, 245] width 552 height 23
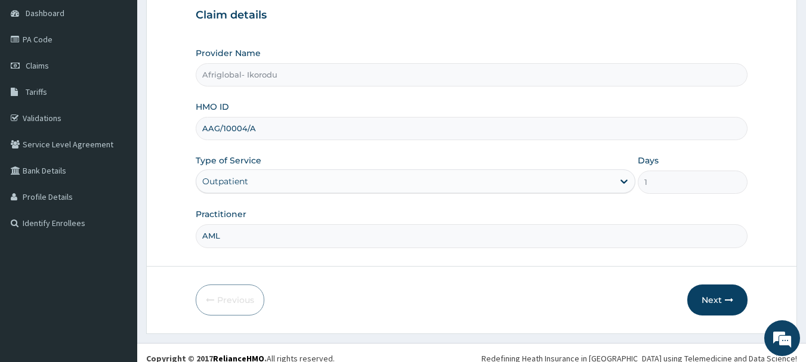
scroll to position [128, 0]
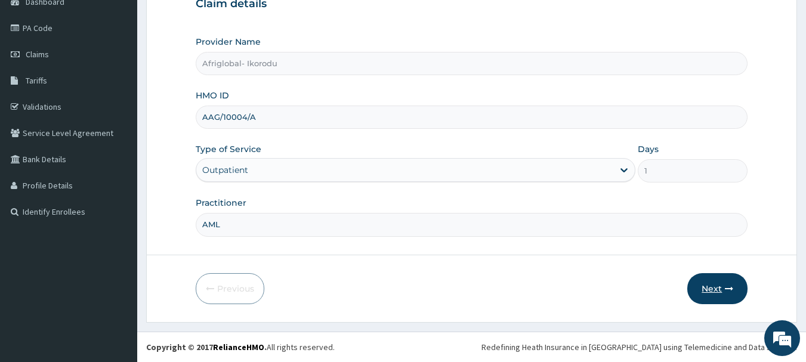
type input "AAG/10004/A"
click at [702, 285] on button "Next" at bounding box center [717, 288] width 60 height 31
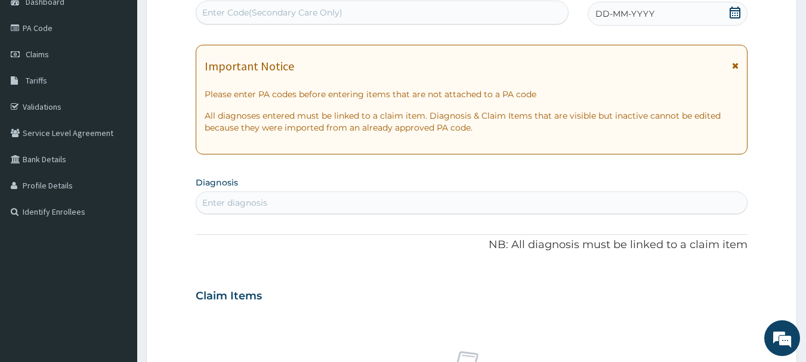
click at [266, 11] on div "Enter Code(Secondary Care Only)" at bounding box center [272, 13] width 140 height 12
paste input "PA2CE99A"
click at [213, 14] on input "PA2CE99A" at bounding box center [224, 13] width 45 height 12
type input "PA/2CE99A"
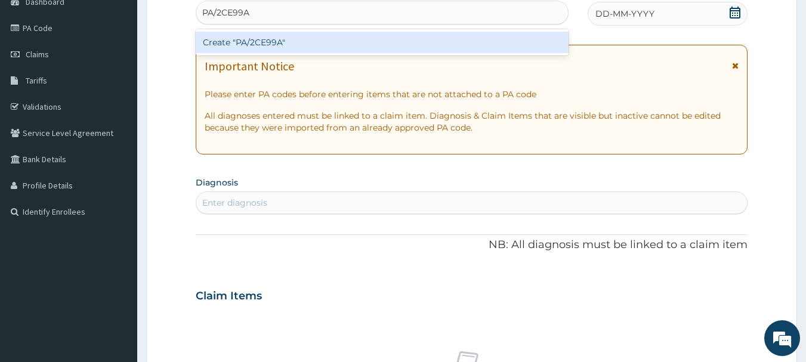
click at [254, 33] on div "Create "PA/2CE99A"" at bounding box center [382, 42] width 373 height 21
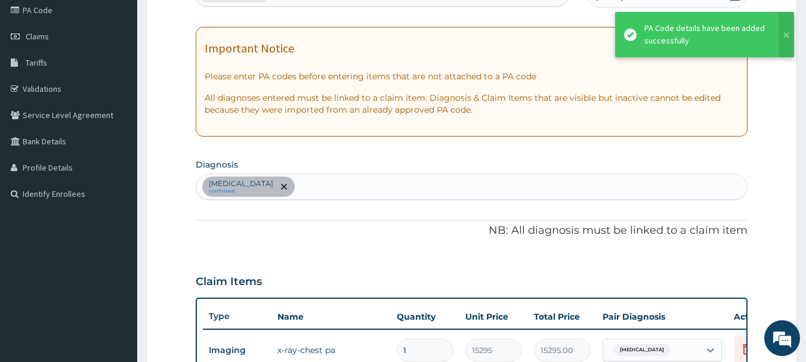
scroll to position [265, 0]
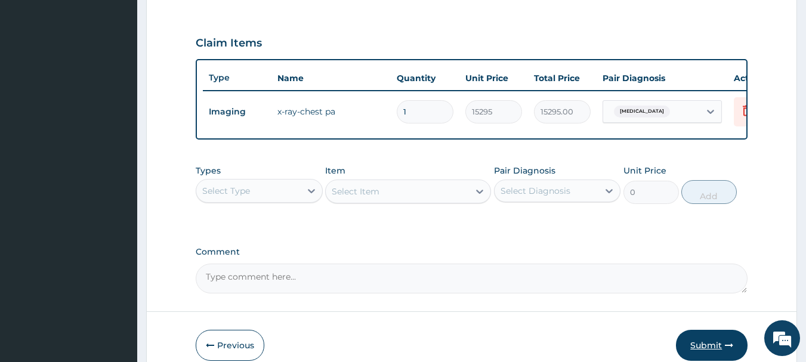
click at [698, 356] on button "Submit" at bounding box center [712, 345] width 72 height 31
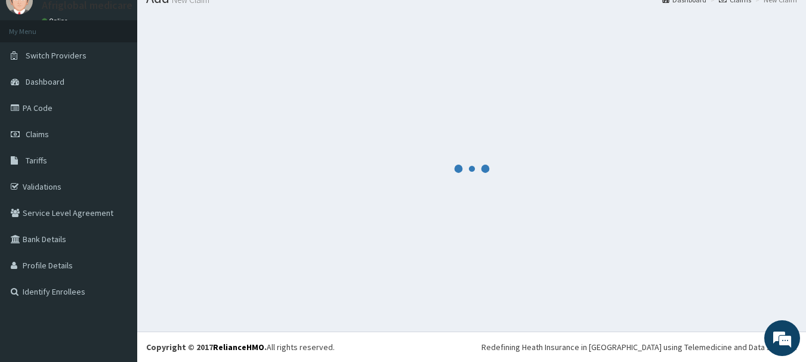
scroll to position [48, 0]
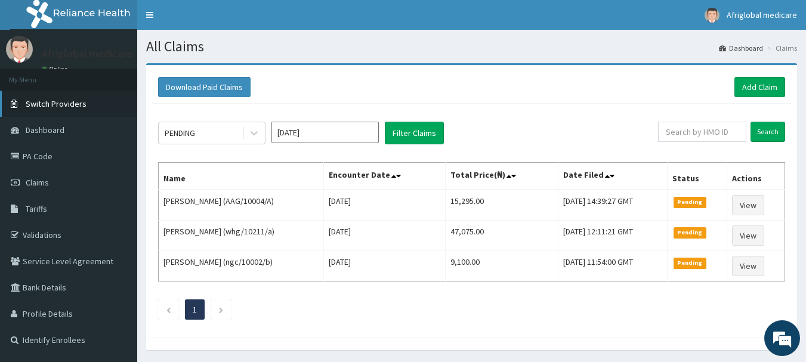
click at [60, 100] on span "Switch Providers" at bounding box center [56, 103] width 61 height 11
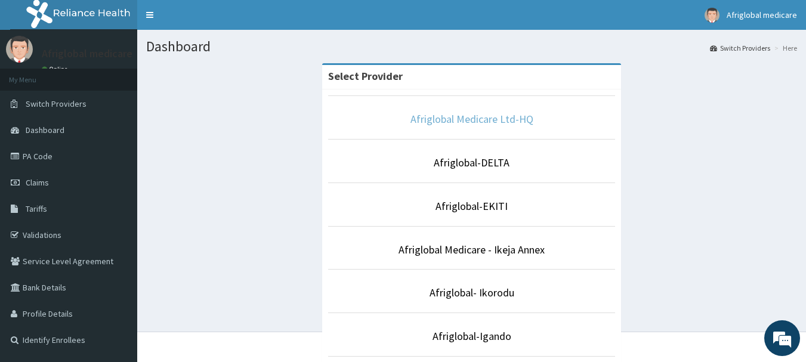
click at [432, 125] on link "Afriglobal Medicare Ltd-HQ" at bounding box center [471, 119] width 123 height 14
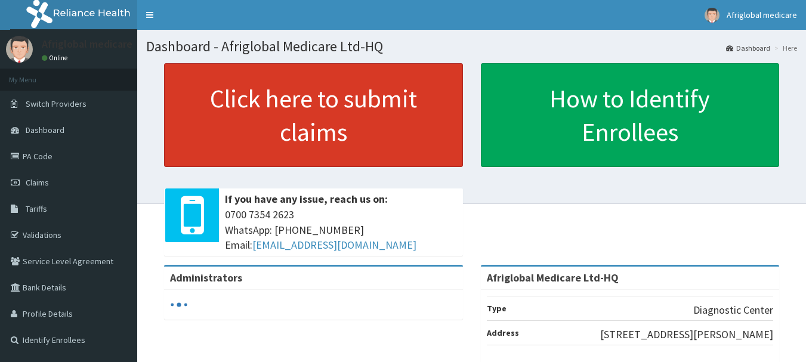
click at [258, 123] on link "Click here to submit claims" at bounding box center [313, 115] width 299 height 104
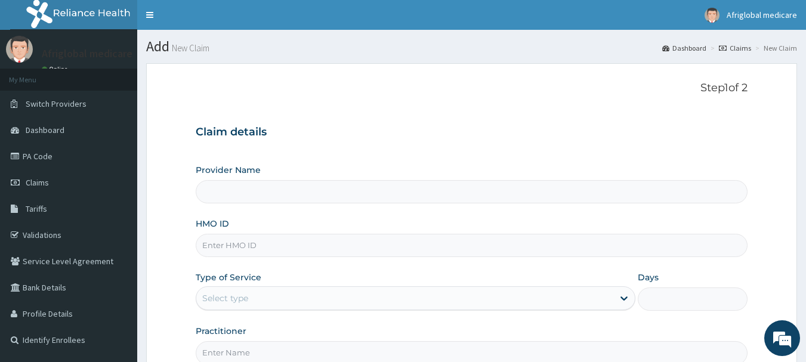
type input "Afriglobal Medicare Ltd-HQ"
click at [249, 298] on div "Select type" at bounding box center [404, 298] width 417 height 19
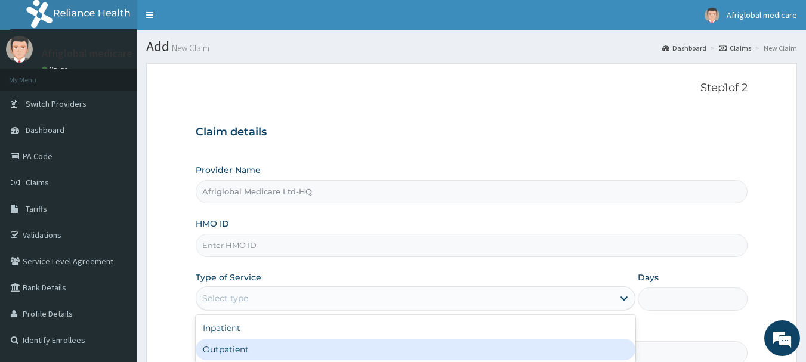
click at [255, 344] on div "Outpatient" at bounding box center [416, 349] width 440 height 21
type input "1"
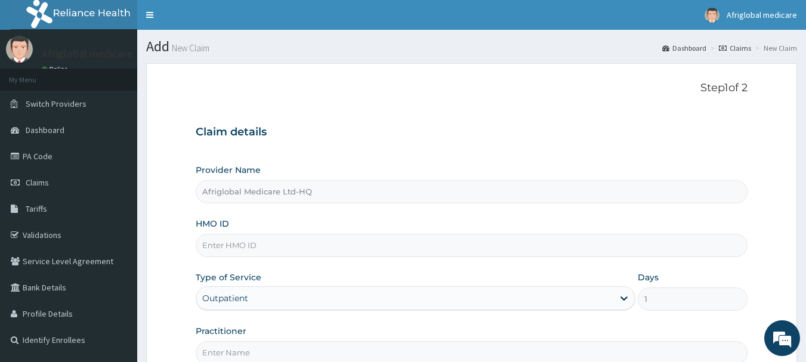
click at [257, 248] on input "HMO ID" at bounding box center [472, 245] width 552 height 23
paste input "ALP10031B"
click at [217, 246] on input "ALP10031B" at bounding box center [472, 245] width 552 height 23
click at [245, 245] on input "ALP/10031B/" at bounding box center [472, 245] width 552 height 23
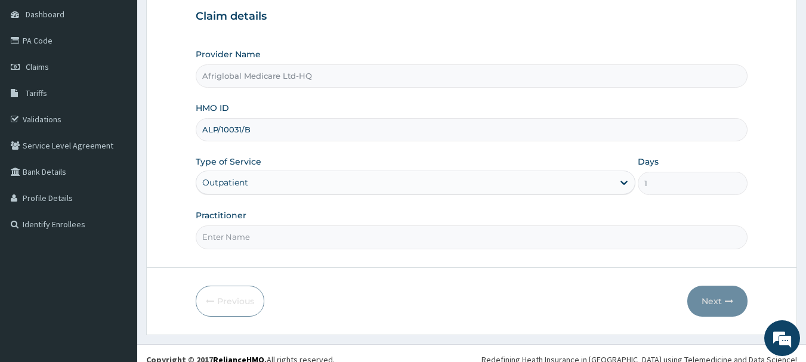
scroll to position [119, 0]
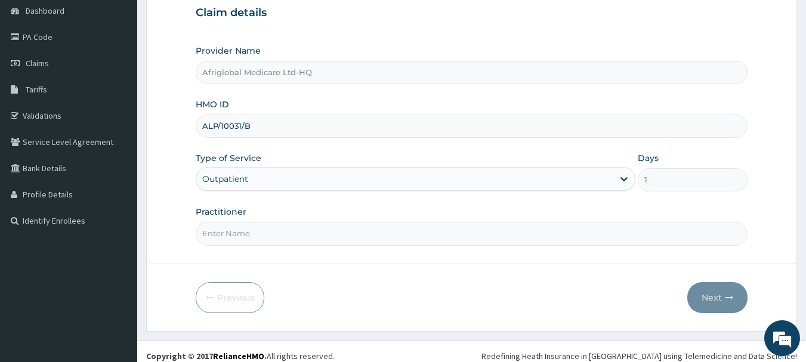
type input "ALP/10031/B"
click at [242, 235] on input "Practitioner" at bounding box center [472, 233] width 552 height 23
type input "AML"
click at [718, 306] on button "Next" at bounding box center [717, 297] width 60 height 31
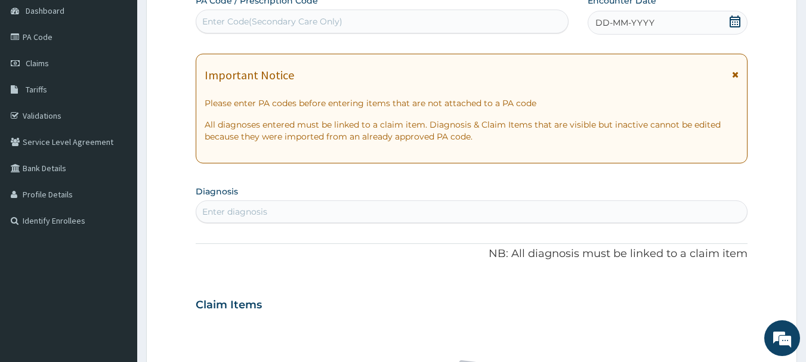
click at [280, 22] on div "Enter Code(Secondary Care Only)" at bounding box center [272, 22] width 140 height 12
click at [279, 25] on div "Enter Code(Secondary Care Only)" at bounding box center [272, 22] width 140 height 12
paste input "PA123C1A"
click at [214, 21] on input "PA123C1A" at bounding box center [222, 22] width 40 height 12
type input "PA/123C1A"
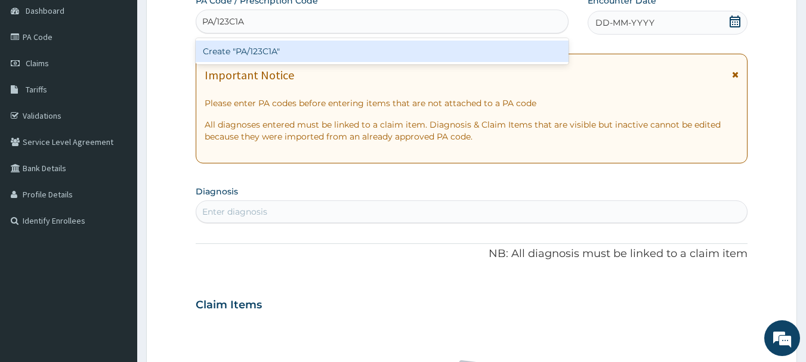
click at [228, 47] on div "Create "PA/123C1A"" at bounding box center [382, 51] width 373 height 21
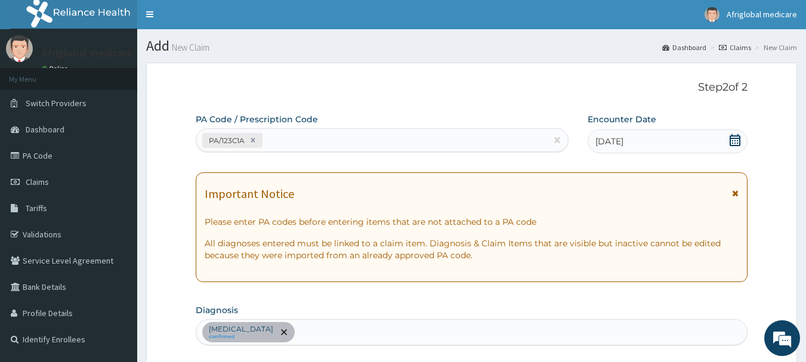
scroll to position [0, 0]
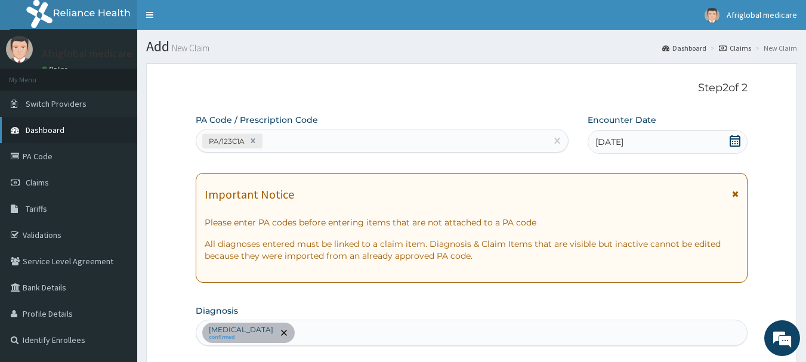
click at [42, 124] on link "Dashboard" at bounding box center [68, 130] width 137 height 26
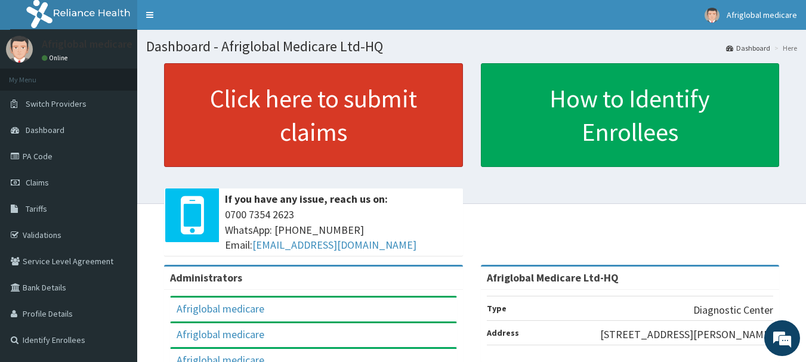
click at [296, 116] on link "Click here to submit claims" at bounding box center [313, 115] width 299 height 104
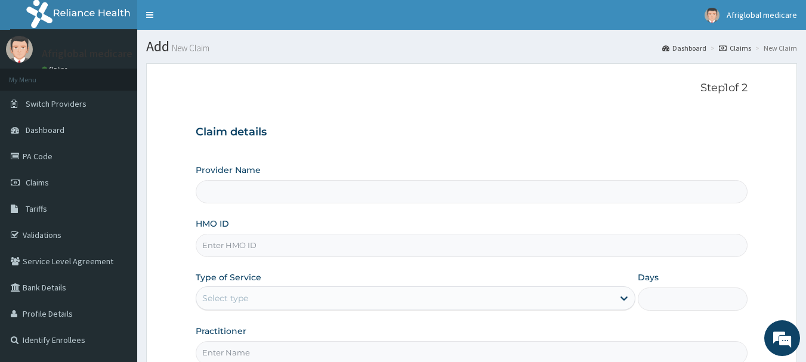
type input "Afriglobal Medicare Ltd-HQ"
click at [66, 125] on link "Dashboard" at bounding box center [68, 130] width 137 height 26
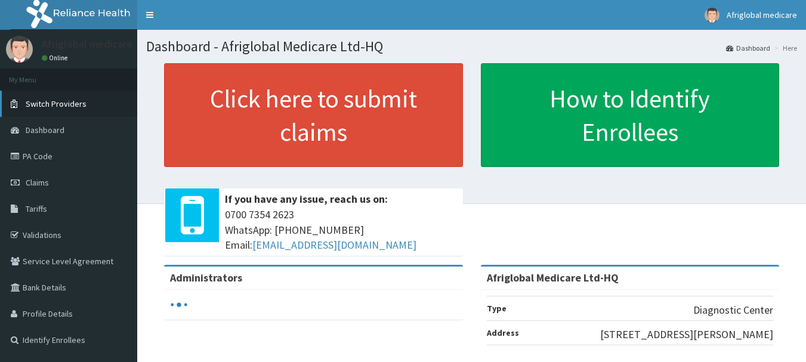
click at [66, 98] on link "Switch Providers" at bounding box center [68, 104] width 137 height 26
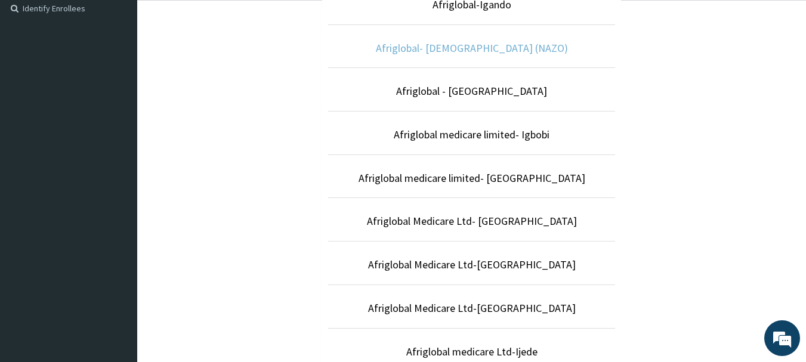
scroll to position [358, 0]
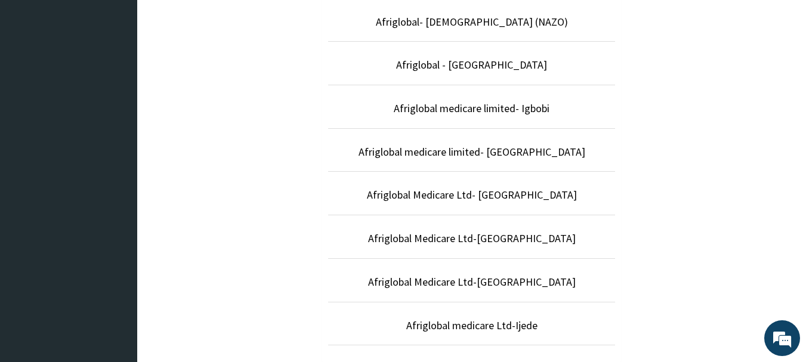
click at [449, 141] on li "Afriglobal medicare limited- [GEOGRAPHIC_DATA]" at bounding box center [471, 150] width 287 height 44
click at [451, 144] on p "Afriglobal medicare limited- [GEOGRAPHIC_DATA]" at bounding box center [471, 152] width 287 height 16
click at [462, 152] on link "Afriglobal medicare limited- [GEOGRAPHIC_DATA]" at bounding box center [471, 152] width 227 height 14
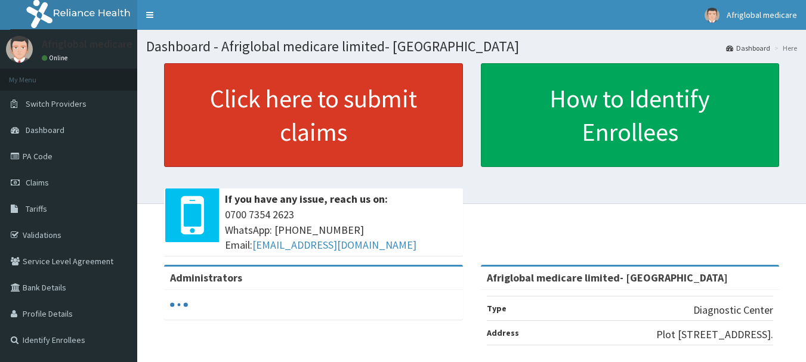
click at [388, 99] on link "Click here to submit claims" at bounding box center [313, 115] width 299 height 104
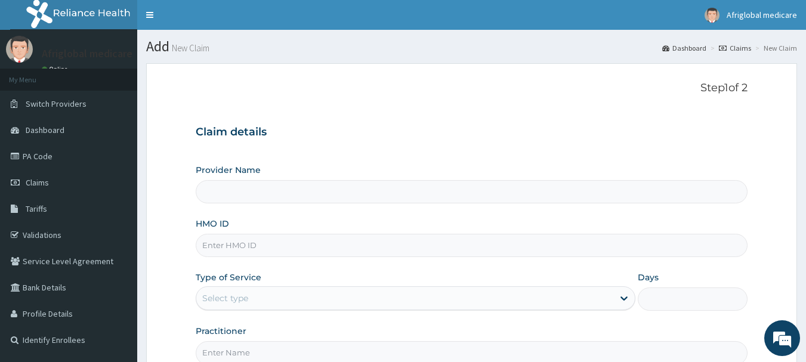
click at [285, 245] on input "HMO ID" at bounding box center [472, 245] width 552 height 23
type input "Afriglobal medicare limited- [GEOGRAPHIC_DATA]"
paste input "NPM10031A"
click at [221, 248] on input "NPM10031A" at bounding box center [472, 245] width 552 height 23
click at [247, 246] on input "NPM/10031A" at bounding box center [472, 245] width 552 height 23
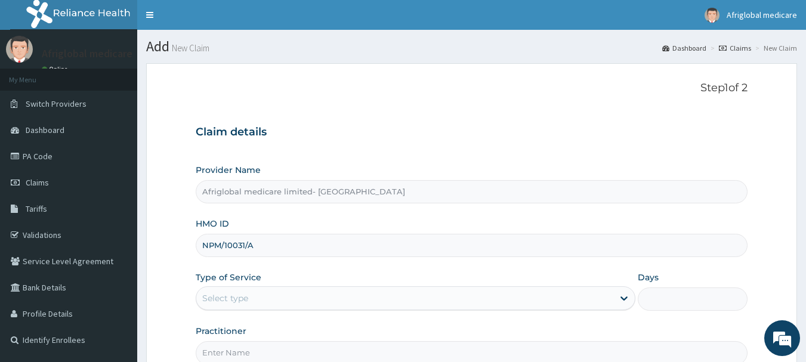
type input "NPM/10031/A"
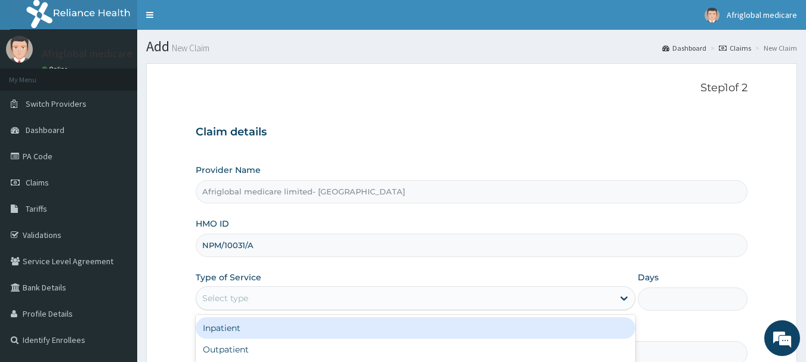
click at [252, 304] on div "Select type" at bounding box center [404, 298] width 417 height 19
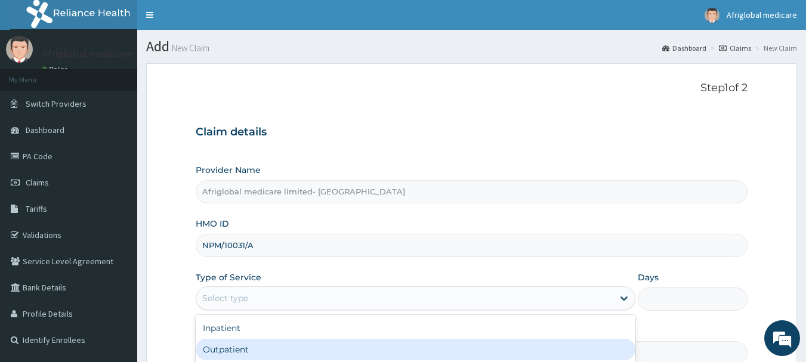
click at [251, 347] on div "Outpatient" at bounding box center [416, 349] width 440 height 21
type input "1"
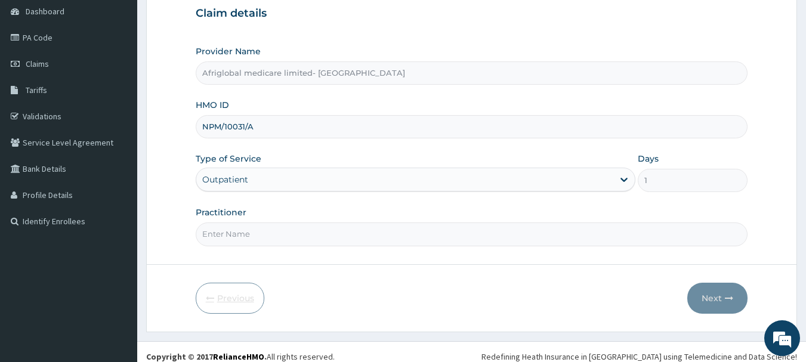
scroll to position [119, 0]
click at [243, 234] on input "Practitioner" at bounding box center [472, 233] width 552 height 23
type input "AML"
click at [705, 286] on button "Next" at bounding box center [717, 297] width 60 height 31
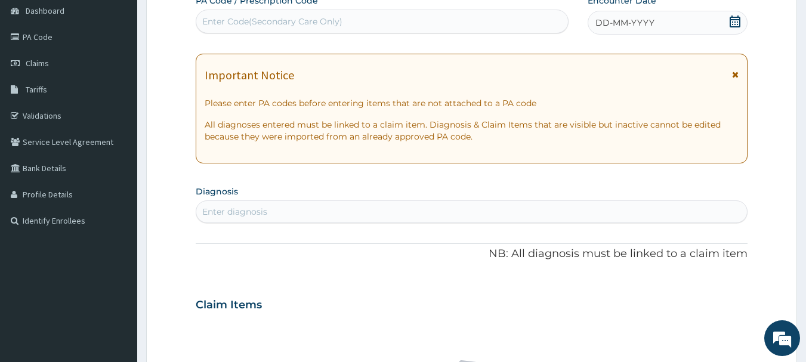
click at [261, 18] on div "Enter Code(Secondary Care Only)" at bounding box center [272, 22] width 140 height 12
paste input "PA35AB12"
click at [211, 22] on input "PA35AB12" at bounding box center [223, 22] width 42 height 12
click at [214, 21] on input "PA35AB12" at bounding box center [223, 22] width 42 height 12
type input "PA/35AB12"
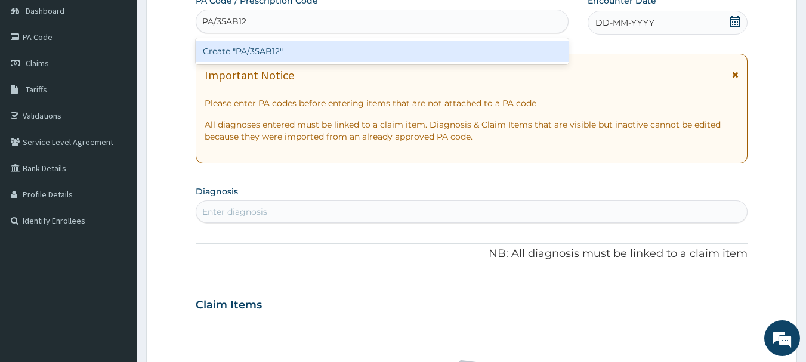
click at [242, 40] on div "Create "PA/35AB12"" at bounding box center [382, 51] width 373 height 26
click at [250, 49] on div "Create "PA/35AB12"" at bounding box center [382, 51] width 373 height 21
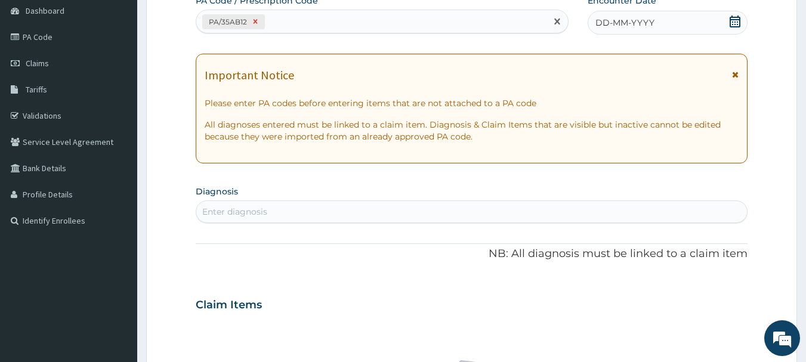
click at [253, 19] on icon at bounding box center [255, 21] width 8 height 8
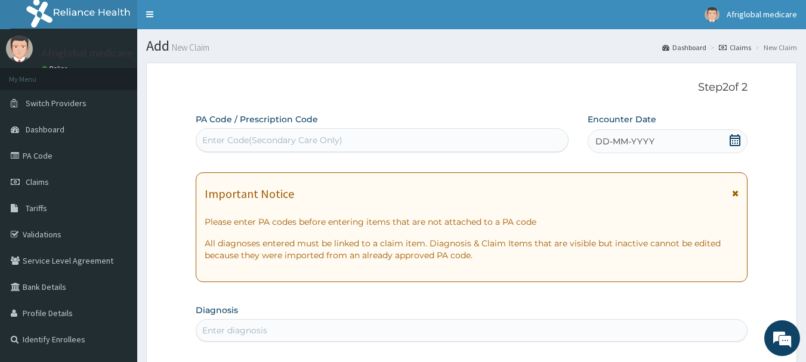
scroll to position [0, 0]
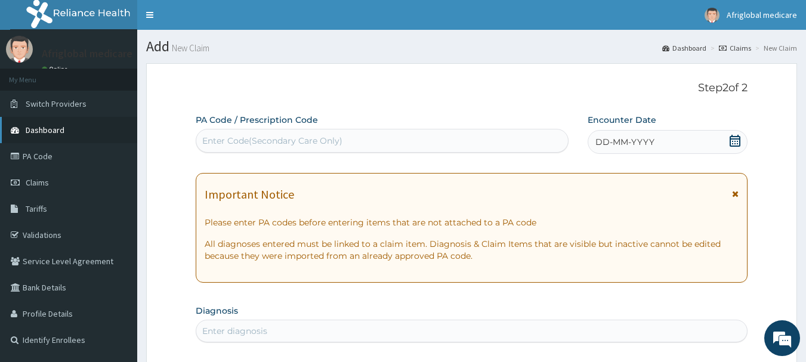
click at [63, 124] on link "Dashboard" at bounding box center [68, 130] width 137 height 26
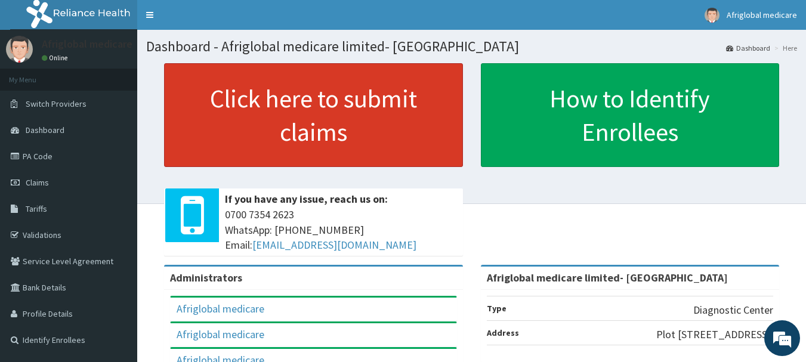
click at [293, 91] on link "Click here to submit claims" at bounding box center [313, 115] width 299 height 104
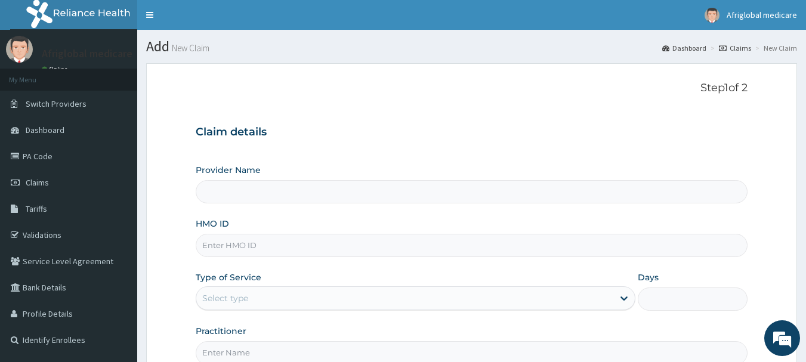
click at [258, 248] on input "HMO ID" at bounding box center [472, 245] width 552 height 23
type input "Afriglobal medicare limited- [GEOGRAPHIC_DATA]"
paste input "NPM10031A"
click at [220, 243] on input "NPM10031A" at bounding box center [472, 245] width 552 height 23
click at [248, 246] on input "NPM/10031A" at bounding box center [472, 245] width 552 height 23
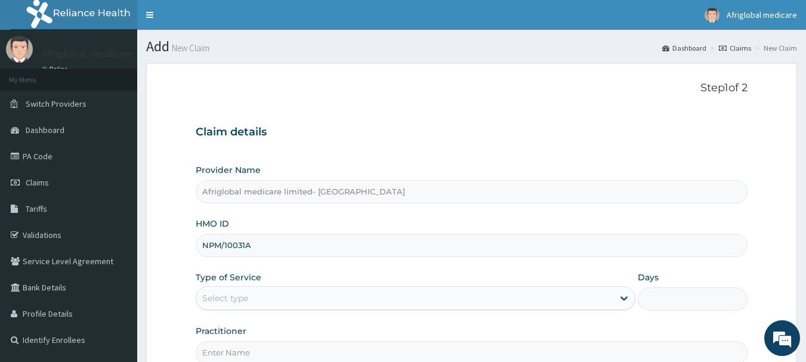
click at [246, 243] on input "NPM/10031A" at bounding box center [472, 245] width 552 height 23
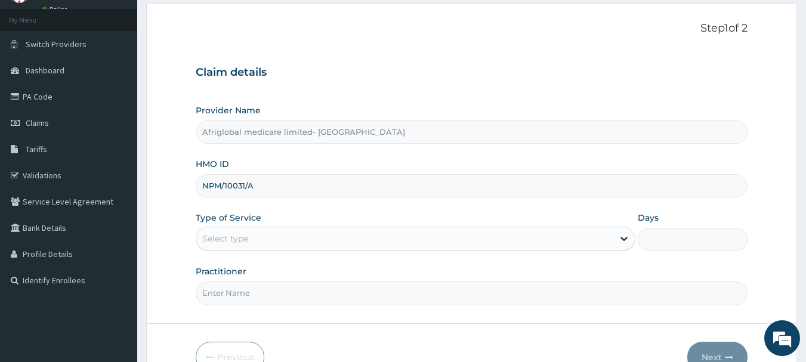
type input "NPM/10031/A"
click at [246, 241] on div "Select type" at bounding box center [225, 239] width 46 height 12
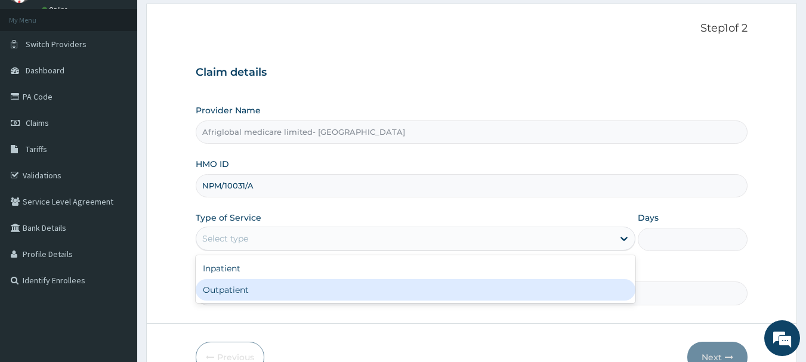
click at [239, 286] on div "Outpatient" at bounding box center [416, 289] width 440 height 21
type input "1"
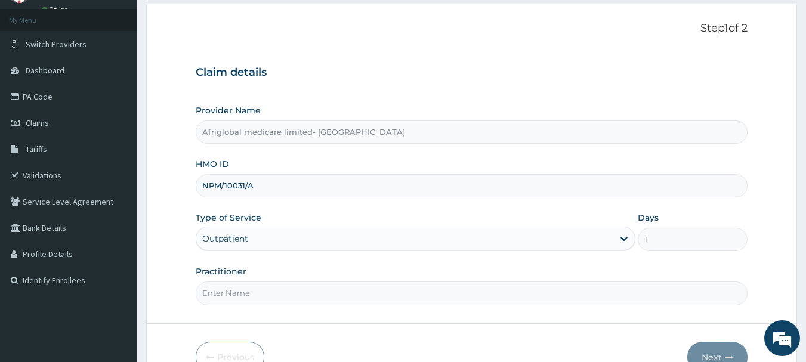
click at [242, 279] on div "Practitioner" at bounding box center [472, 284] width 552 height 39
click at [238, 290] on input "Practitioner" at bounding box center [472, 293] width 552 height 23
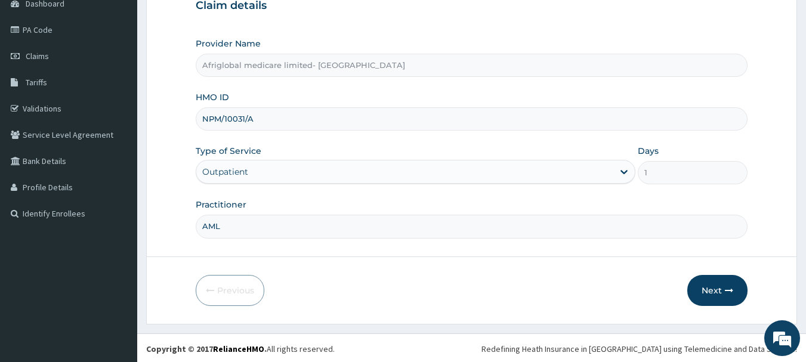
scroll to position [128, 0]
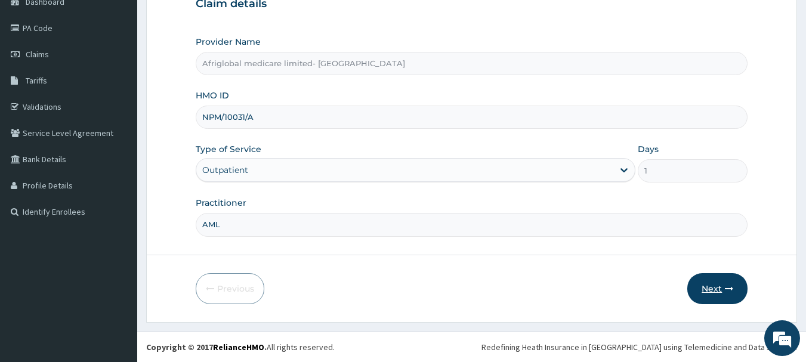
type input "AML"
click at [724, 289] on button "Next" at bounding box center [717, 288] width 60 height 31
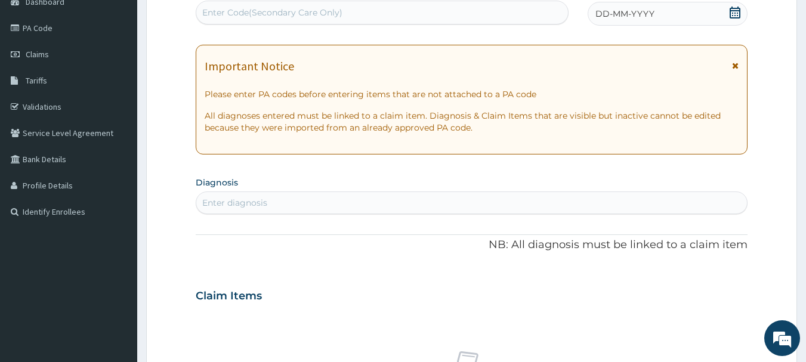
click at [311, 18] on div "Enter Code(Secondary Care Only)" at bounding box center [382, 12] width 372 height 19
click at [341, 17] on div "Enter Code(Secondary Care Only)" at bounding box center [382, 12] width 372 height 19
paste input "PA35AB12"
click at [215, 11] on input "PA35AB12" at bounding box center [223, 13] width 42 height 12
type input "PA/35AB12"
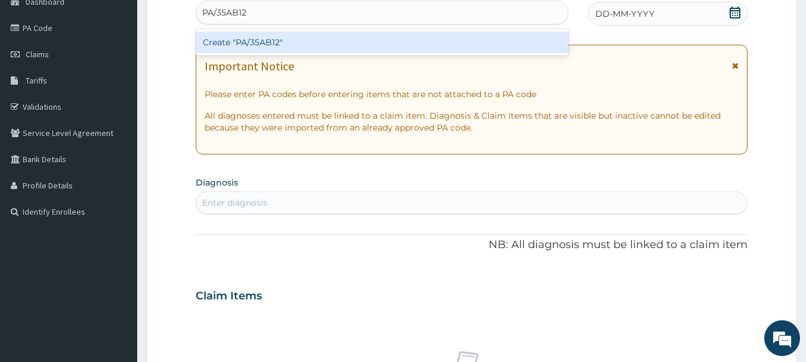
click at [214, 39] on div "Create "PA/35AB12"" at bounding box center [382, 42] width 373 height 21
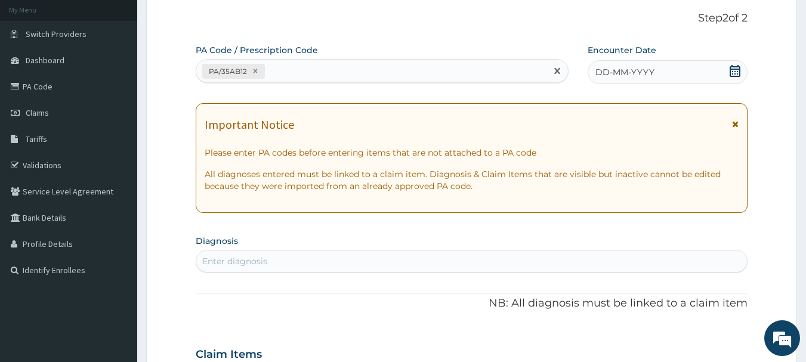
scroll to position [0, 0]
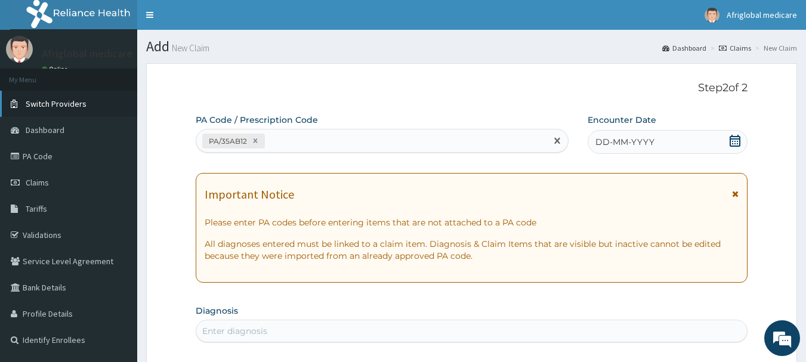
click at [41, 112] on link "Switch Providers" at bounding box center [68, 104] width 137 height 26
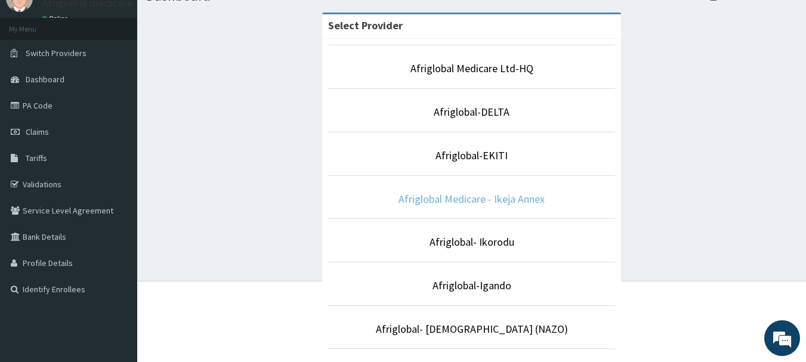
scroll to position [119, 0]
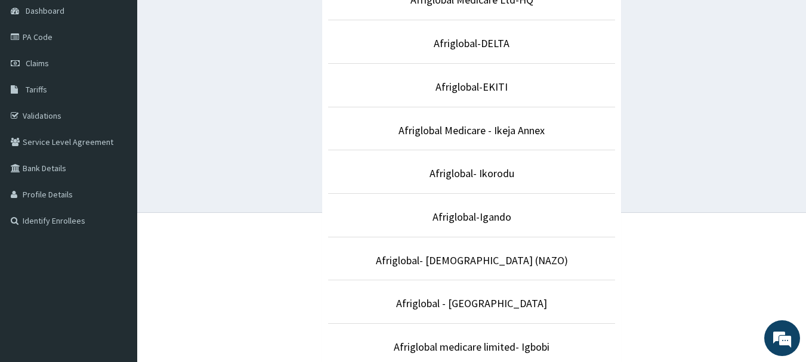
click at [401, 361] on li "Afriglobal medicare limited- Igbobi" at bounding box center [471, 345] width 287 height 44
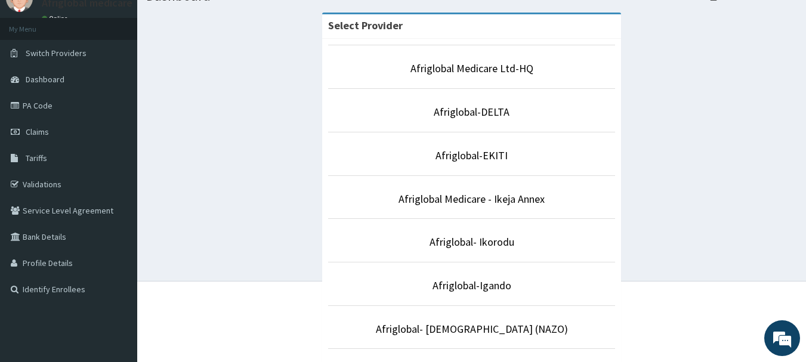
scroll to position [0, 0]
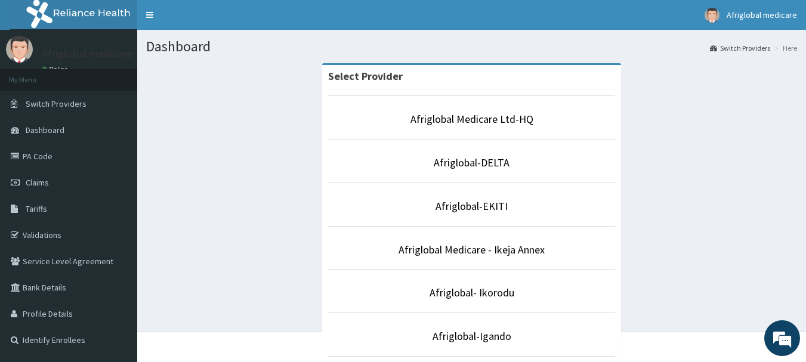
click at [477, 107] on li "Afriglobal Medicare Ltd-HQ" at bounding box center [471, 117] width 287 height 44
click at [474, 115] on link "Afriglobal Medicare Ltd-HQ" at bounding box center [471, 119] width 123 height 14
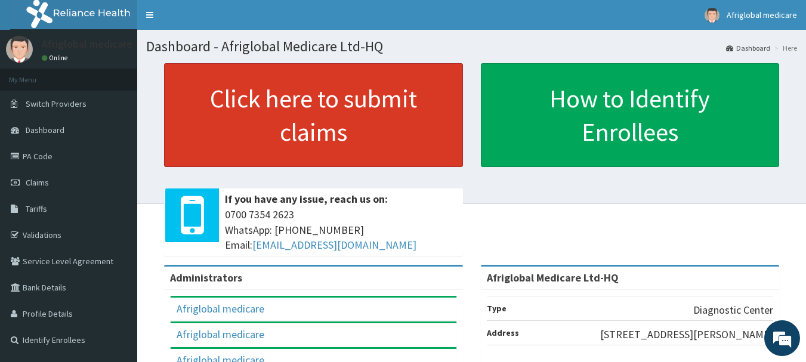
click at [373, 135] on link "Click here to submit claims" at bounding box center [313, 115] width 299 height 104
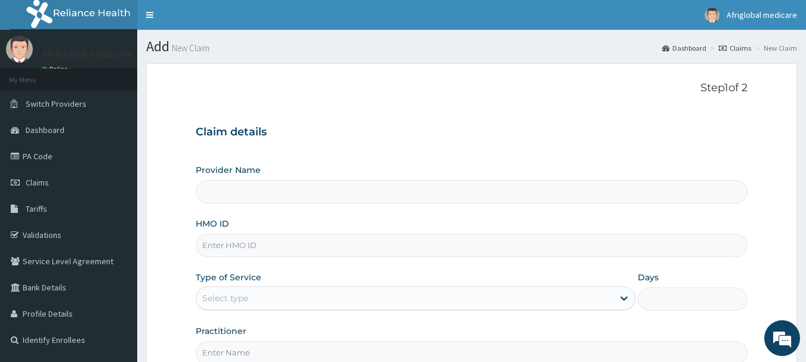
type input "Afriglobal Medicare Ltd-HQ"
click at [335, 197] on input "Afriglobal Medicare Ltd-HQ" at bounding box center [472, 191] width 552 height 23
click at [330, 239] on input "HMO ID" at bounding box center [472, 245] width 552 height 23
paste input "NPM10031A"
click at [221, 243] on input "NPM10031A" at bounding box center [472, 245] width 552 height 23
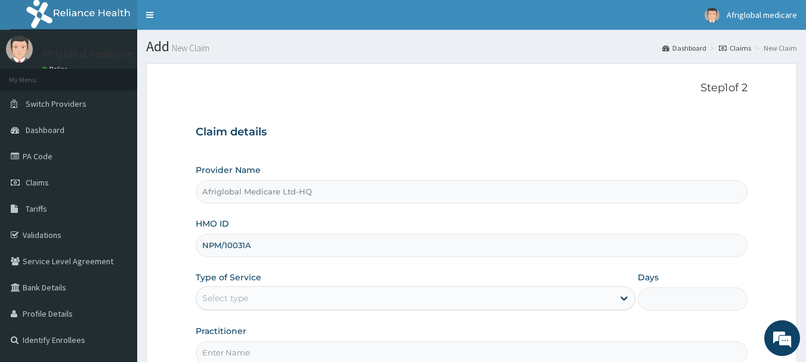
click at [243, 245] on input "NPM/10031A" at bounding box center [472, 245] width 552 height 23
type input "NPM/10031/A"
click at [234, 307] on div "Select type" at bounding box center [404, 298] width 417 height 19
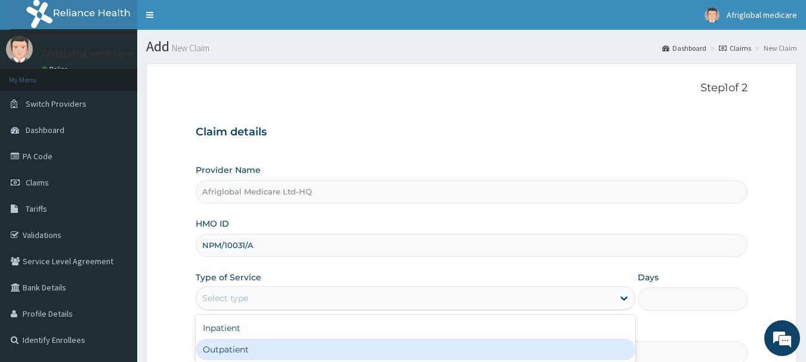
click at [234, 349] on div "Outpatient" at bounding box center [416, 349] width 440 height 21
type input "1"
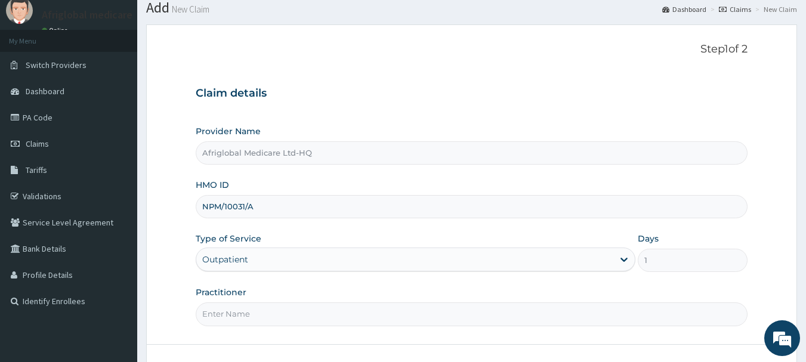
scroll to position [60, 0]
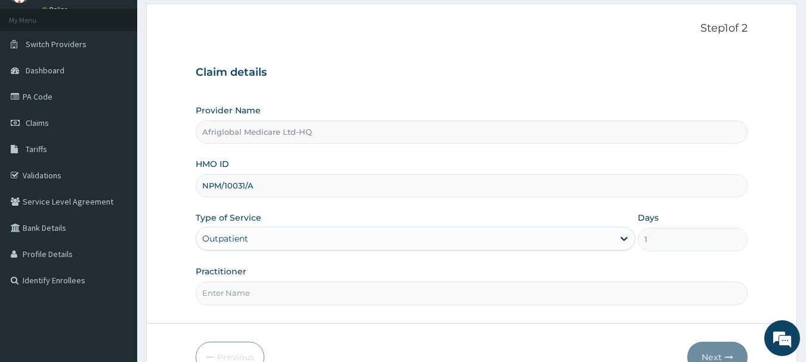
click at [412, 280] on div "Practitioner" at bounding box center [472, 284] width 552 height 39
click at [452, 295] on input "Practitioner" at bounding box center [472, 293] width 552 height 23
type input "AML"
click at [698, 350] on button "Next" at bounding box center [717, 357] width 60 height 31
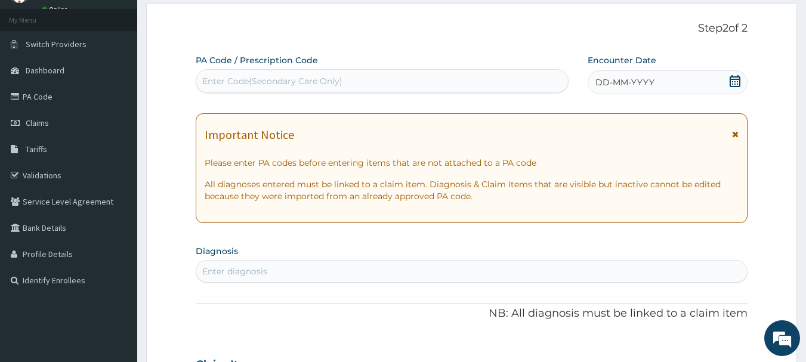
click at [412, 88] on div "Enter Code(Secondary Care Only)" at bounding box center [382, 81] width 372 height 19
paste input "PA35AB12"
click at [215, 85] on input "PA35AB12" at bounding box center [223, 81] width 42 height 12
type input "PA/35AB12"
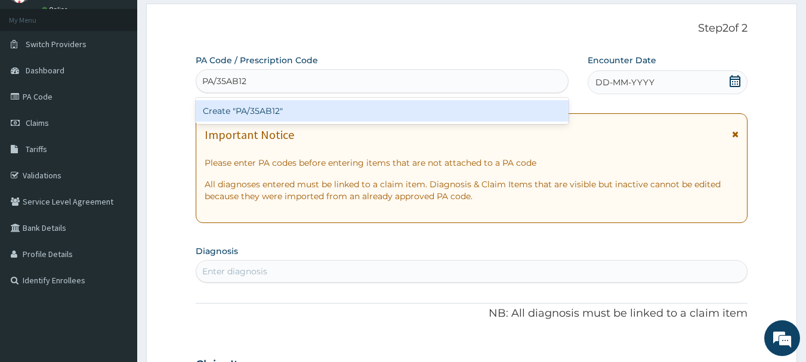
click at [261, 104] on div "Create "PA/35AB12"" at bounding box center [382, 110] width 373 height 21
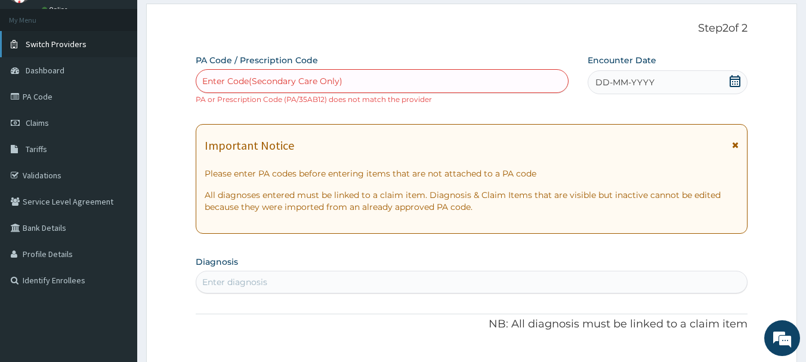
click at [66, 52] on link "Switch Providers" at bounding box center [68, 44] width 137 height 26
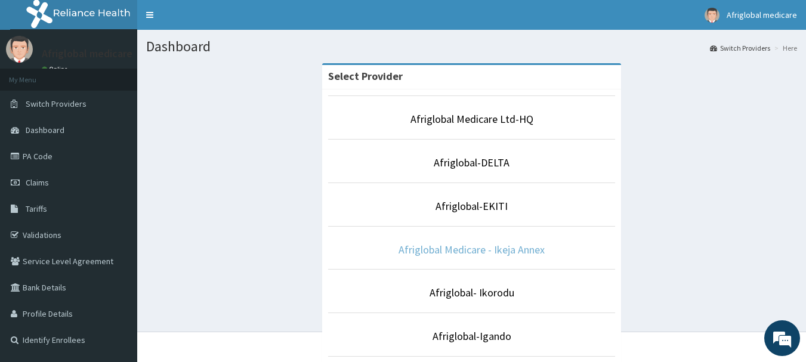
click at [477, 244] on link "Afriglobal Medicare - Ikeja Annex" at bounding box center [471, 250] width 146 height 14
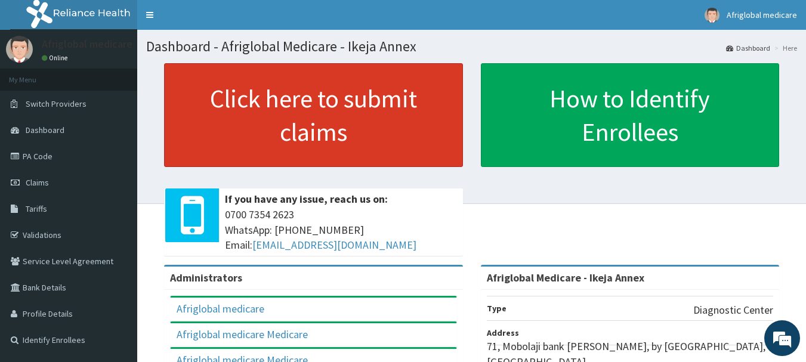
click at [366, 92] on link "Click here to submit claims" at bounding box center [313, 115] width 299 height 104
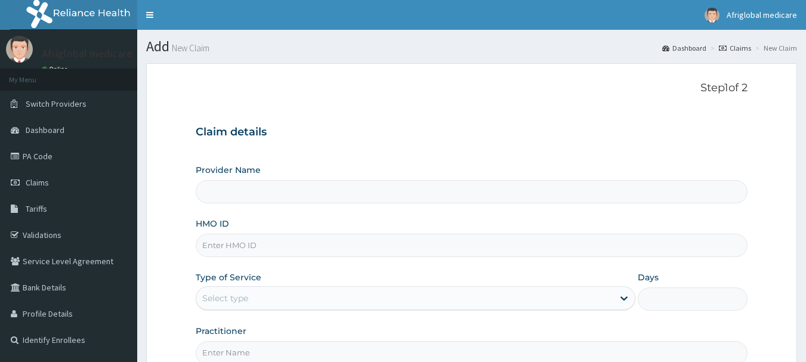
click at [326, 205] on div "Provider Name HMO ID Type of Service Select type Days Practitioner" at bounding box center [472, 264] width 552 height 200
click at [327, 200] on input "Provider Name" at bounding box center [472, 191] width 552 height 23
type input "Afriglobal Medicare - Ikeja Annex"
click at [322, 243] on input "HMO ID" at bounding box center [472, 245] width 552 height 23
paste input "NPM10031A"
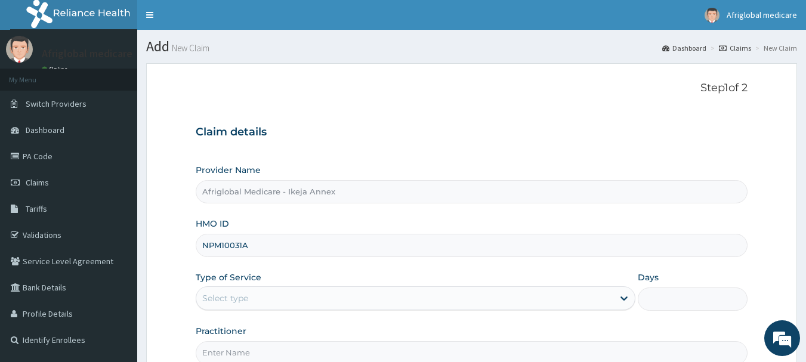
click at [221, 243] on input "NPM10031A" at bounding box center [472, 245] width 552 height 23
click at [247, 247] on input "NPM/10031A" at bounding box center [472, 245] width 552 height 23
type input "NPM/10031/A"
click at [257, 302] on div "Select type" at bounding box center [404, 298] width 417 height 19
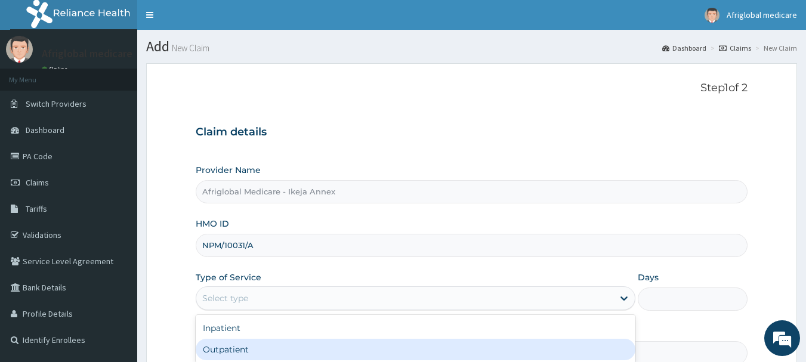
click at [246, 345] on div "Outpatient" at bounding box center [416, 349] width 440 height 21
type input "1"
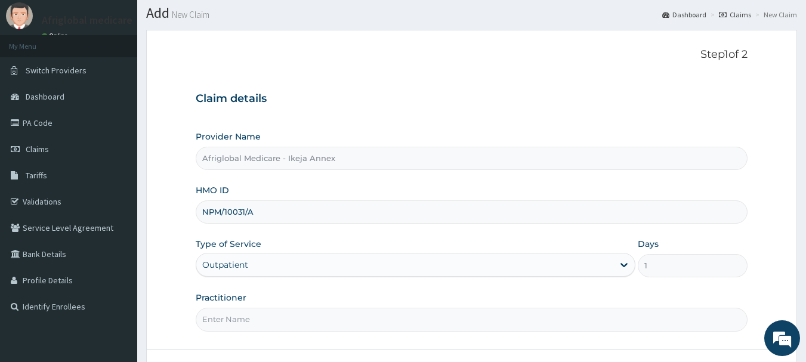
scroll to position [60, 0]
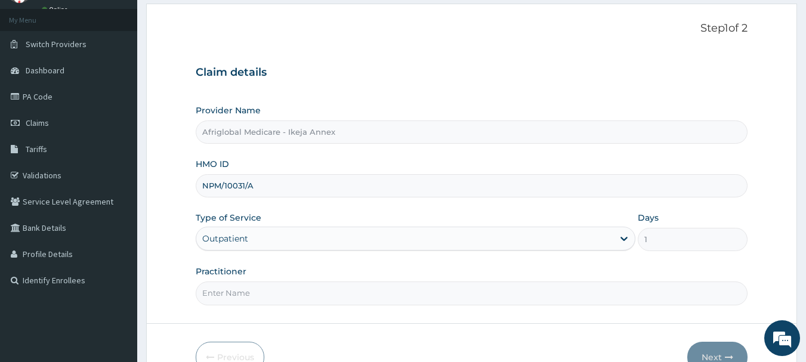
click at [267, 289] on input "Practitioner" at bounding box center [472, 293] width 552 height 23
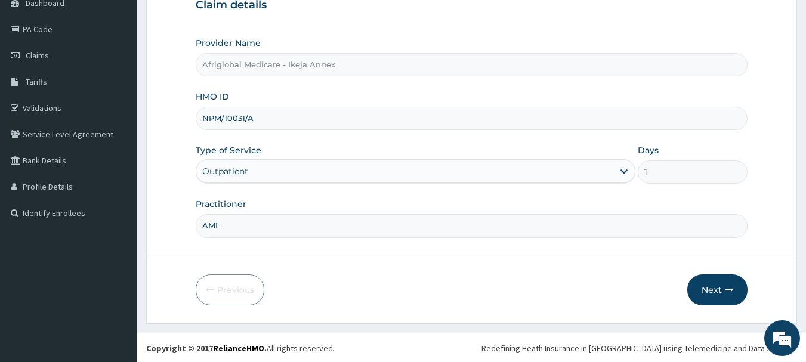
scroll to position [128, 0]
type input "AML"
click at [728, 297] on button "Next" at bounding box center [717, 288] width 60 height 31
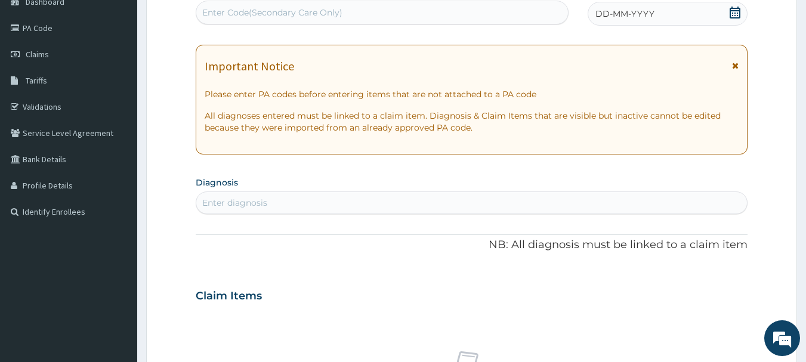
click at [246, 5] on div "Enter Code(Secondary Care Only)" at bounding box center [382, 12] width 372 height 19
paste input "PA35AB12"
click at [215, 14] on input "PA35AB12" at bounding box center [223, 13] width 42 height 12
type input "PA/35AB12"
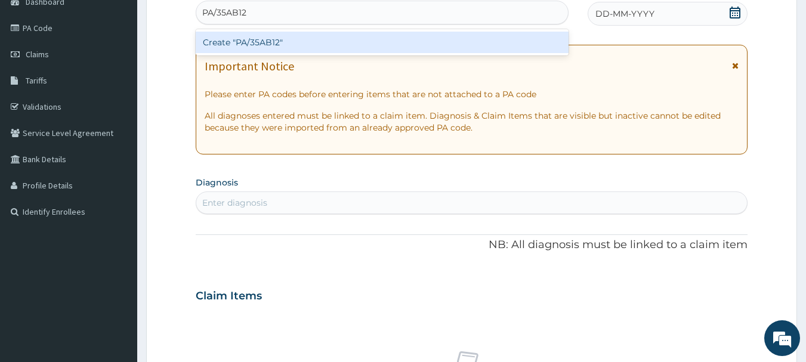
click at [233, 53] on div "Create "PA/35AB12"" at bounding box center [382, 42] width 373 height 21
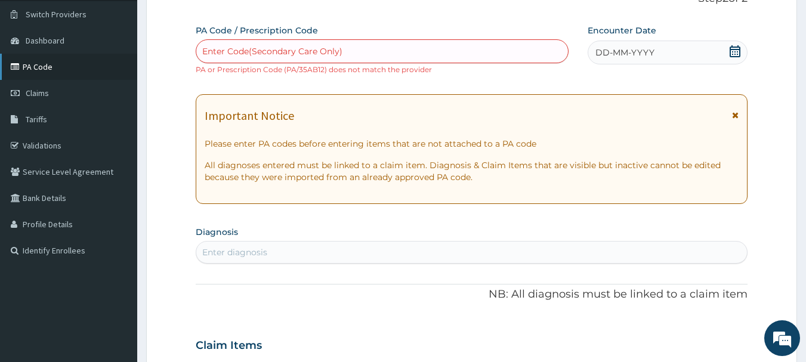
scroll to position [69, 0]
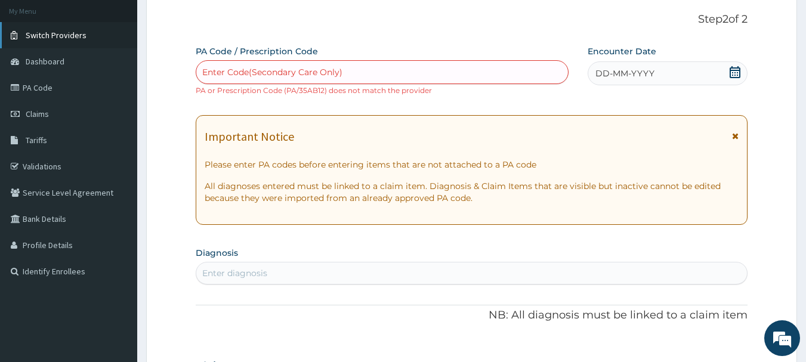
click at [78, 39] on span "Switch Providers" at bounding box center [56, 35] width 61 height 11
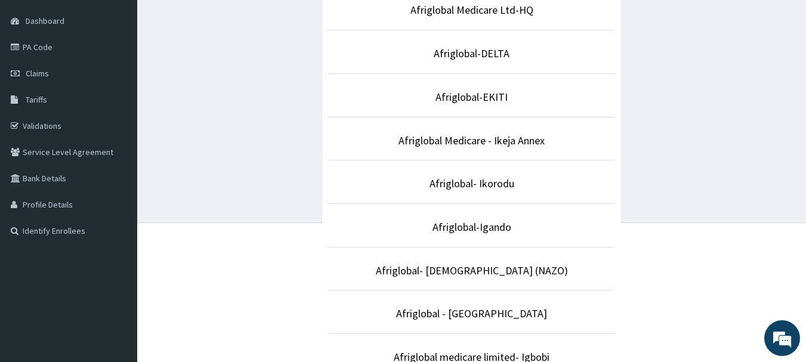
scroll to position [179, 0]
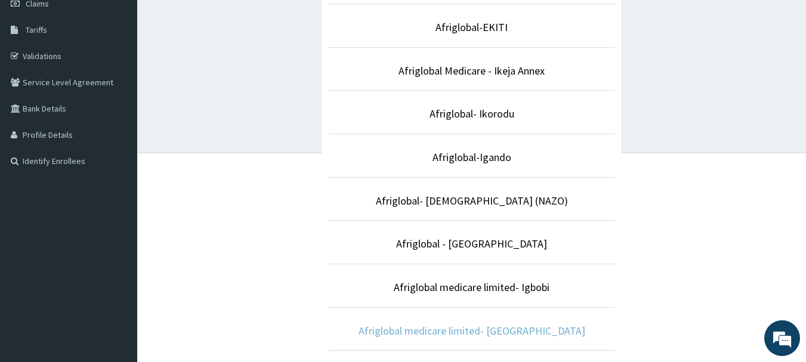
click at [487, 330] on link "Afriglobal medicare limited- [GEOGRAPHIC_DATA]" at bounding box center [471, 331] width 227 height 14
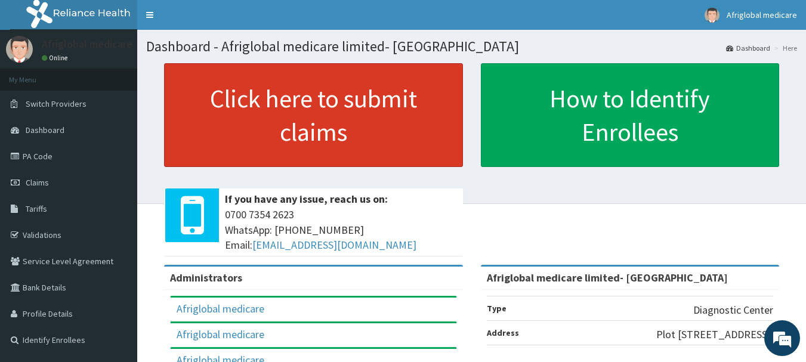
click at [288, 131] on link "Click here to submit claims" at bounding box center [313, 115] width 299 height 104
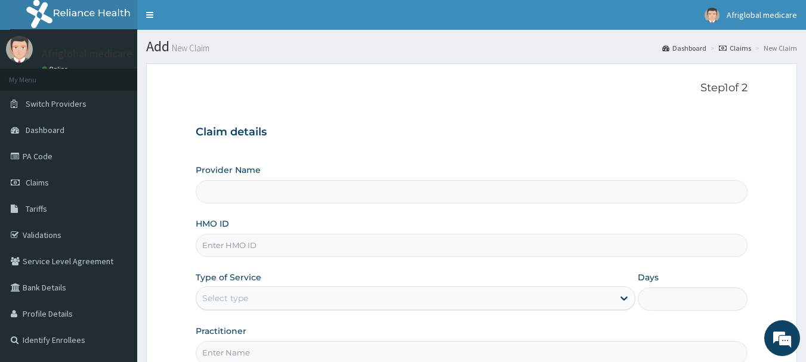
click at [269, 199] on input "Provider Name" at bounding box center [472, 191] width 552 height 23
click at [256, 242] on input "HMO ID" at bounding box center [472, 245] width 552 height 23
type input "Afriglobal medicare limited- [GEOGRAPHIC_DATA]"
paste input "NPM10031A"
click at [222, 243] on input "NPM10031A" at bounding box center [472, 245] width 552 height 23
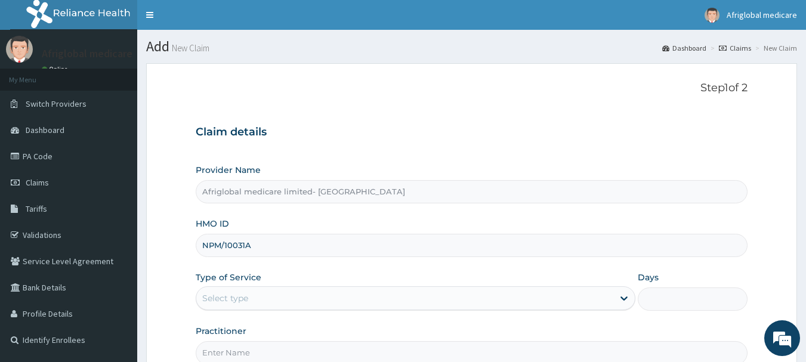
click at [246, 245] on input "NPM/10031A" at bounding box center [472, 245] width 552 height 23
type input "NPM/10031/A"
click at [244, 302] on div "Select type" at bounding box center [225, 298] width 46 height 12
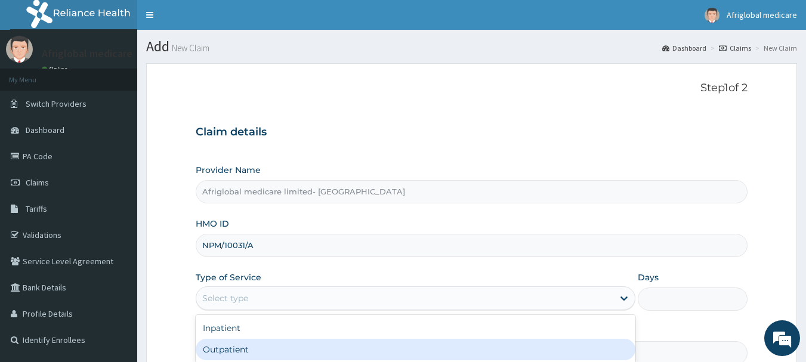
click at [240, 343] on div "Outpatient" at bounding box center [416, 349] width 440 height 21
type input "1"
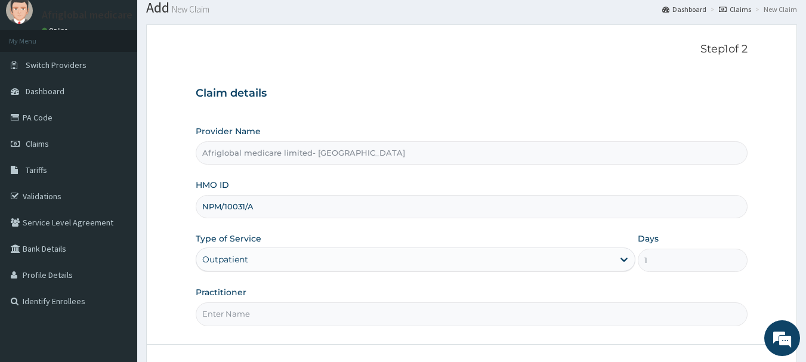
scroll to position [60, 0]
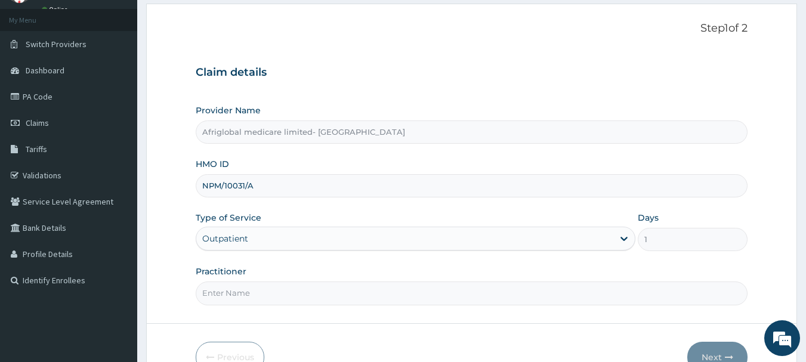
click at [292, 287] on input "Practitioner" at bounding box center [472, 293] width 552 height 23
type input "AML"
click at [721, 348] on button "Next" at bounding box center [717, 357] width 60 height 31
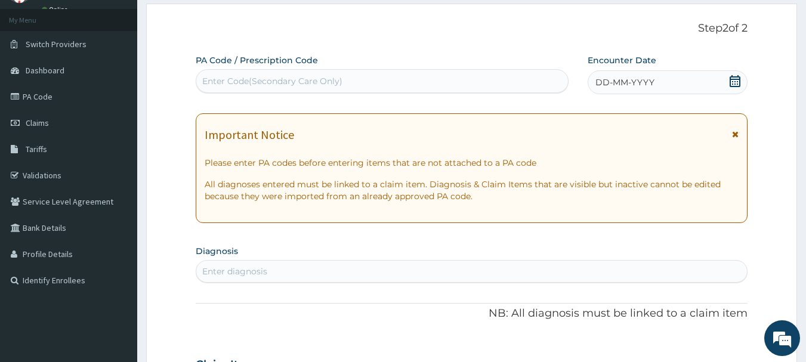
click at [284, 89] on div "Enter Code(Secondary Care Only)" at bounding box center [382, 81] width 372 height 19
click at [285, 85] on div "Enter Code(Secondary Care Only)" at bounding box center [272, 81] width 140 height 12
paste input "PA35AB12"
click at [212, 78] on input "PA35AB12" at bounding box center [223, 81] width 42 height 12
type input "PA/35AB12"
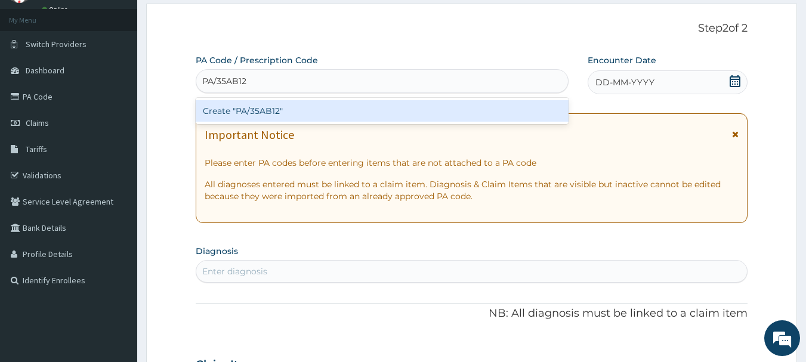
click at [246, 109] on div "Create "PA/35AB12"" at bounding box center [382, 110] width 373 height 21
